Goal: Task Accomplishment & Management: Complete application form

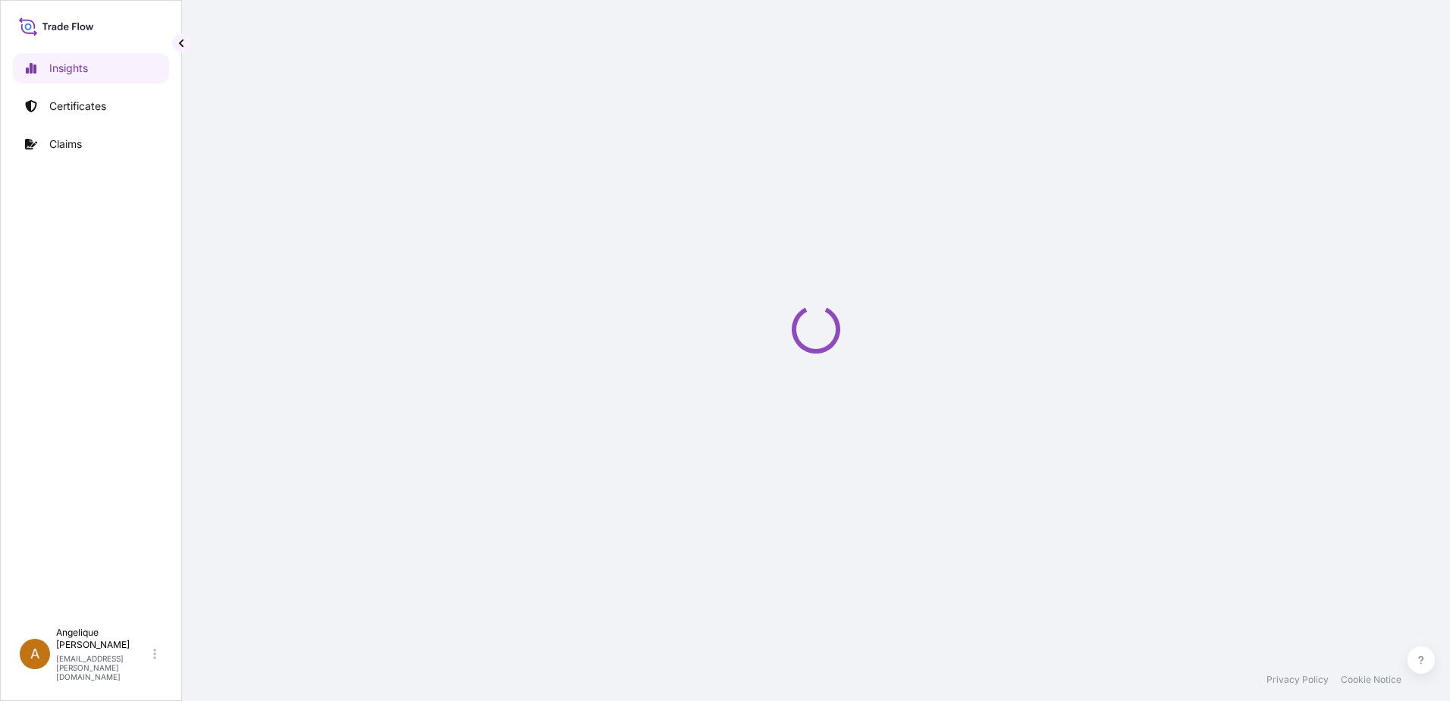
select select "2025"
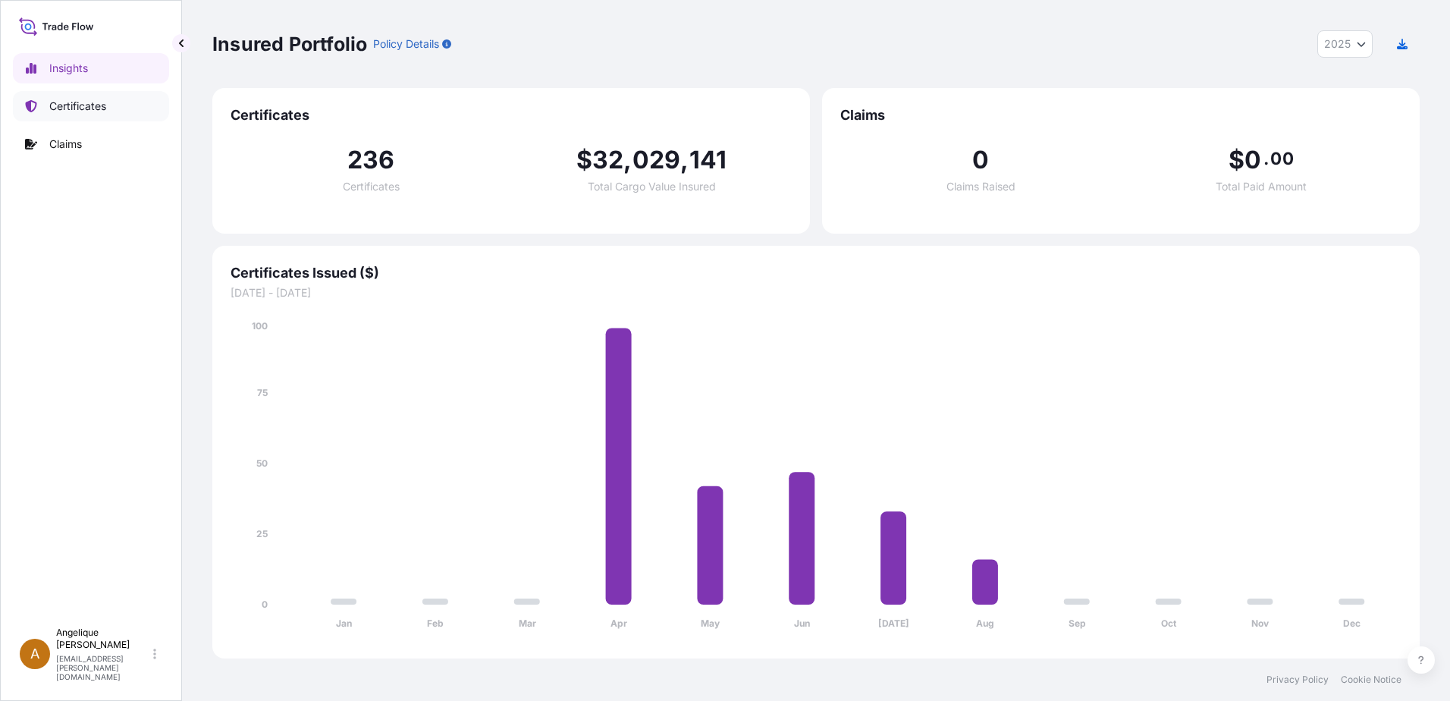
click at [89, 108] on p "Certificates" at bounding box center [77, 106] width 57 height 15
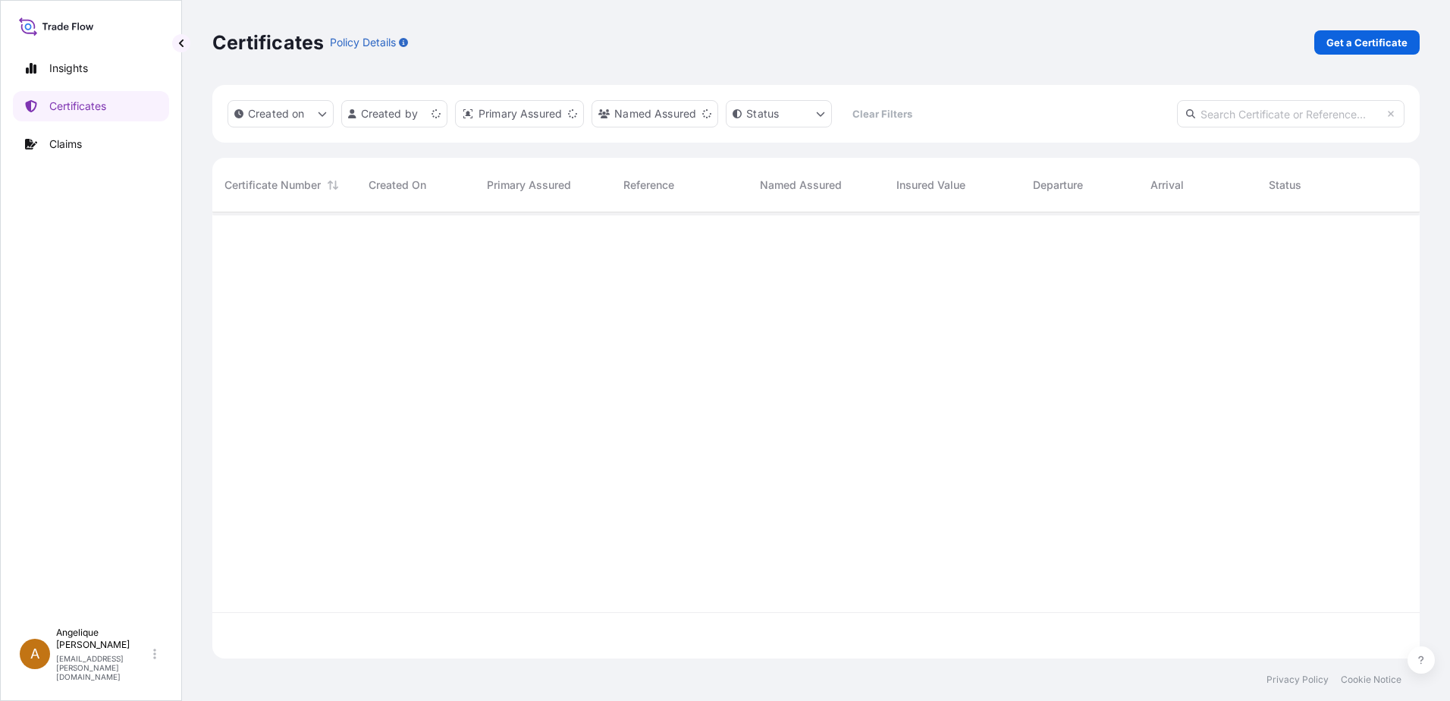
scroll to position [443, 1196]
click at [1349, 42] on p "Get a Certificate" at bounding box center [1366, 42] width 81 height 15
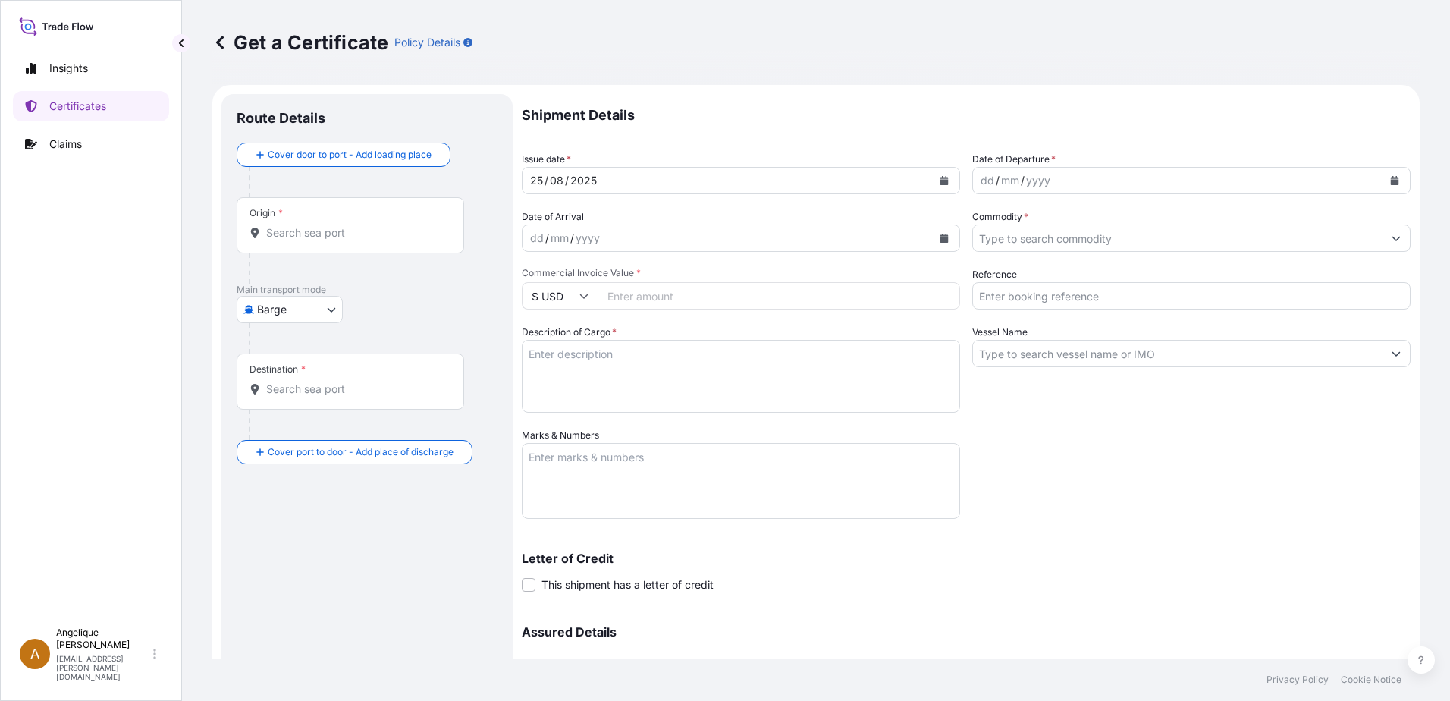
click at [331, 310] on body "Insights Certificates Claims A Angelique Gutierrez angelique.gutierrez@seaboard…" at bounding box center [725, 350] width 1450 height 701
click at [307, 427] on span "Ocean Vessel" at bounding box center [298, 430] width 67 height 15
select select "Ocean Vessel"
click at [311, 244] on input "Origin *" at bounding box center [355, 238] width 179 height 15
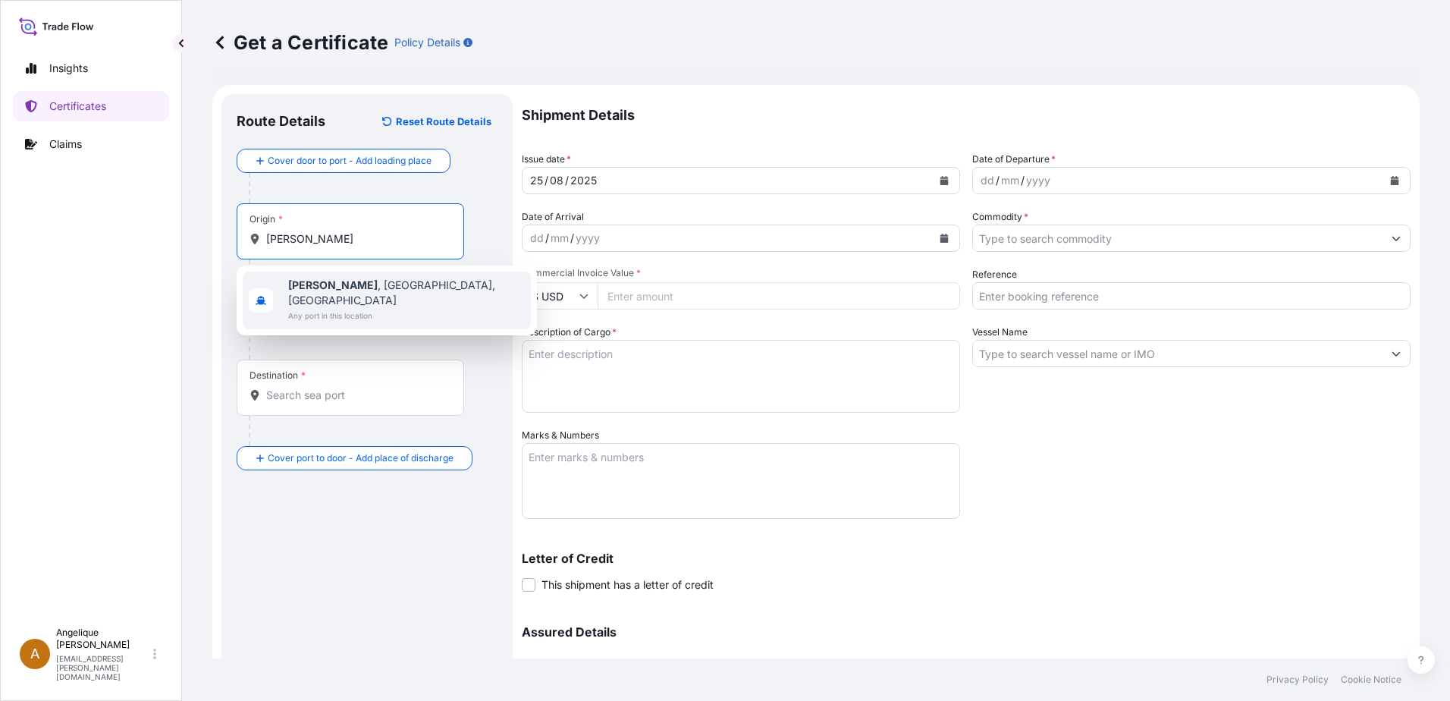
click at [318, 308] on span "Any port in this location" at bounding box center [406, 315] width 237 height 15
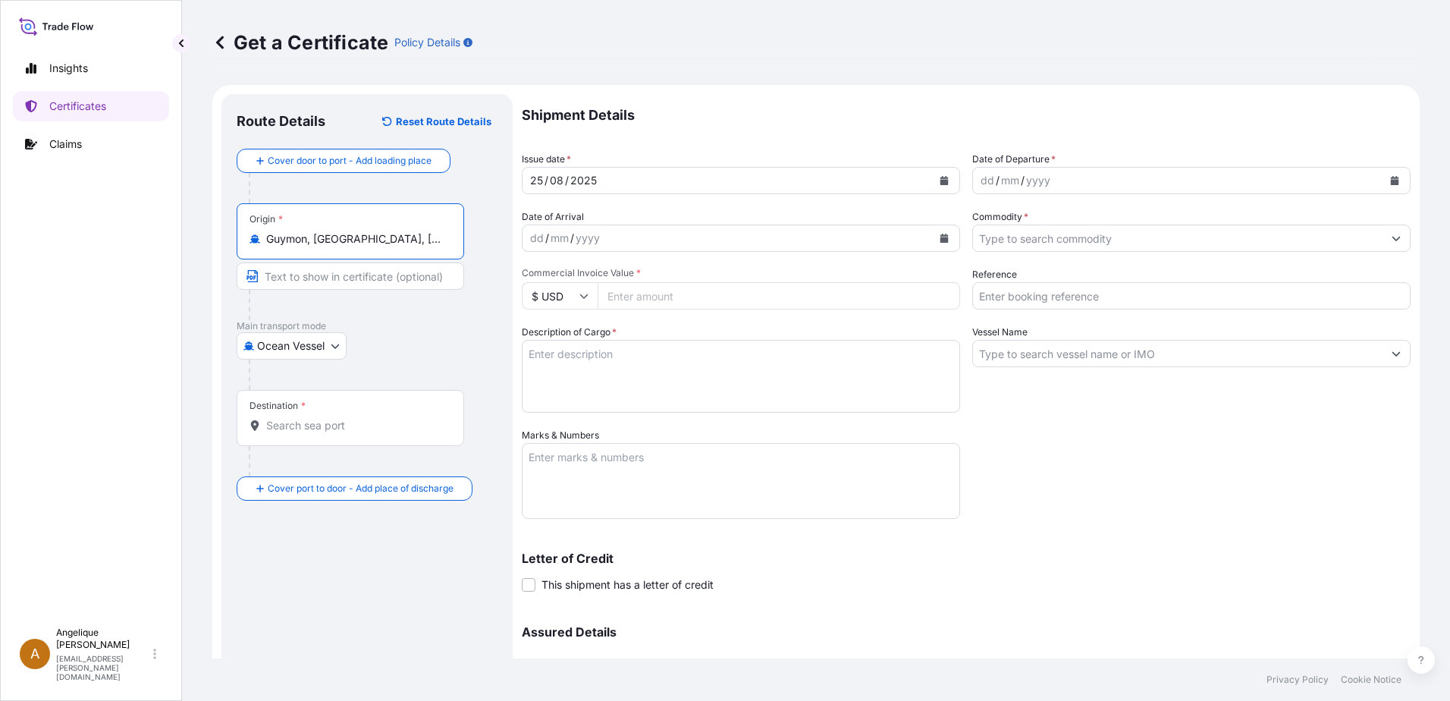
type input "Guymon, OK, USA"
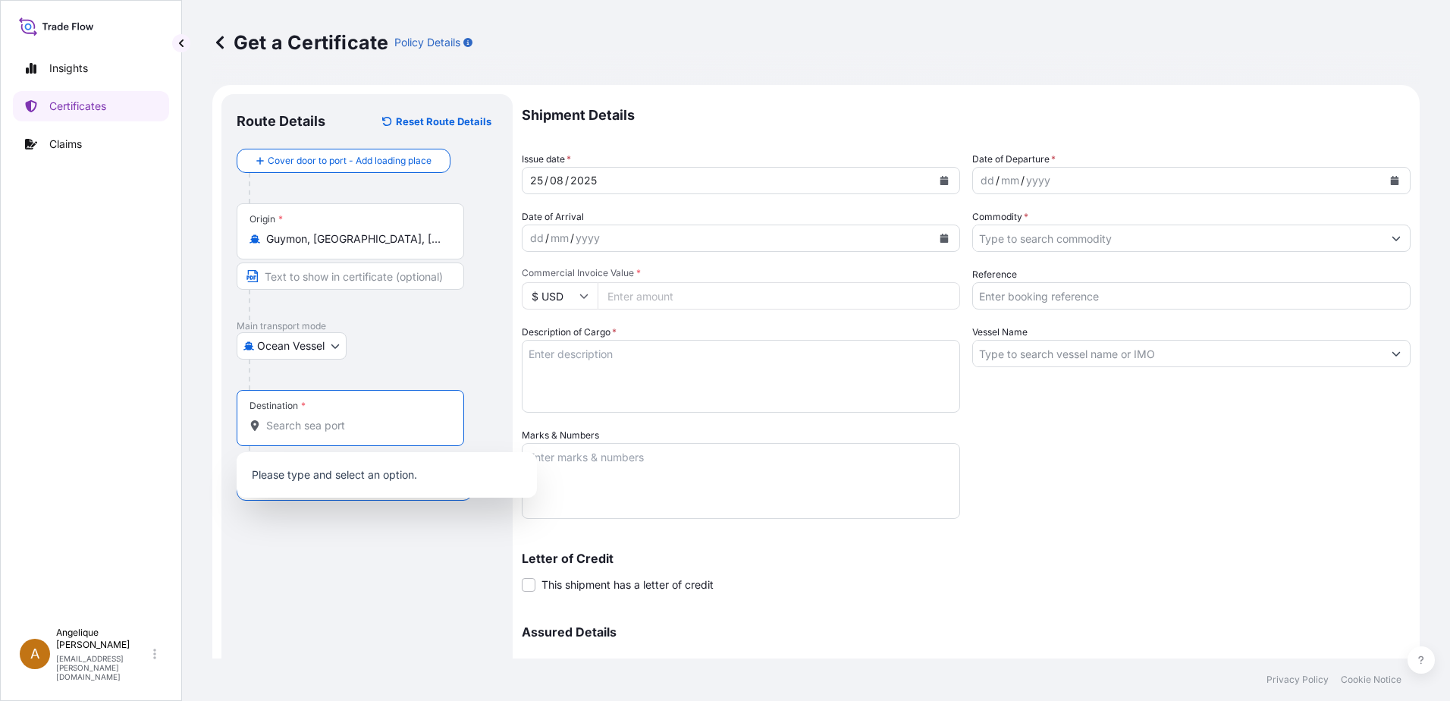
click at [299, 430] on input "Destination *" at bounding box center [355, 425] width 179 height 15
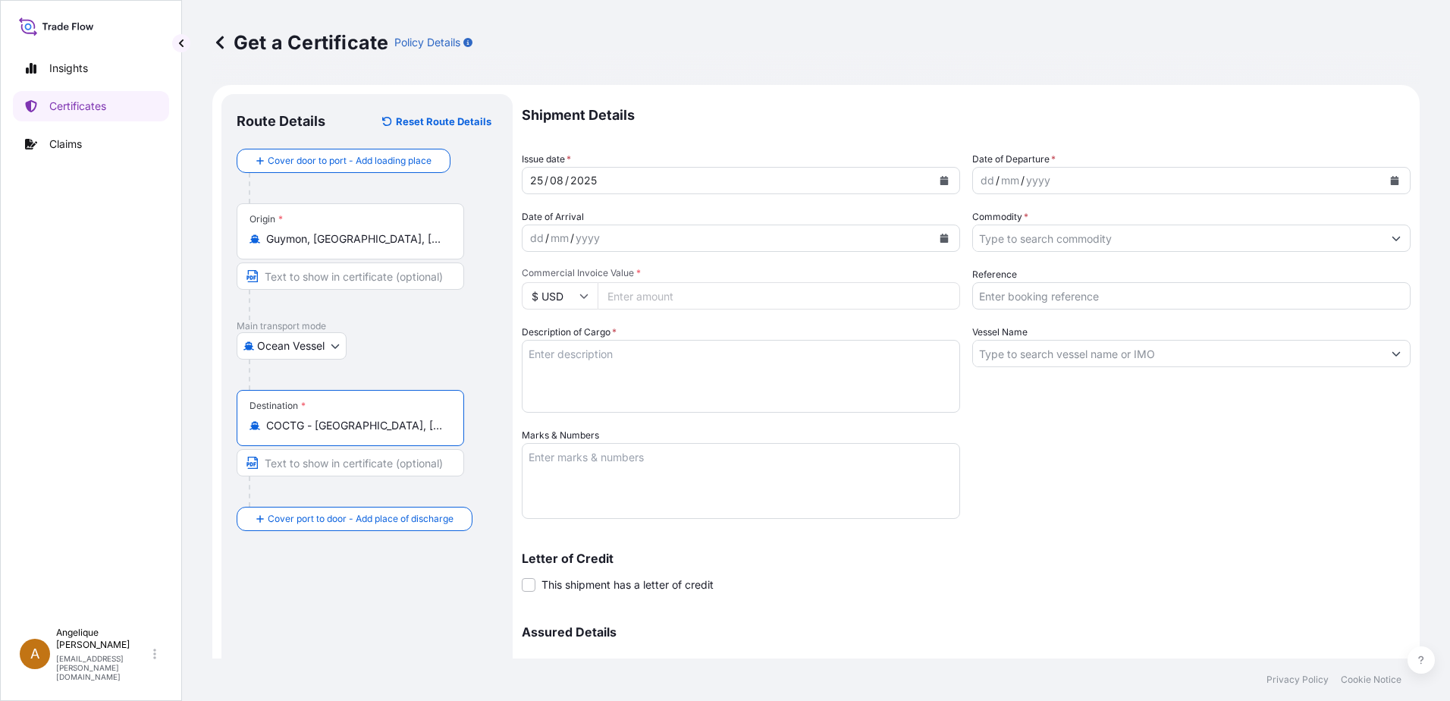
type input "COCTG - Cartagena, Colombia"
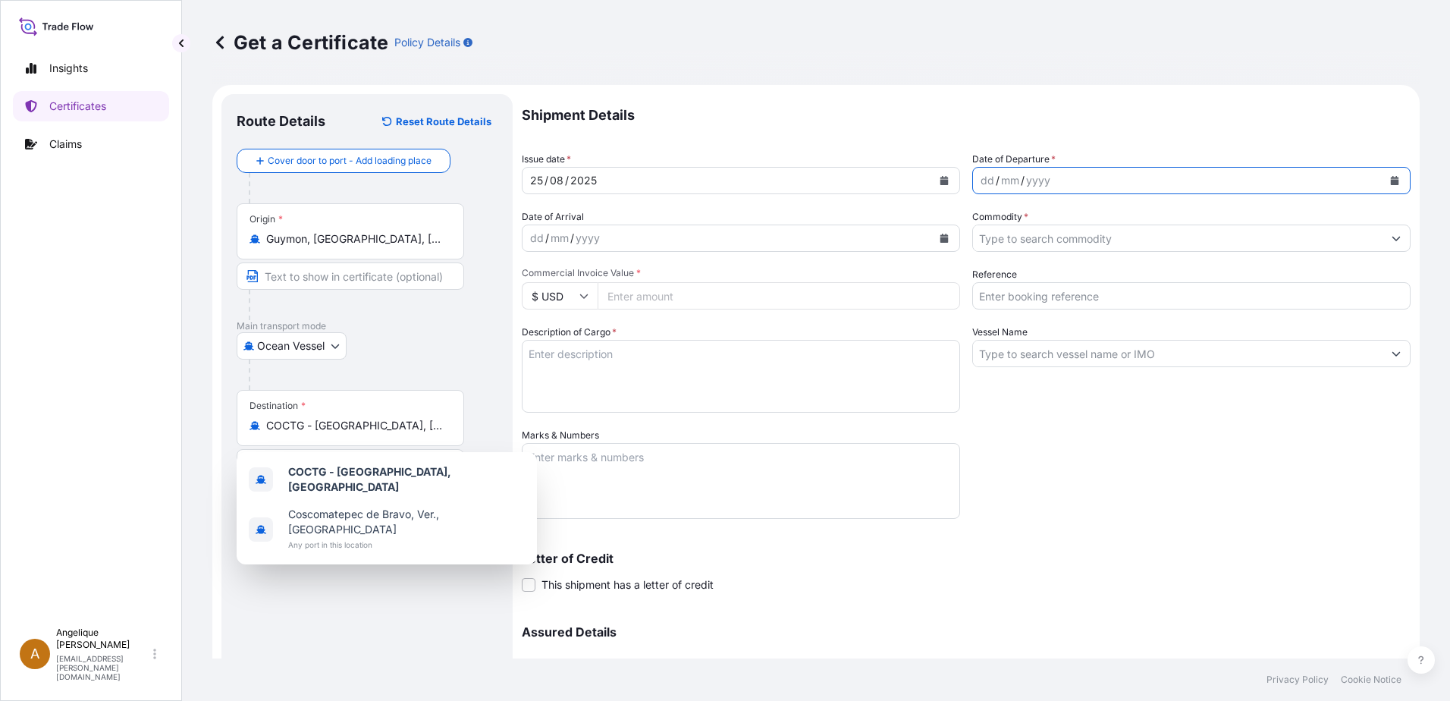
click at [1391, 181] on icon "Calendar" at bounding box center [1395, 180] width 8 height 9
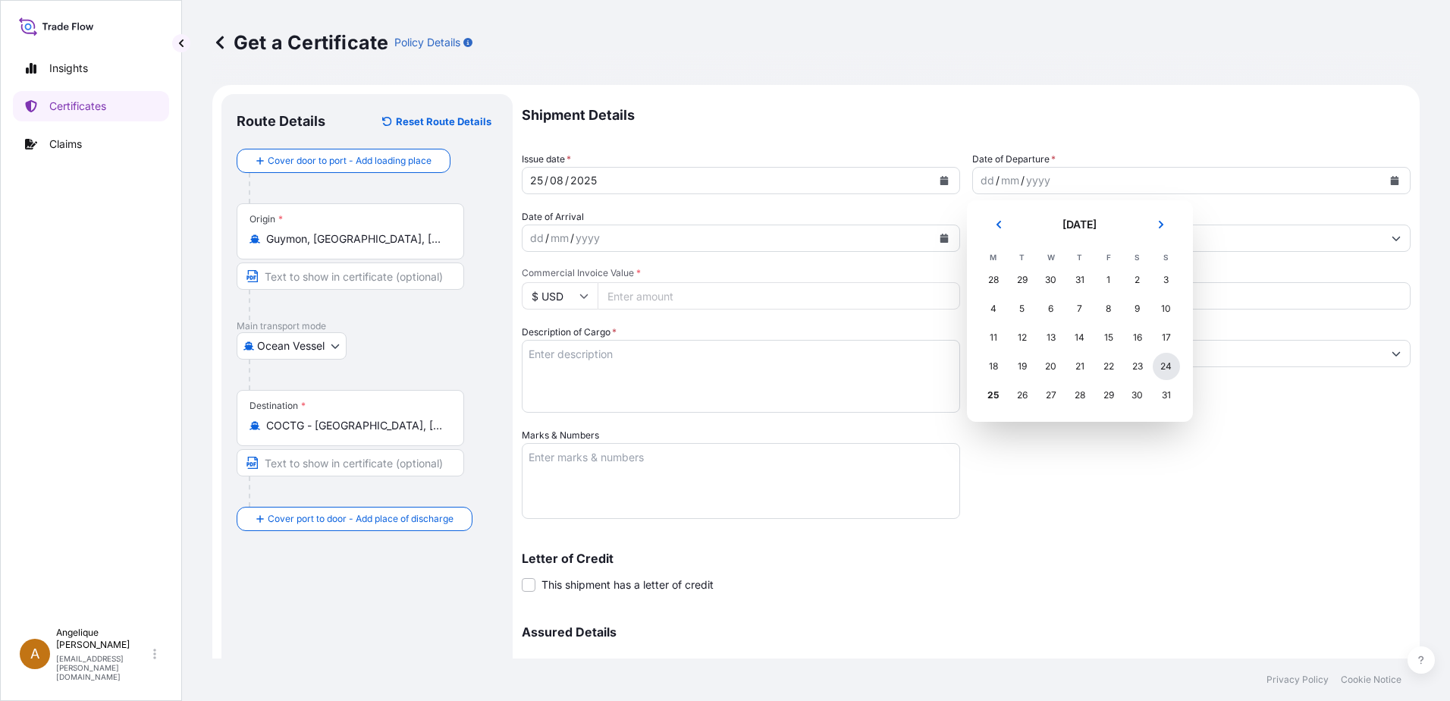
click at [1165, 365] on div "24" at bounding box center [1165, 366] width 27 height 27
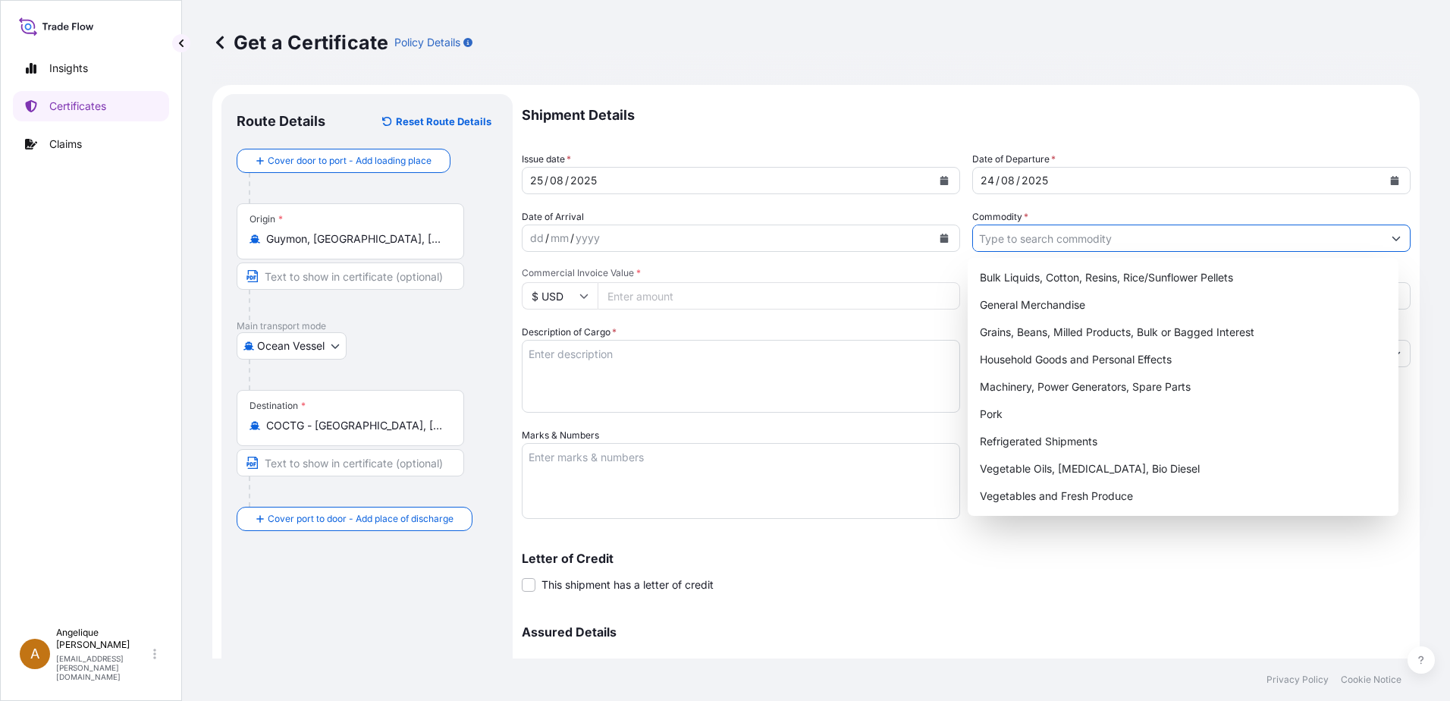
click at [1021, 237] on input "Commodity *" at bounding box center [1177, 237] width 409 height 27
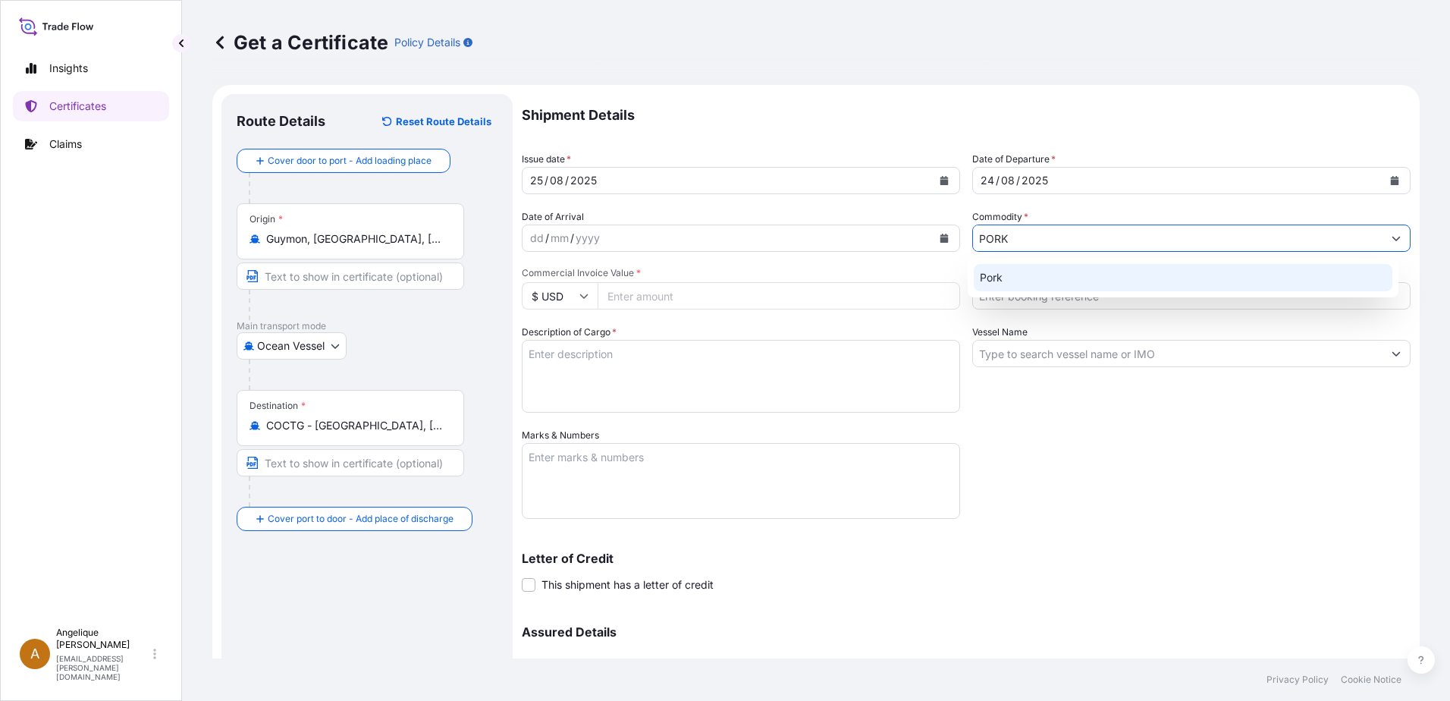
click at [1007, 273] on div "Pork" at bounding box center [1183, 277] width 419 height 27
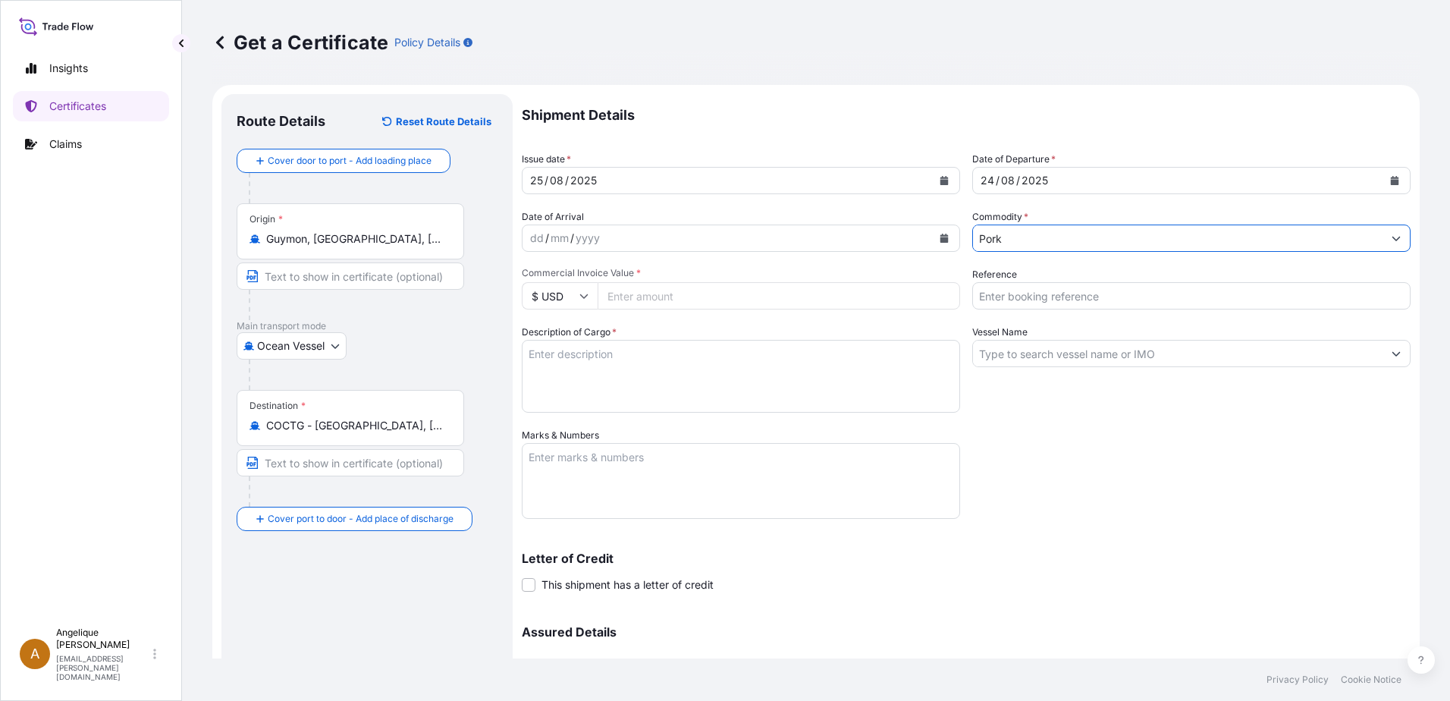
type input "Pork"
click at [614, 296] on input "Commercial Invoice Value *" at bounding box center [778, 295] width 362 height 27
type input "75100.05"
click at [986, 293] on input "Reference" at bounding box center [1191, 295] width 438 height 27
type input "2897982"
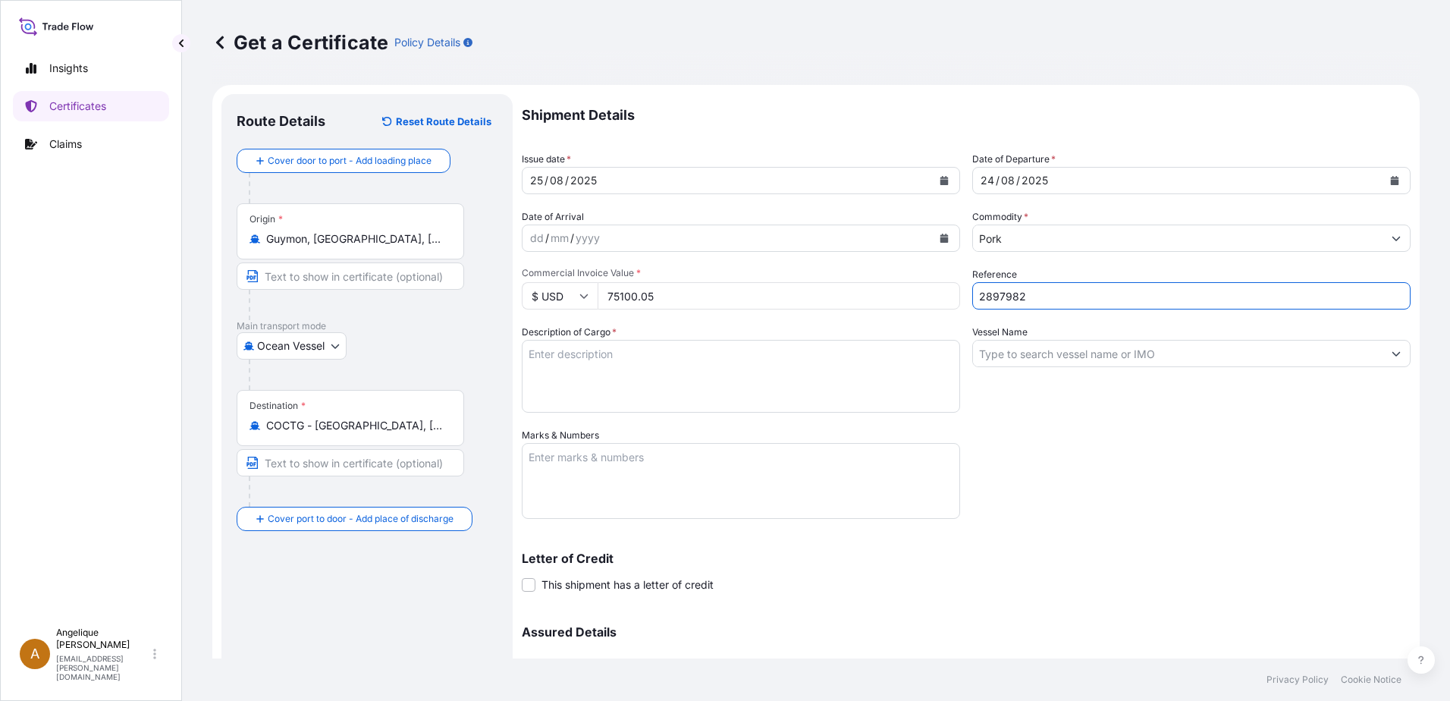
click at [559, 371] on textarea "Description of Cargo *" at bounding box center [741, 376] width 438 height 73
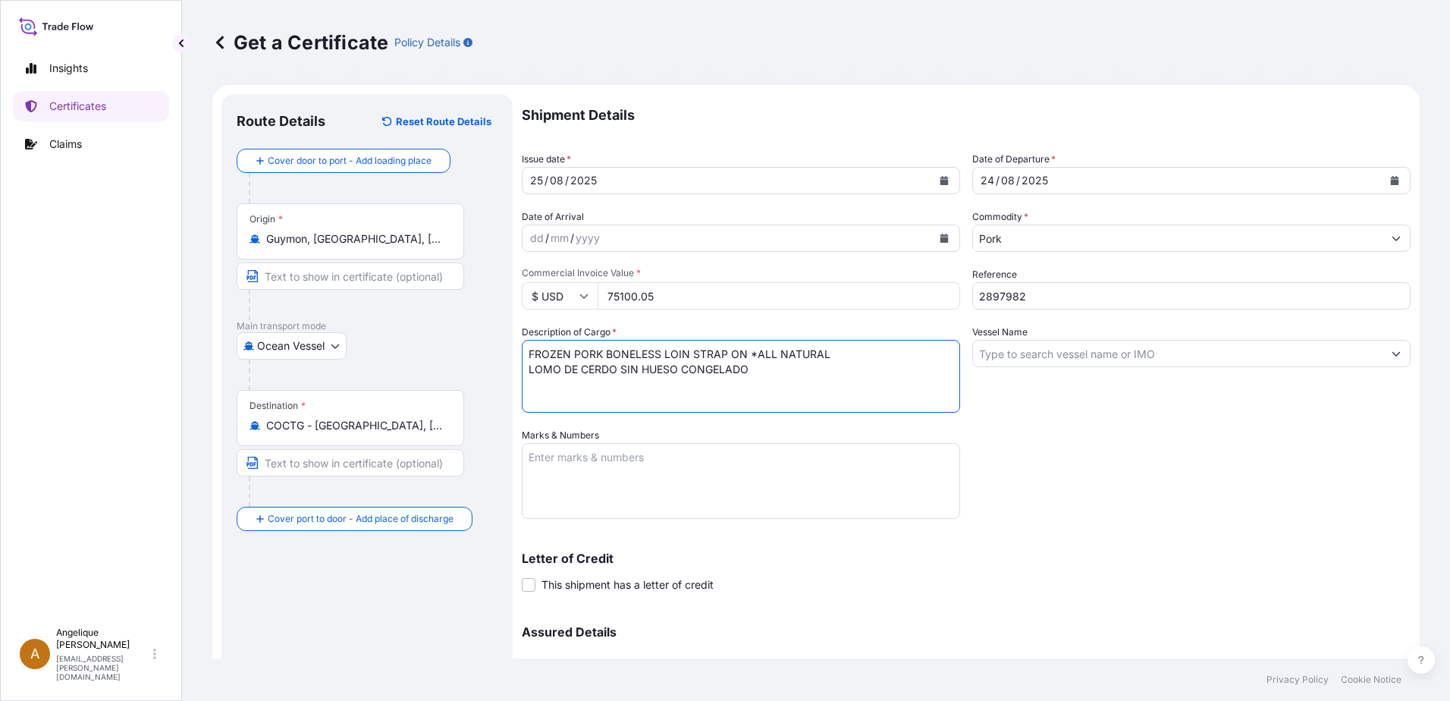
type textarea "FROZEN PORK BONELESS LOIN STRAP ON *ALL NATURAL LOMO DE CERDO SIN HUESO CONGELA…"
click at [1048, 350] on input "Vessel Name" at bounding box center [1177, 353] width 409 height 27
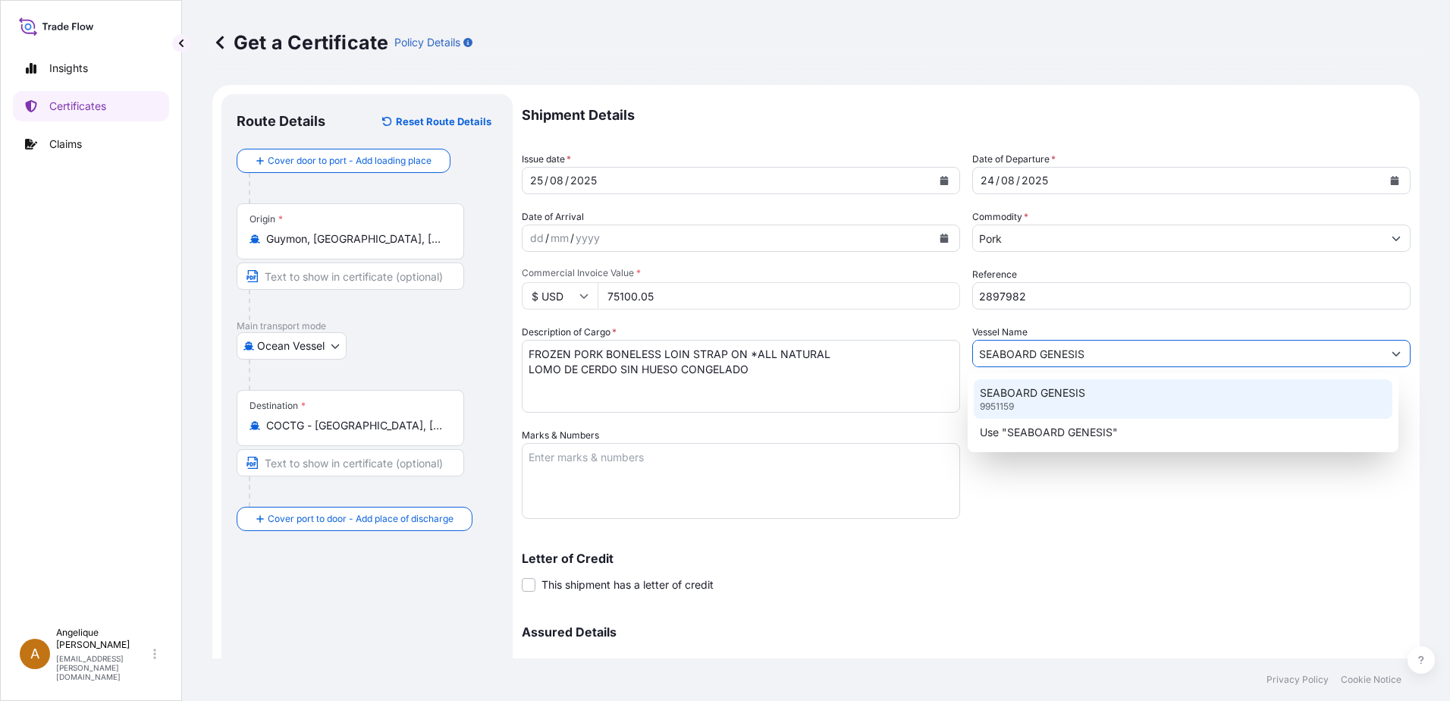
type input "SEABOARD GENESIS"
click at [609, 460] on textarea "Marks & Numbers" at bounding box center [741, 481] width 438 height 76
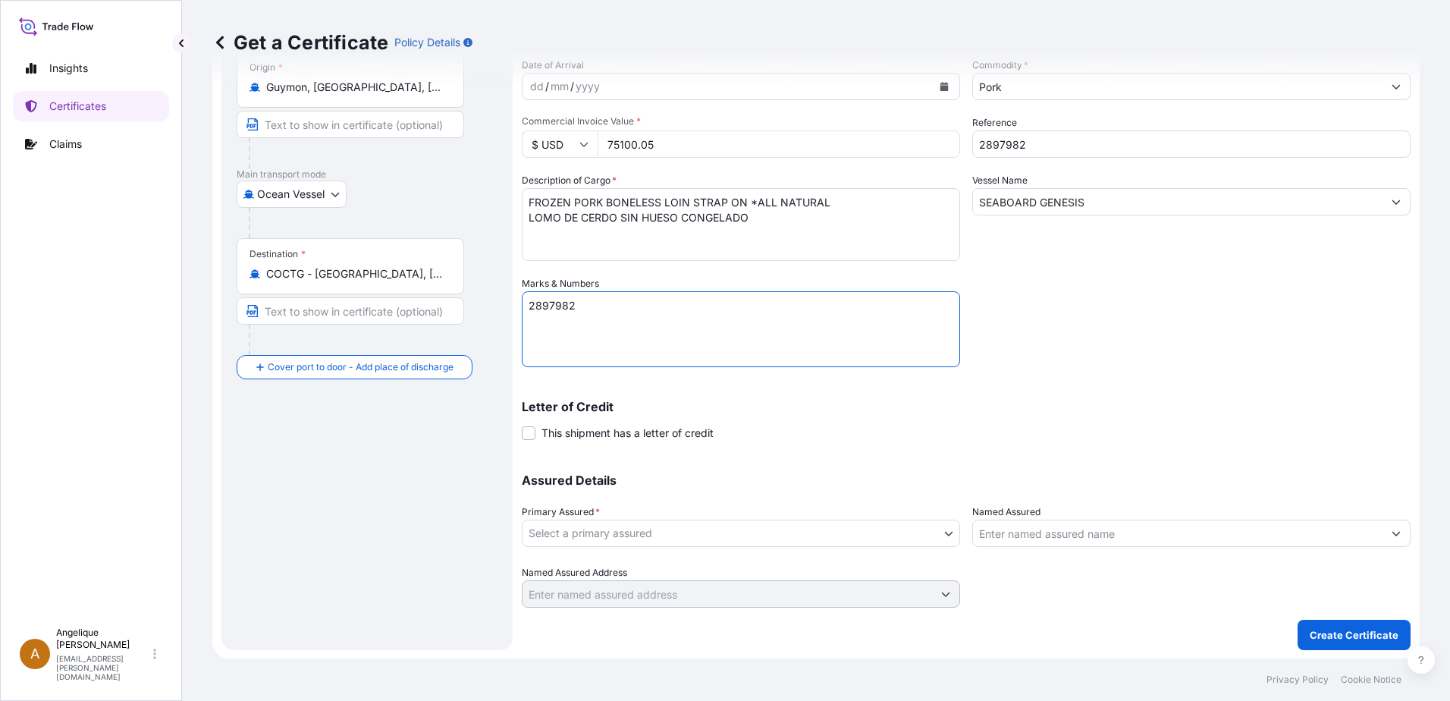
scroll to position [152, 0]
type textarea "2897982"
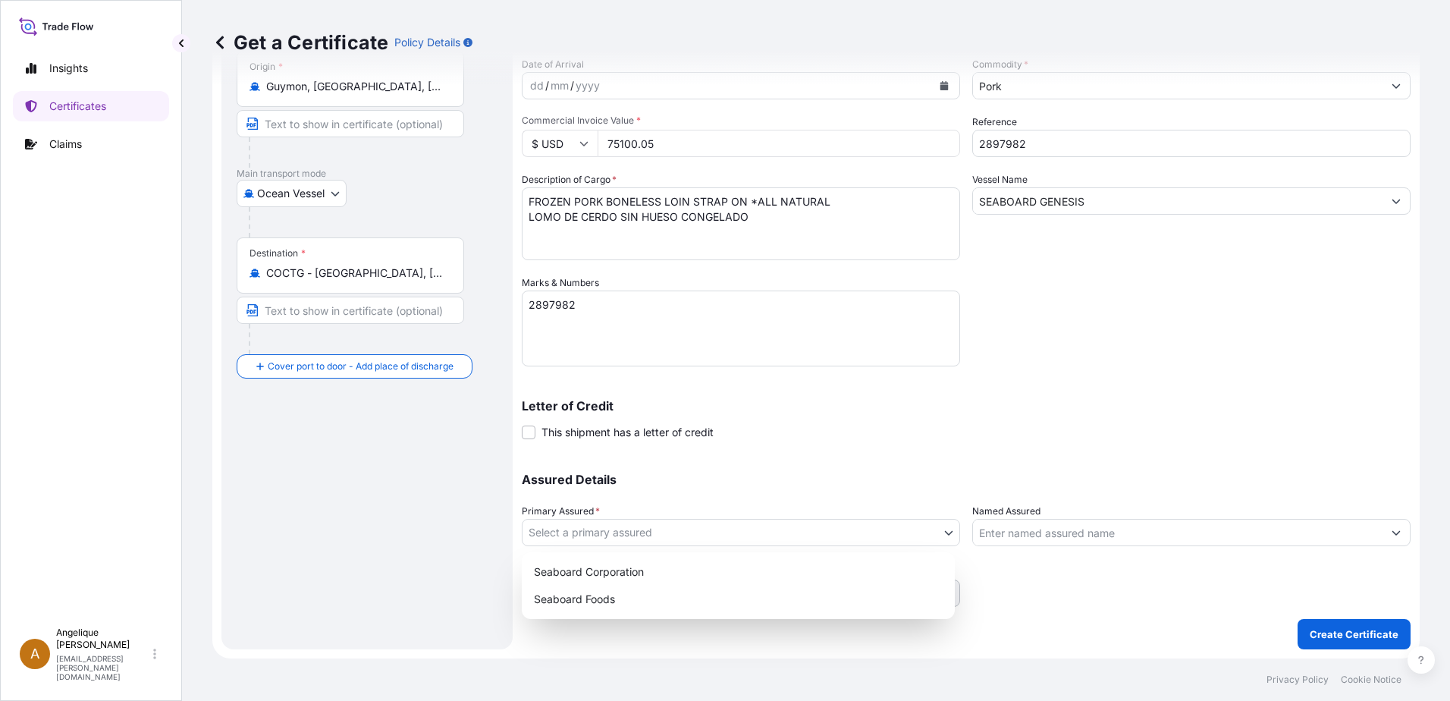
click at [660, 531] on body "2 options available. Insights Certificates Claims A Angelique Gutierrez angeliq…" at bounding box center [725, 350] width 1450 height 701
click at [601, 598] on div "Seaboard Foods" at bounding box center [738, 598] width 421 height 27
select select "31638"
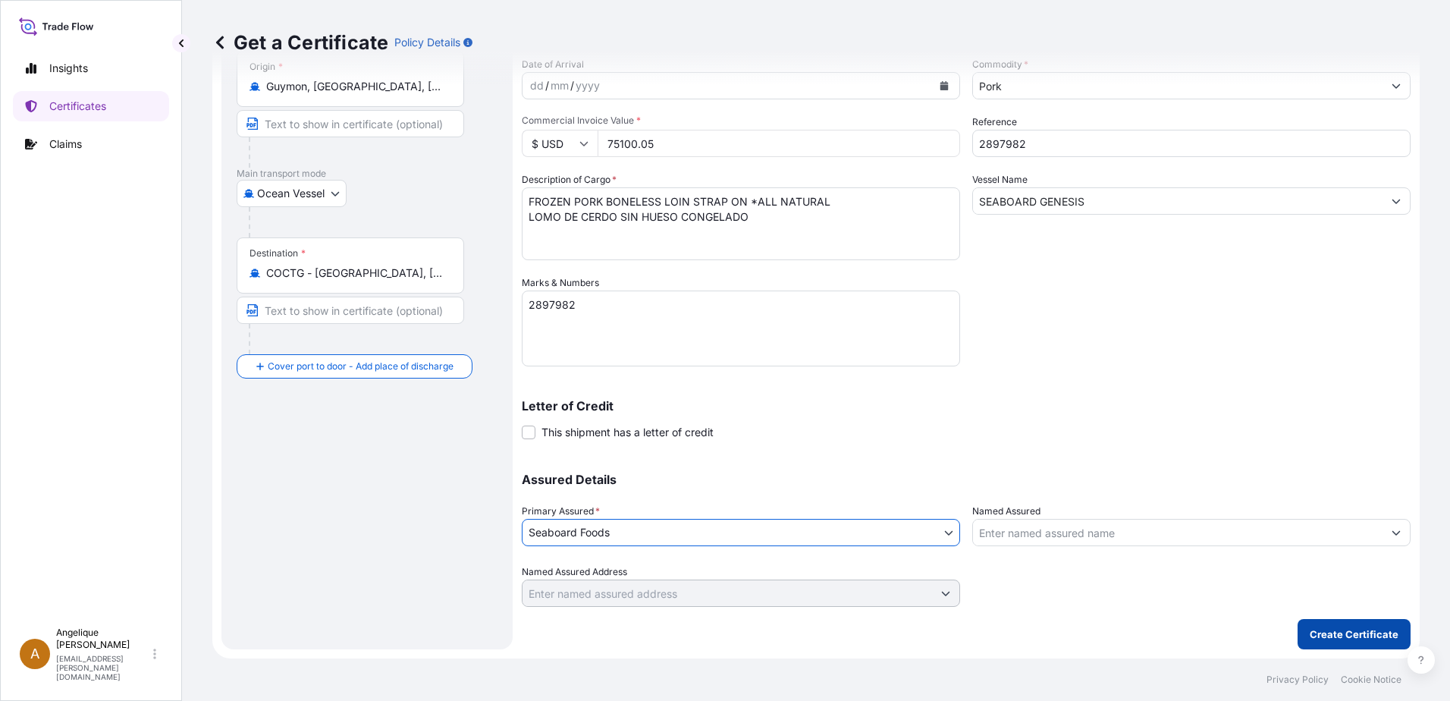
click at [1316, 634] on p "Create Certificate" at bounding box center [1353, 633] width 89 height 15
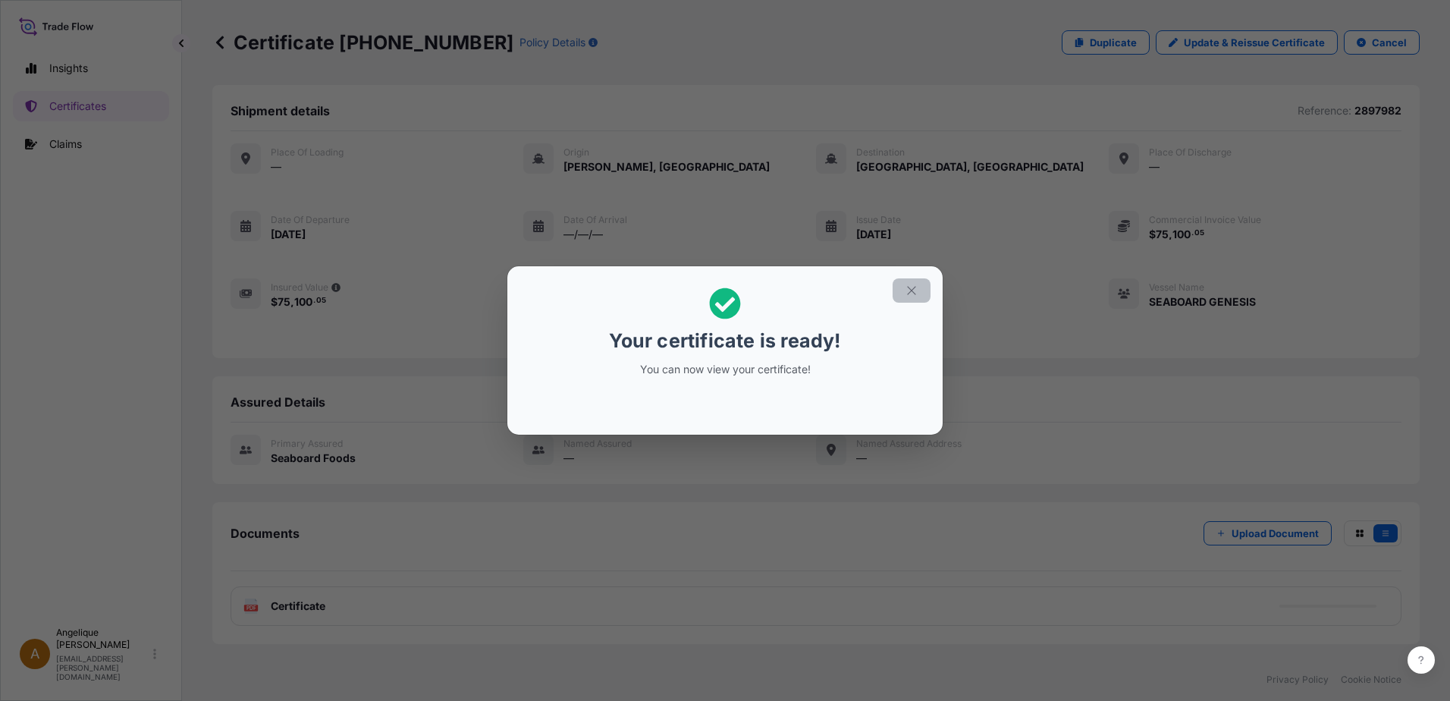
click at [902, 287] on button "button" at bounding box center [911, 290] width 38 height 24
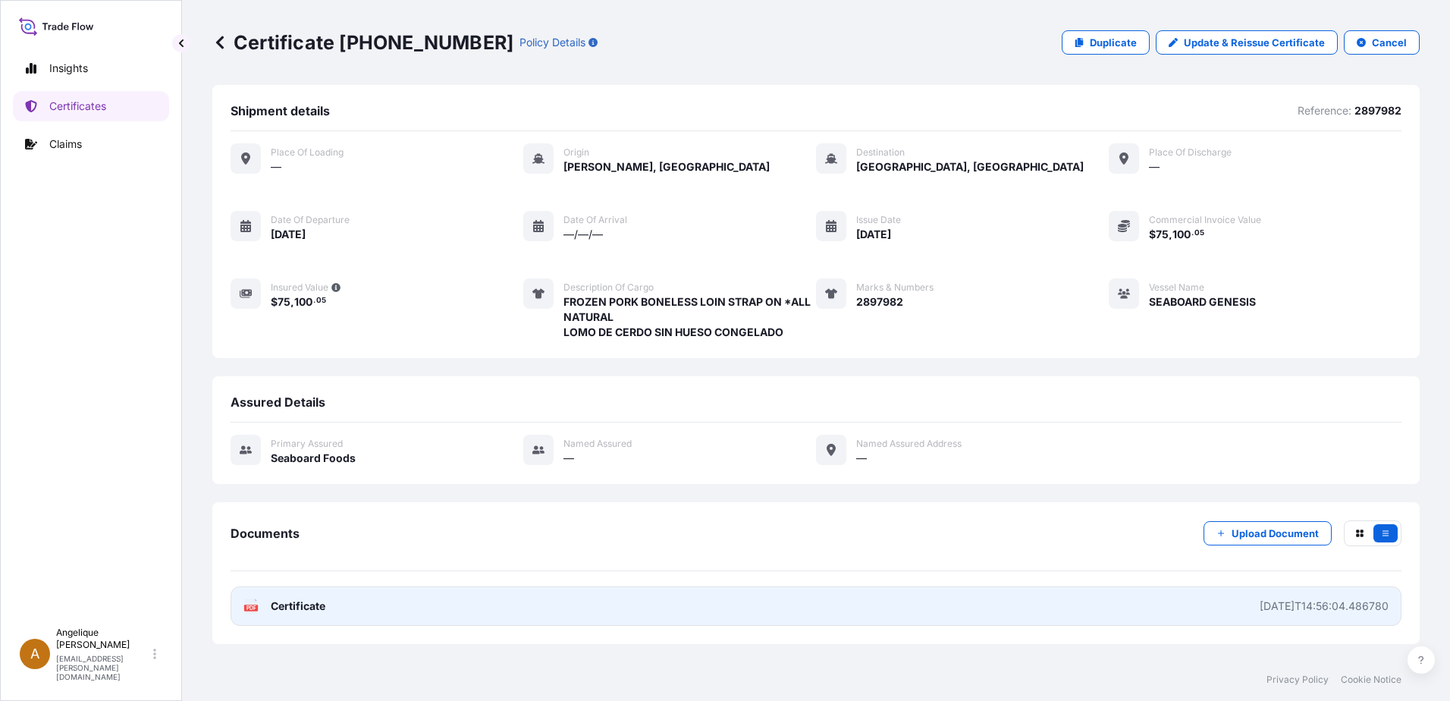
click at [357, 598] on link "PDF Certificate 2025-08-25T14:56:04.486780" at bounding box center [815, 605] width 1171 height 39
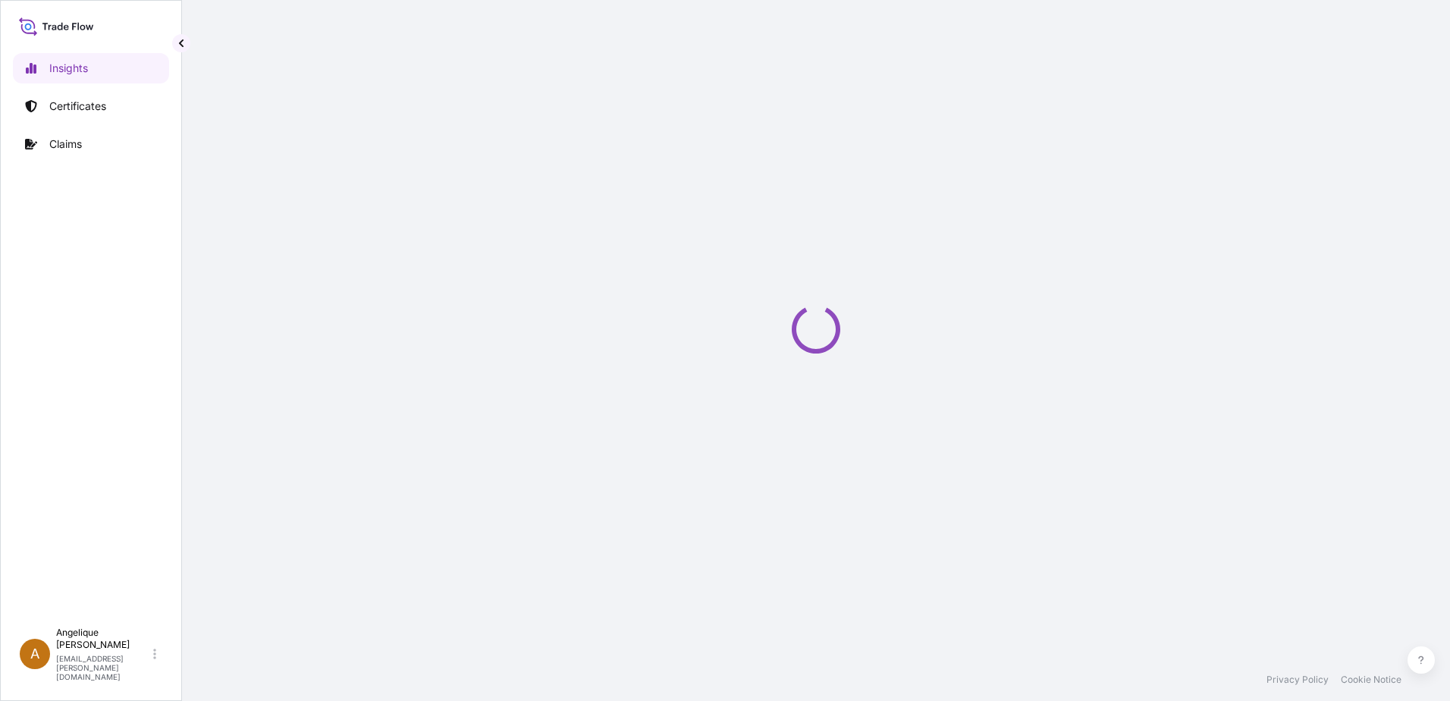
select select "2025"
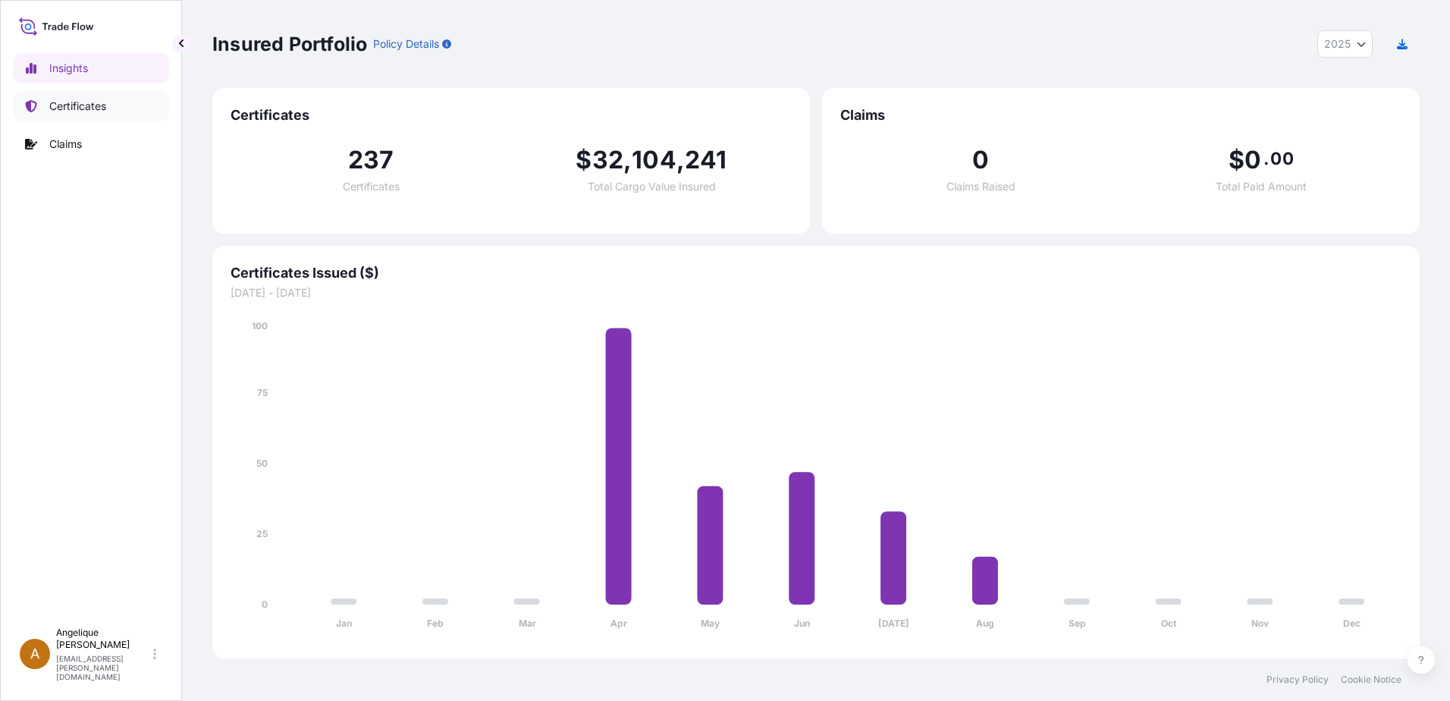
click at [108, 108] on link "Certificates" at bounding box center [91, 106] width 156 height 30
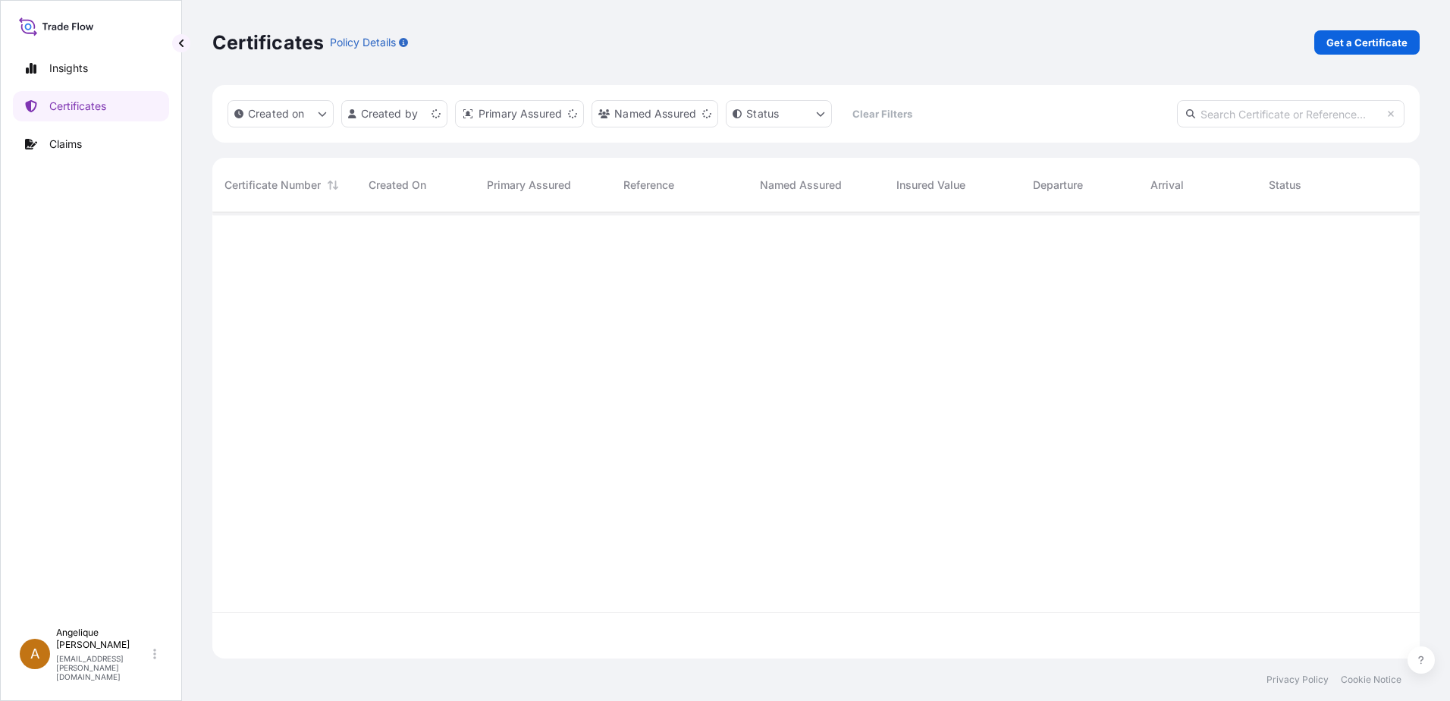
scroll to position [443, 1196]
click at [1349, 45] on p "Get a Certificate" at bounding box center [1366, 42] width 81 height 15
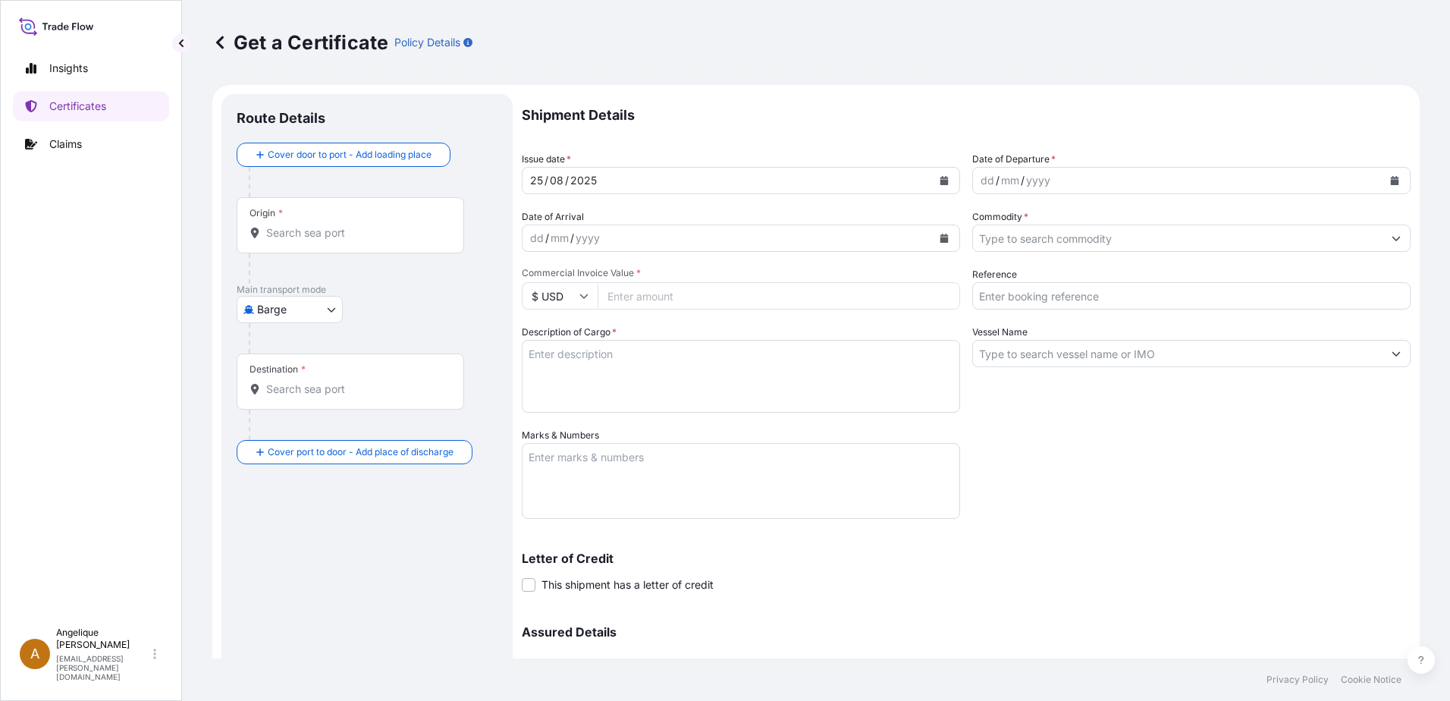
click at [330, 309] on body "Insights Certificates Claims A Angelique Gutierrez angelique.gutierrez@seaboard…" at bounding box center [725, 350] width 1450 height 701
click at [285, 429] on span "Ocean Vessel" at bounding box center [298, 430] width 67 height 15
select select "Ocean Vessel"
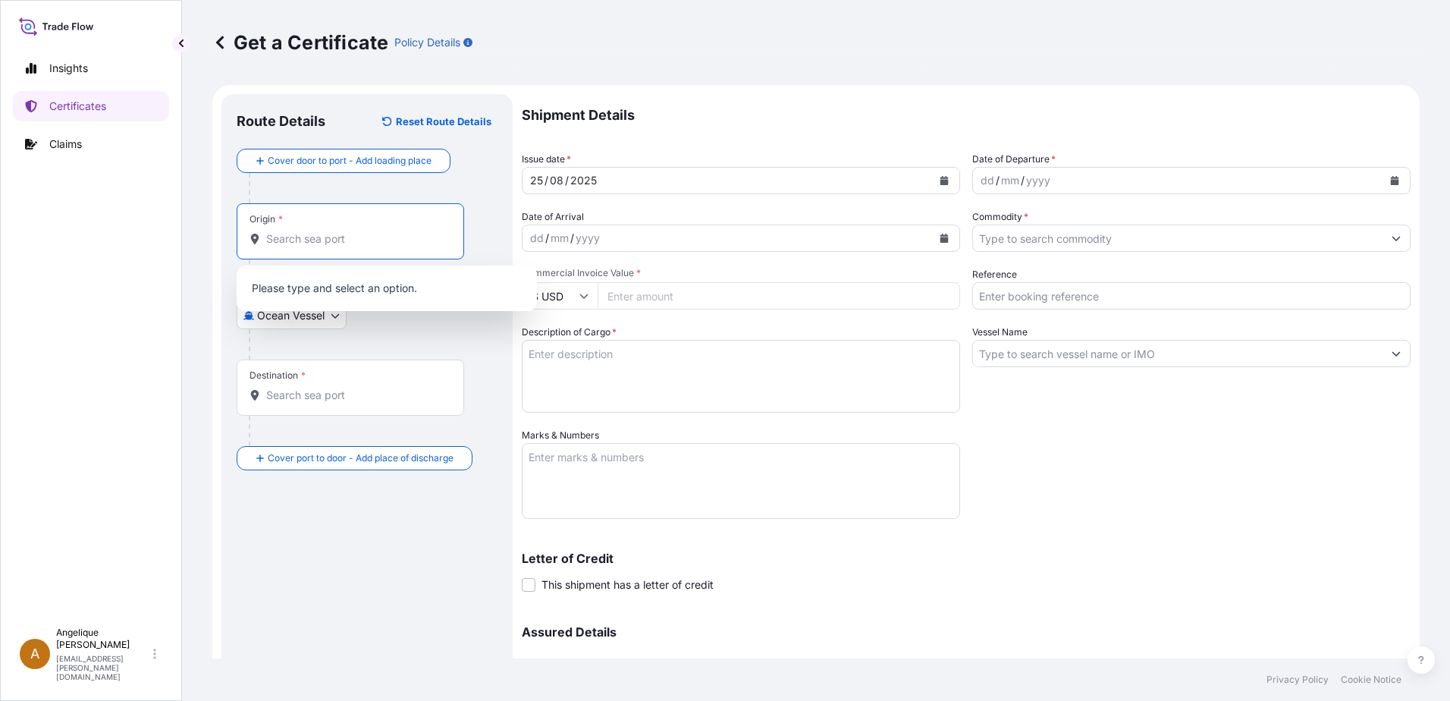
click at [289, 238] on input "Origin *" at bounding box center [355, 238] width 179 height 15
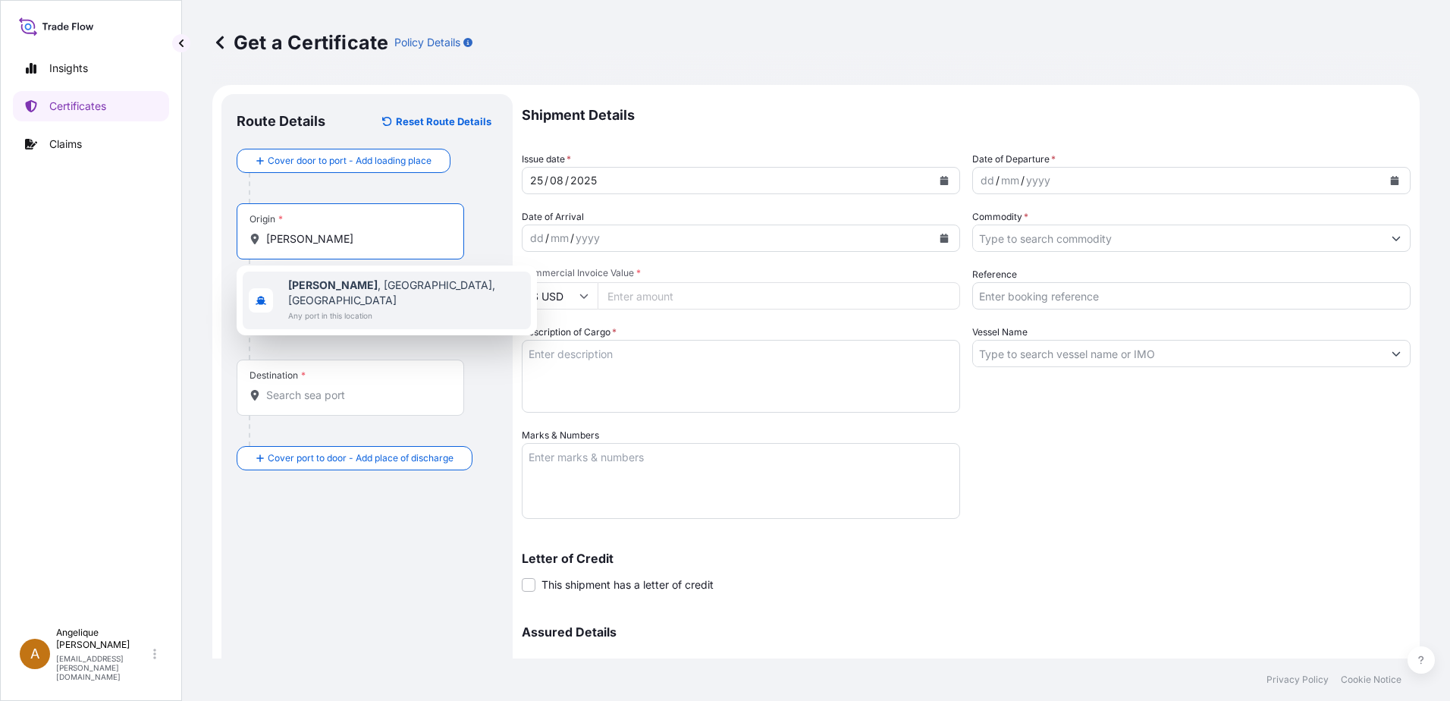
click at [363, 308] on span "Any port in this location" at bounding box center [406, 315] width 237 height 15
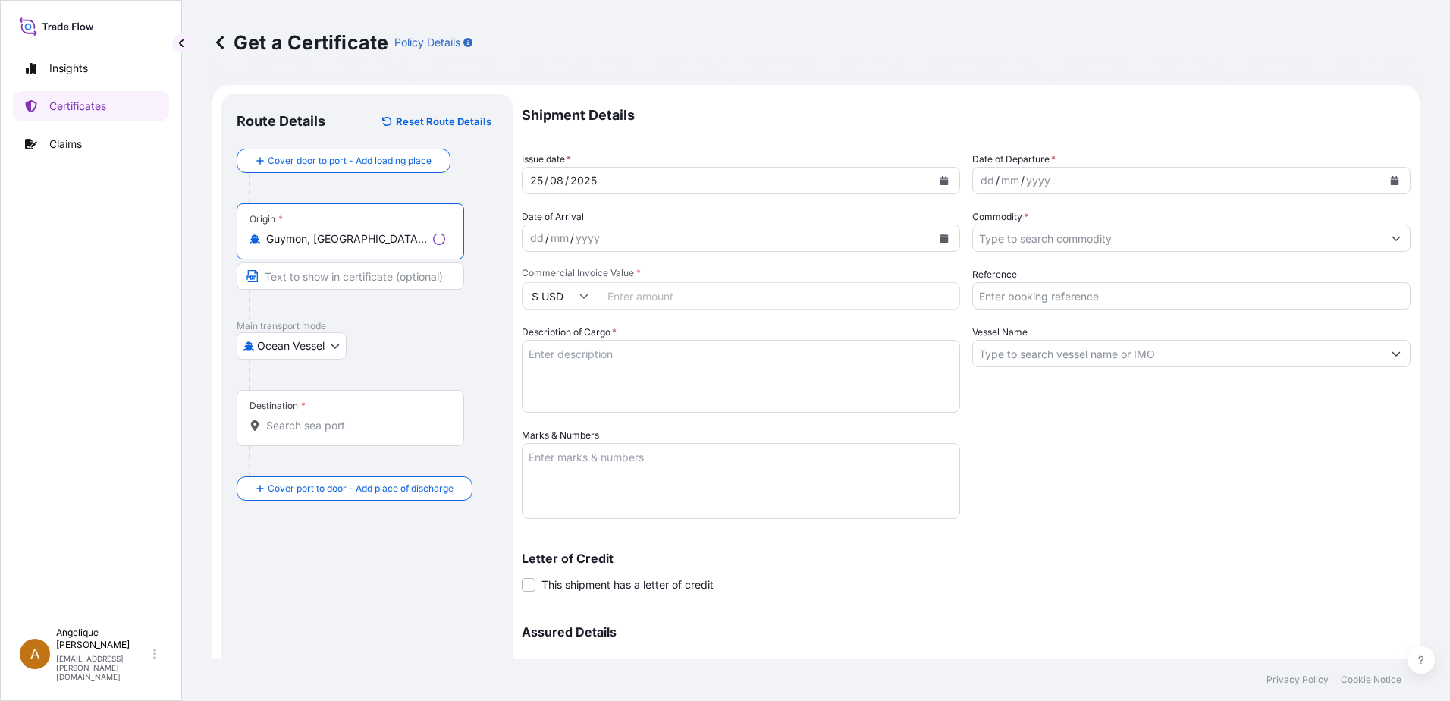
type input "Guymon, OK, USA"
click at [292, 434] on div "Destination *" at bounding box center [350, 418] width 227 height 56
click at [292, 433] on input "Destination *" at bounding box center [355, 425] width 179 height 15
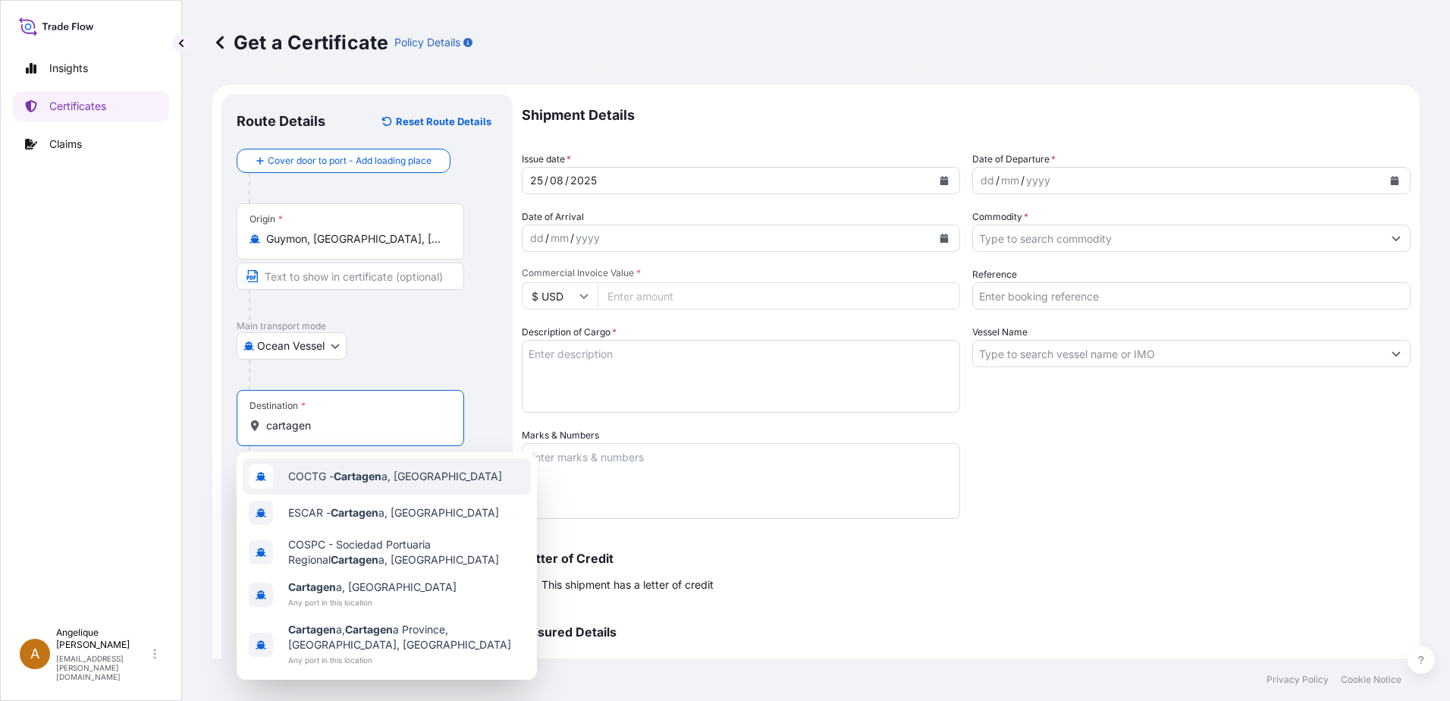
click at [340, 485] on div "COCTG - Cartagen a, Colombia" at bounding box center [387, 476] width 288 height 36
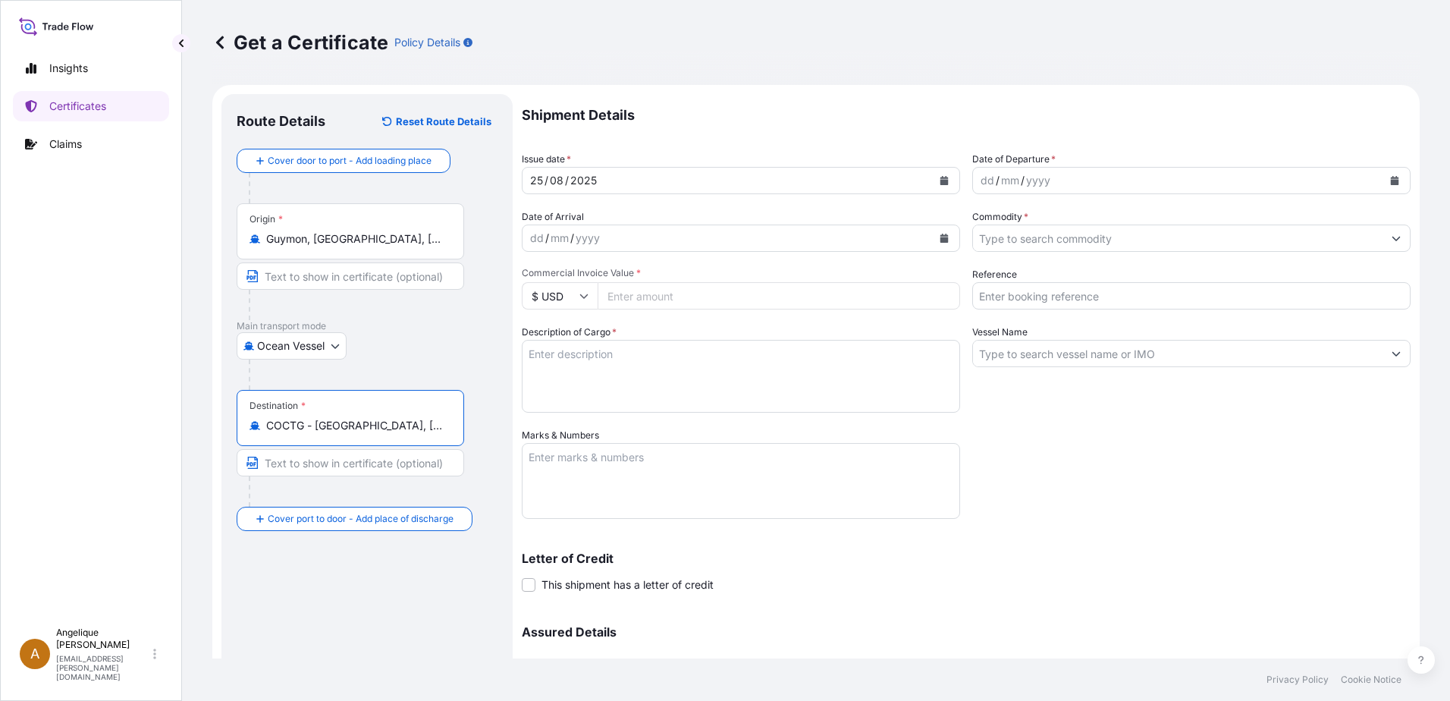
type input "COCTG - Cartagena, Colombia"
click at [1390, 179] on icon "Calendar" at bounding box center [1394, 180] width 9 height 9
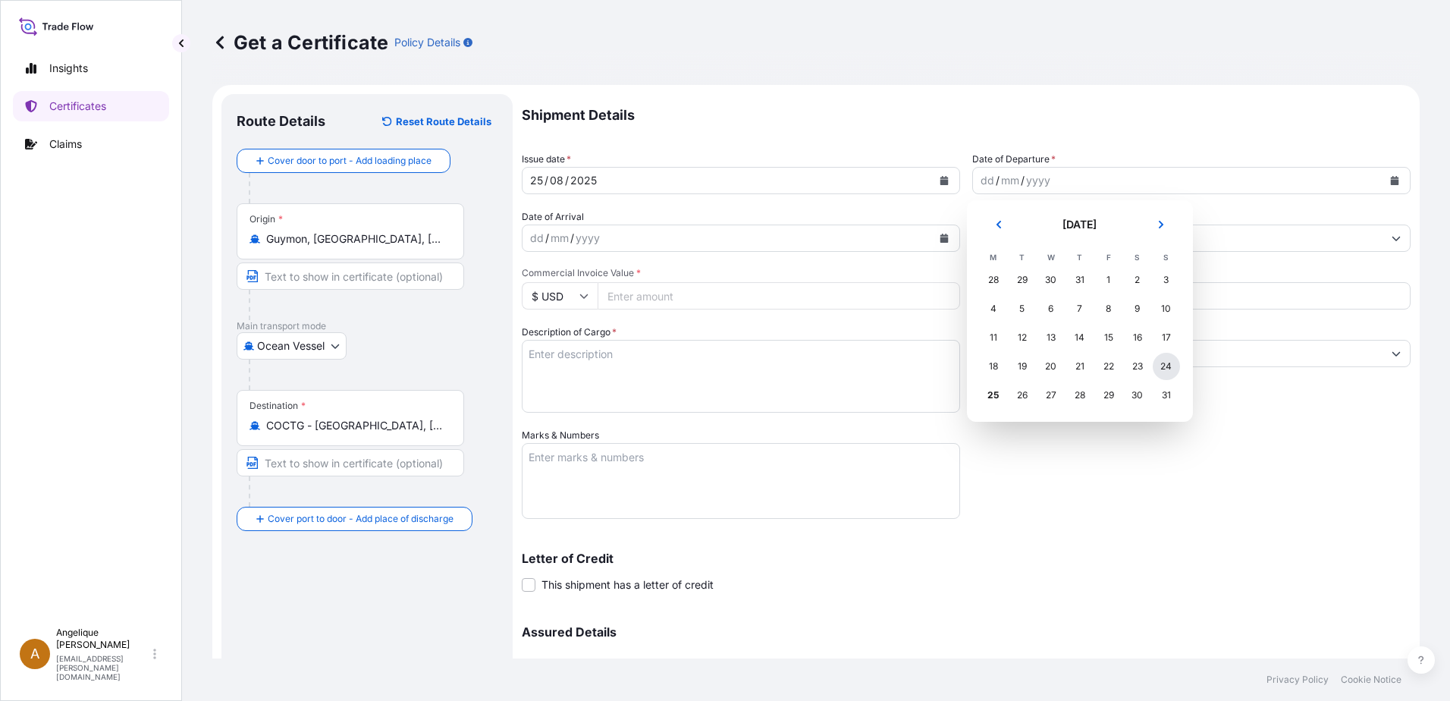
click at [1172, 367] on div "24" at bounding box center [1165, 366] width 27 height 27
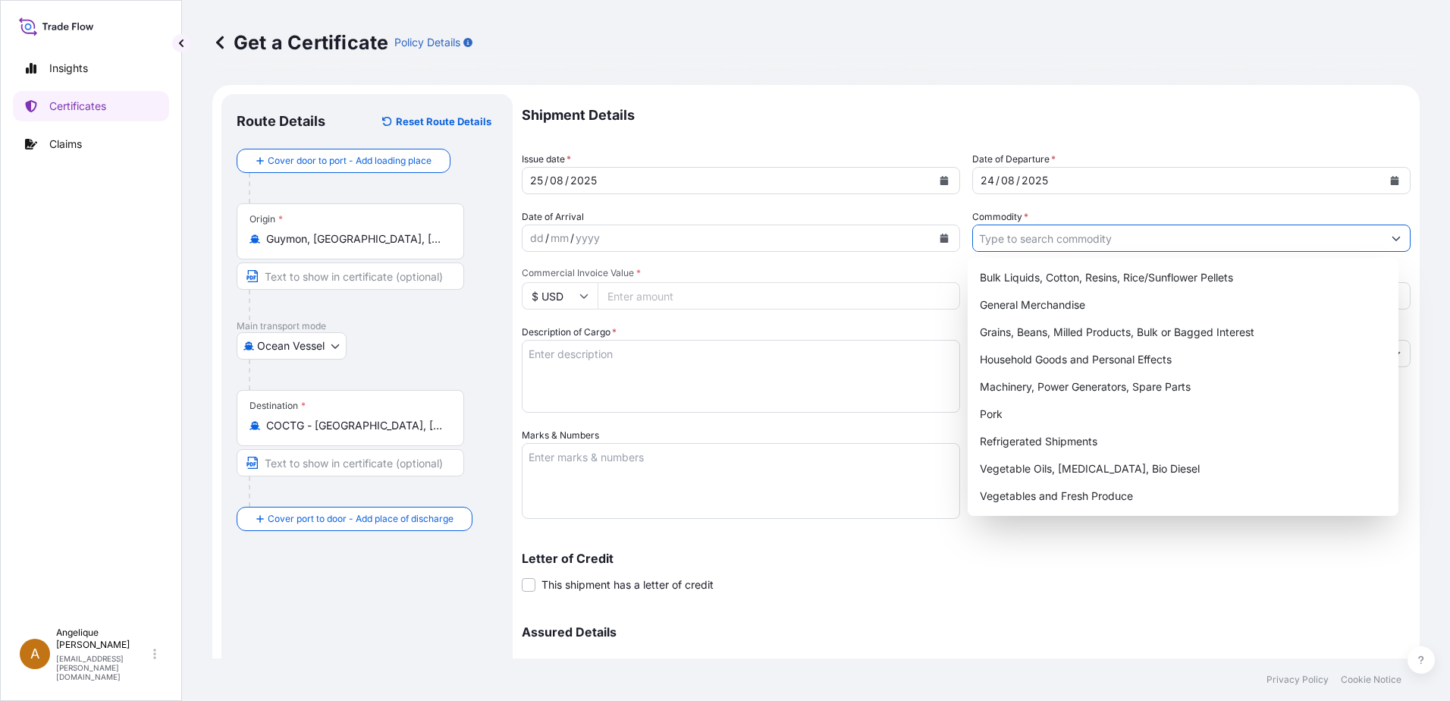
click at [1059, 225] on input "Commodity *" at bounding box center [1177, 237] width 409 height 27
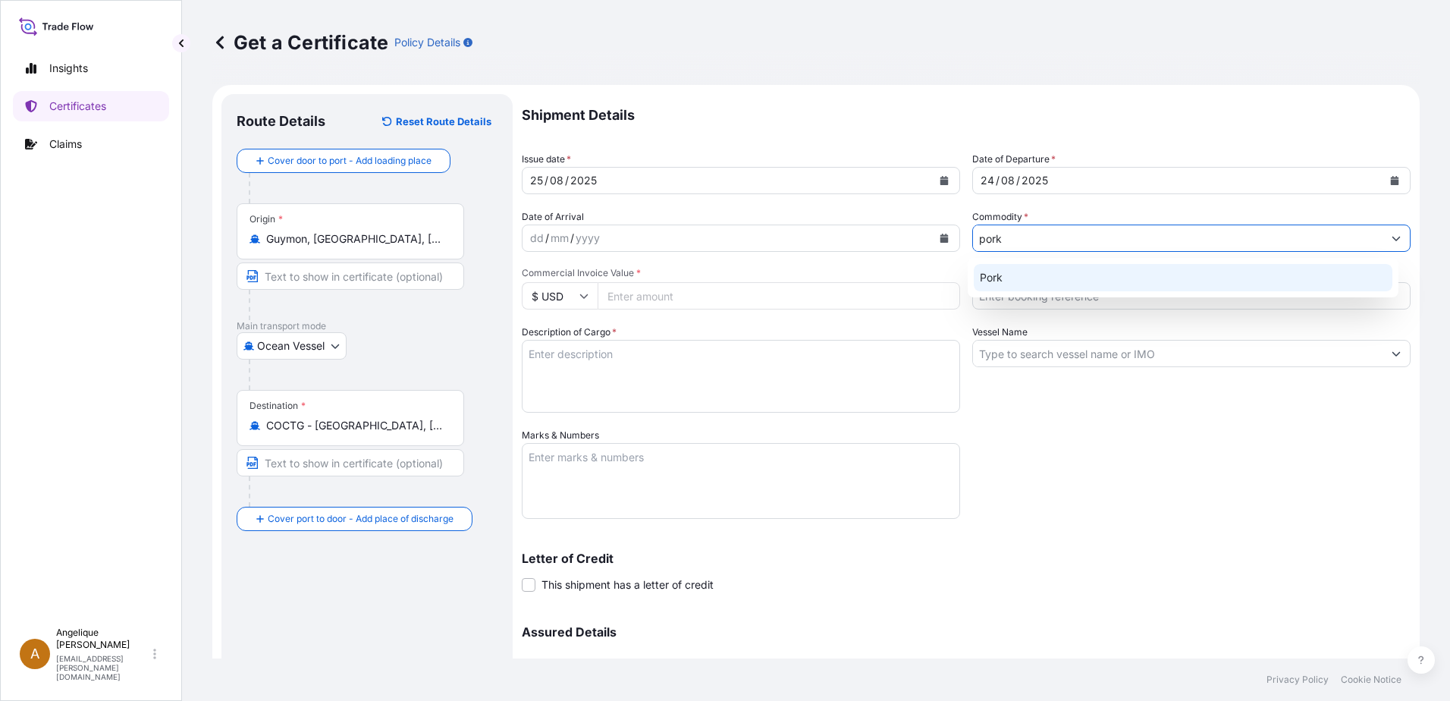
click at [1054, 278] on div "Pork" at bounding box center [1183, 277] width 419 height 27
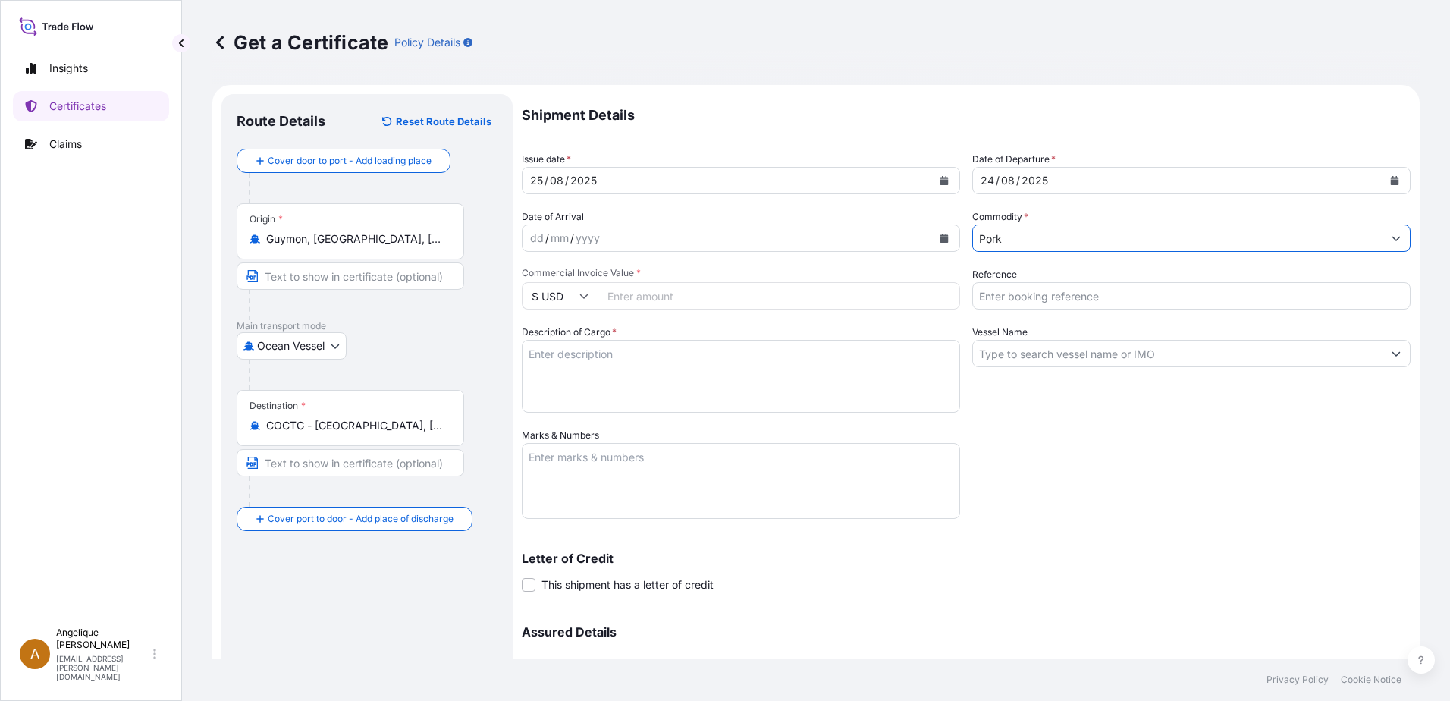
type input "Pork"
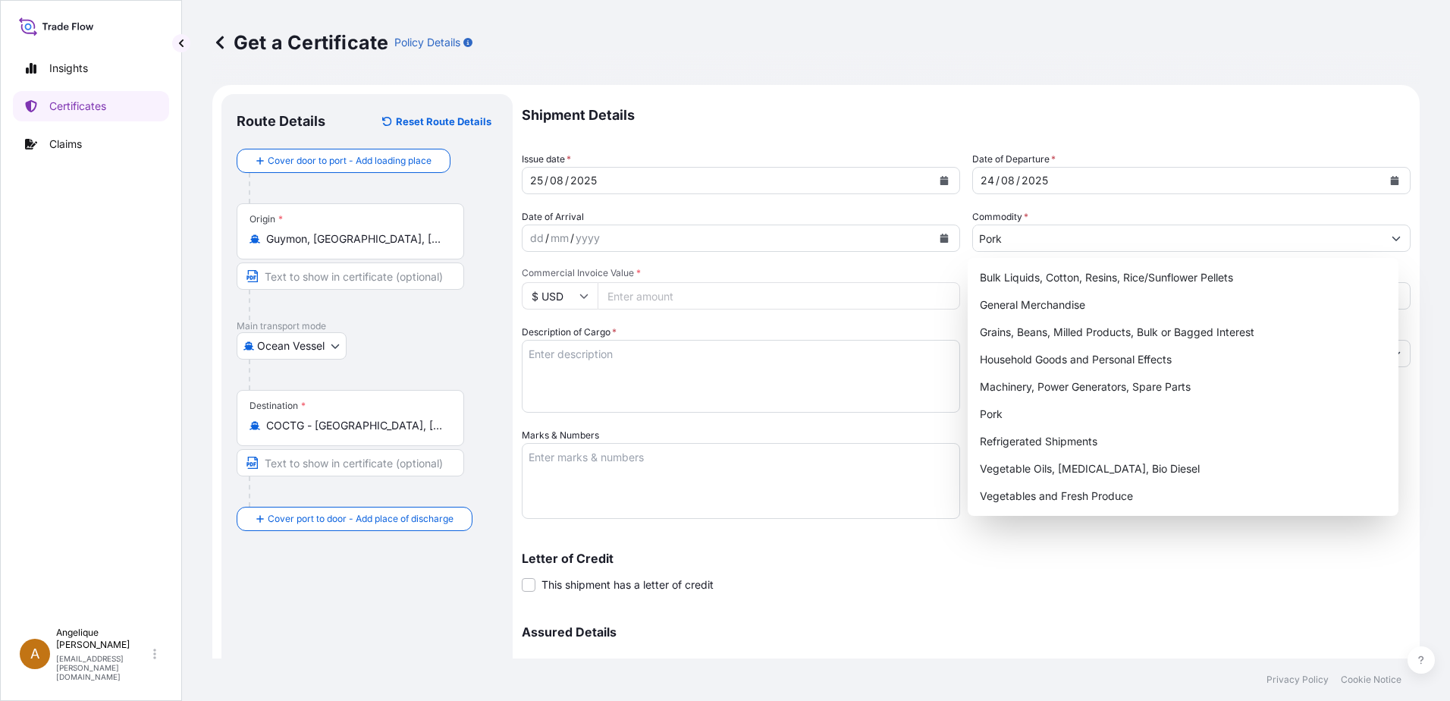
click at [651, 294] on input "Commercial Invoice Value *" at bounding box center [778, 295] width 362 height 27
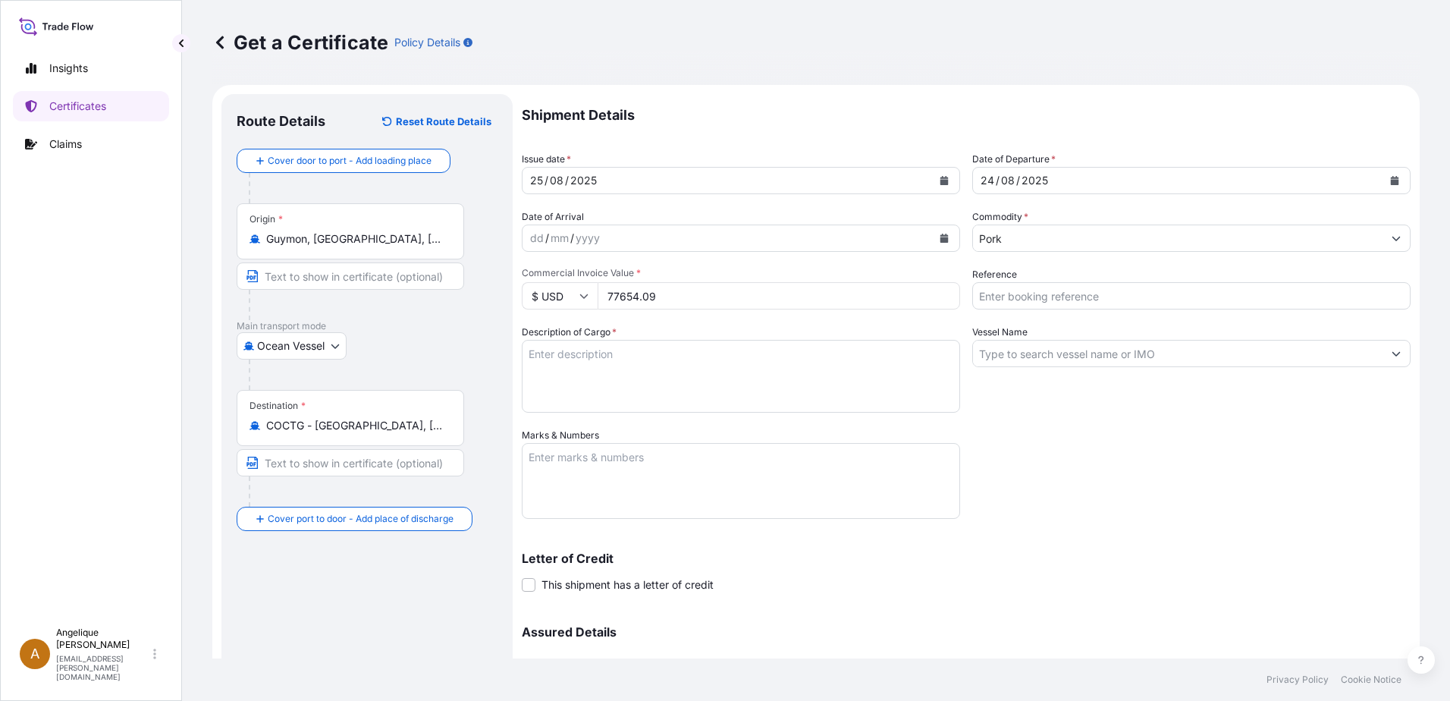
type input "77654.09"
click at [1062, 296] on input "Reference" at bounding box center [1191, 295] width 438 height 27
type input "2897984"
click at [575, 359] on textarea "Description of Cargo *" at bounding box center [741, 376] width 438 height 73
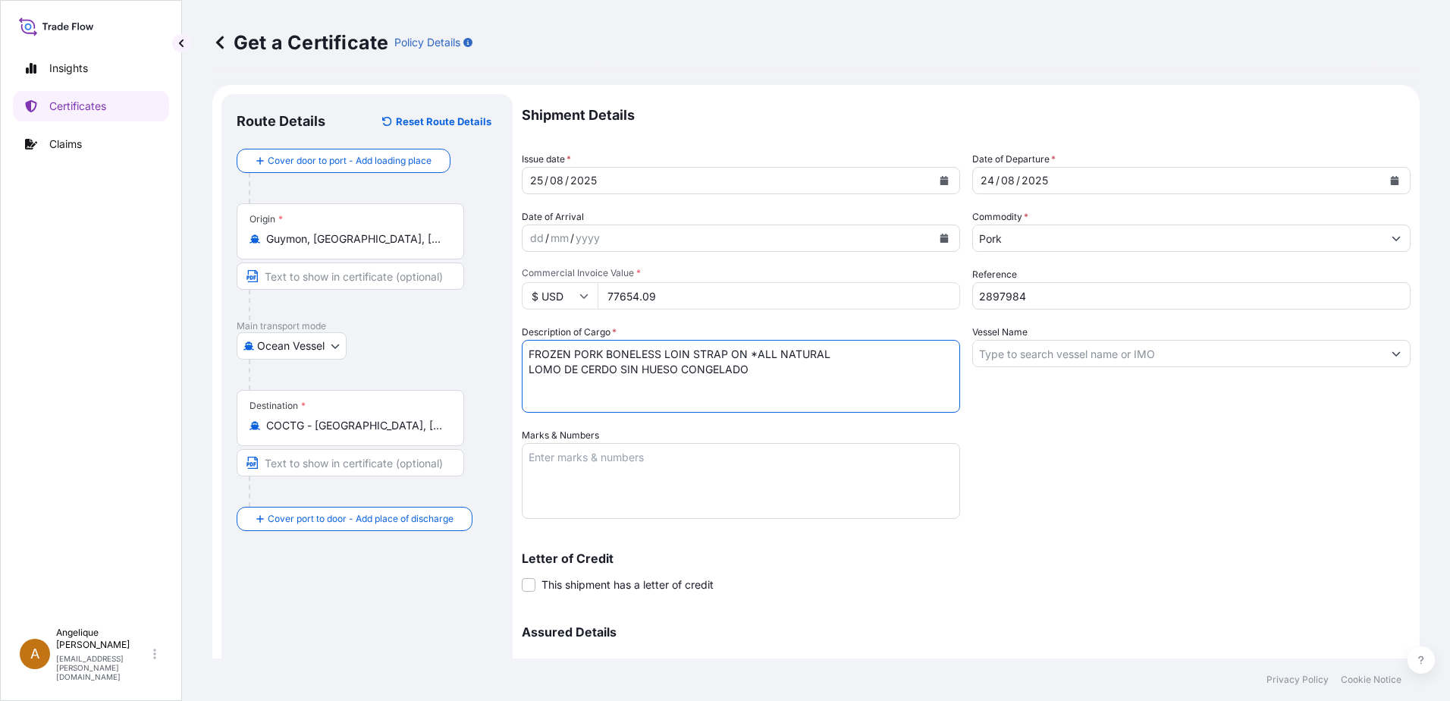
type textarea "FROZEN PORK BONELESS LOIN STRAP ON *ALL NATURAL LOMO DE CERDO SIN HUESO CONGELA…"
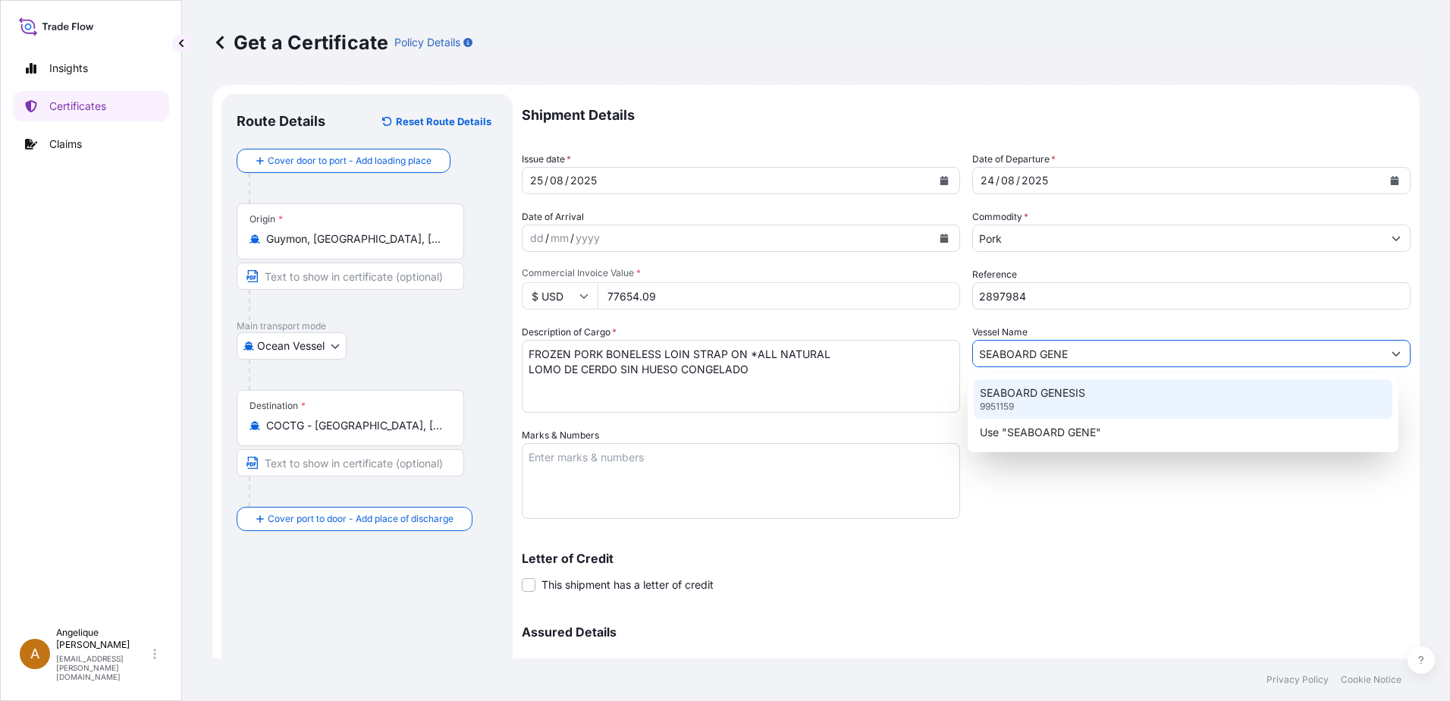
click at [1000, 400] on p "9951159" at bounding box center [997, 406] width 34 height 12
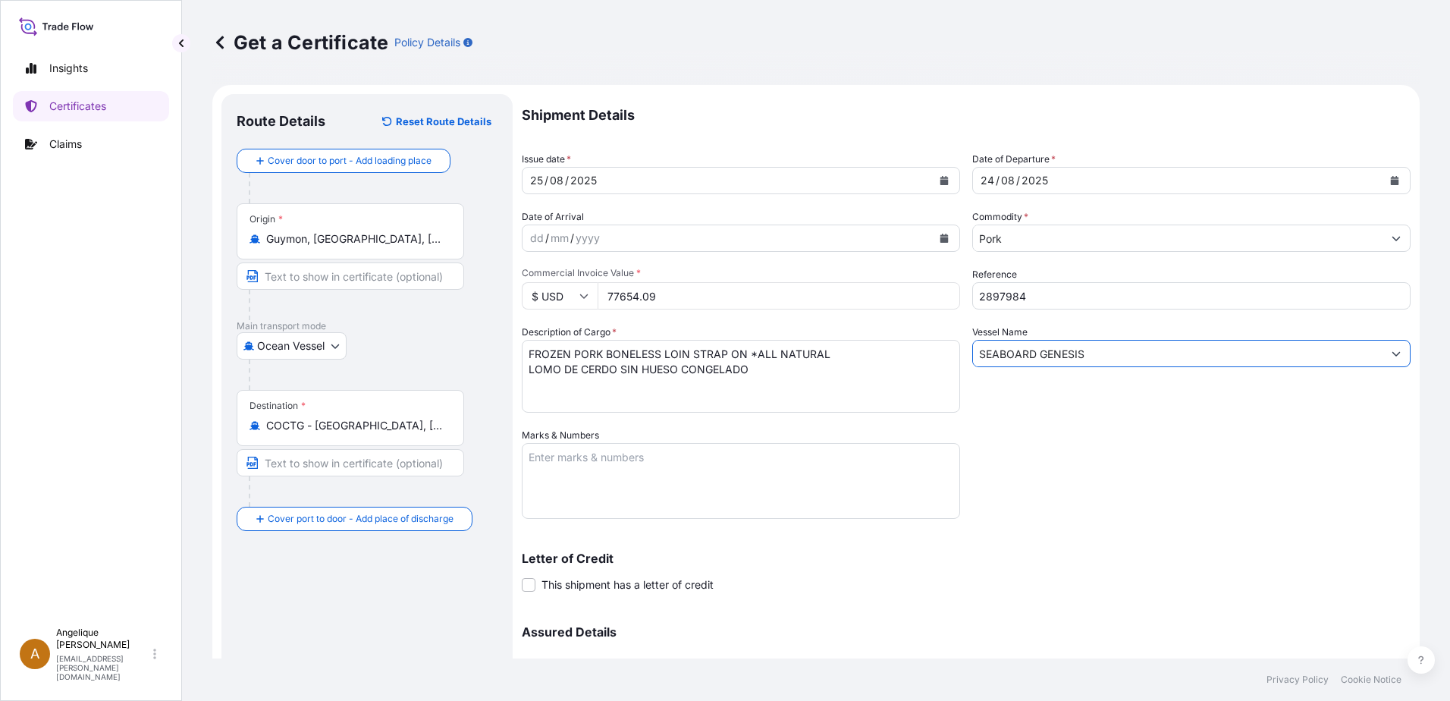
type input "SEABOARD GENESIS"
click at [539, 460] on textarea "Marks & Numbers" at bounding box center [741, 481] width 438 height 76
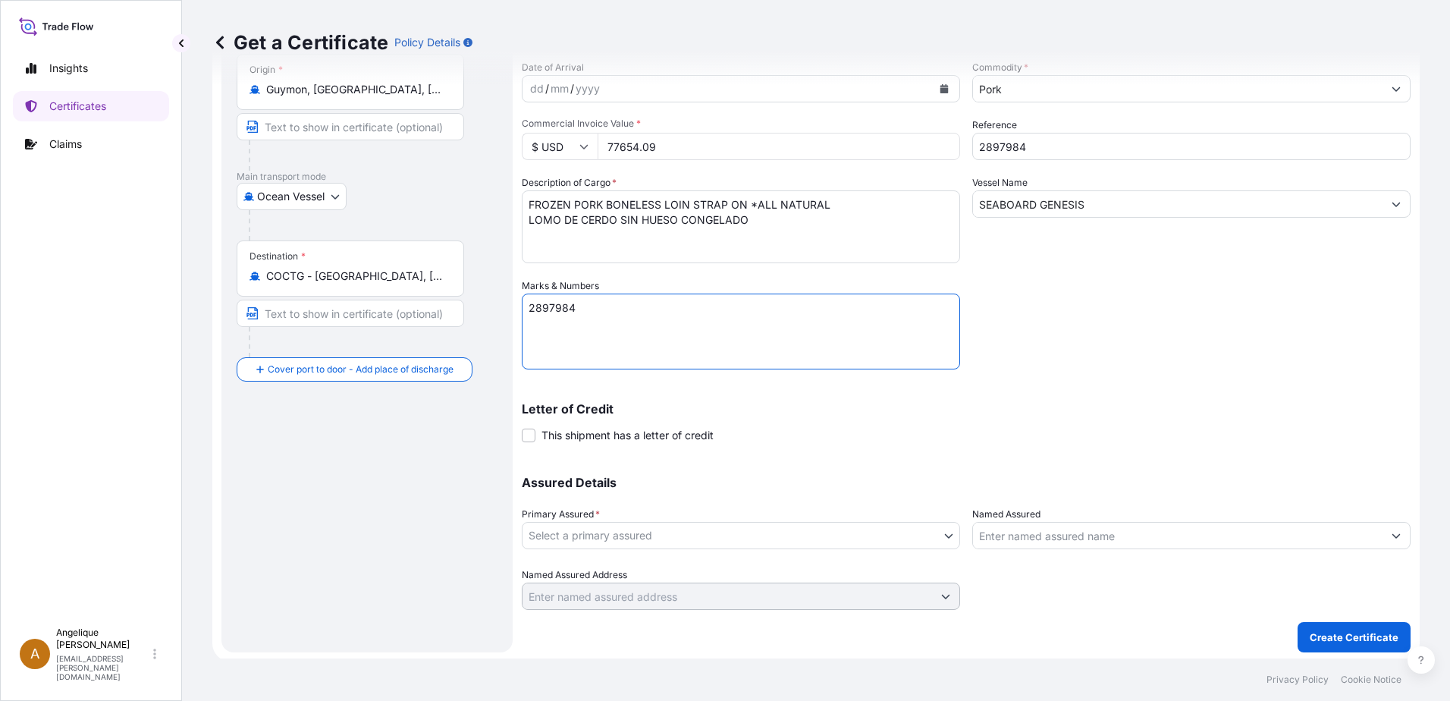
scroll to position [152, 0]
type textarea "2897984"
click at [655, 536] on body "Insights Certificates Claims A Angelique Gutierrez angelique.gutierrez@seaboard…" at bounding box center [725, 350] width 1450 height 701
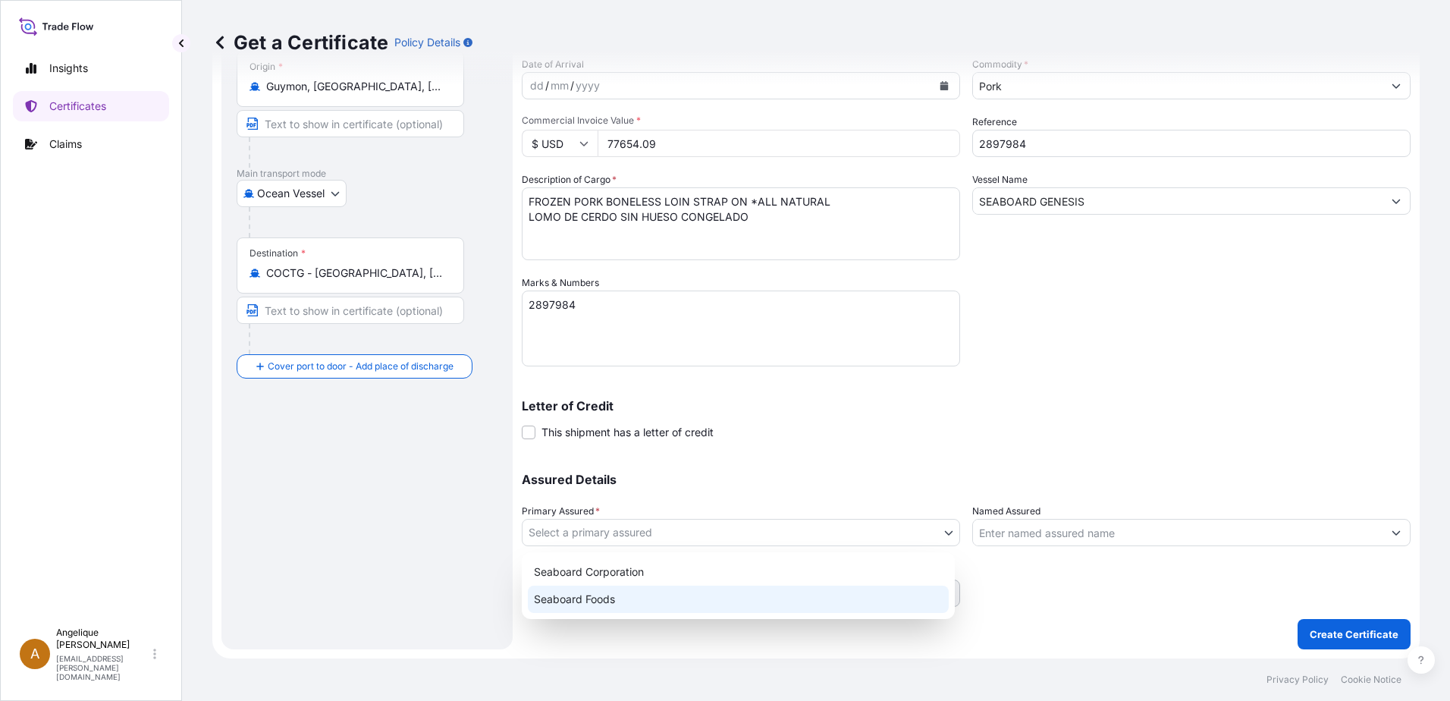
click at [628, 601] on div "Seaboard Foods" at bounding box center [738, 598] width 421 height 27
select select "31638"
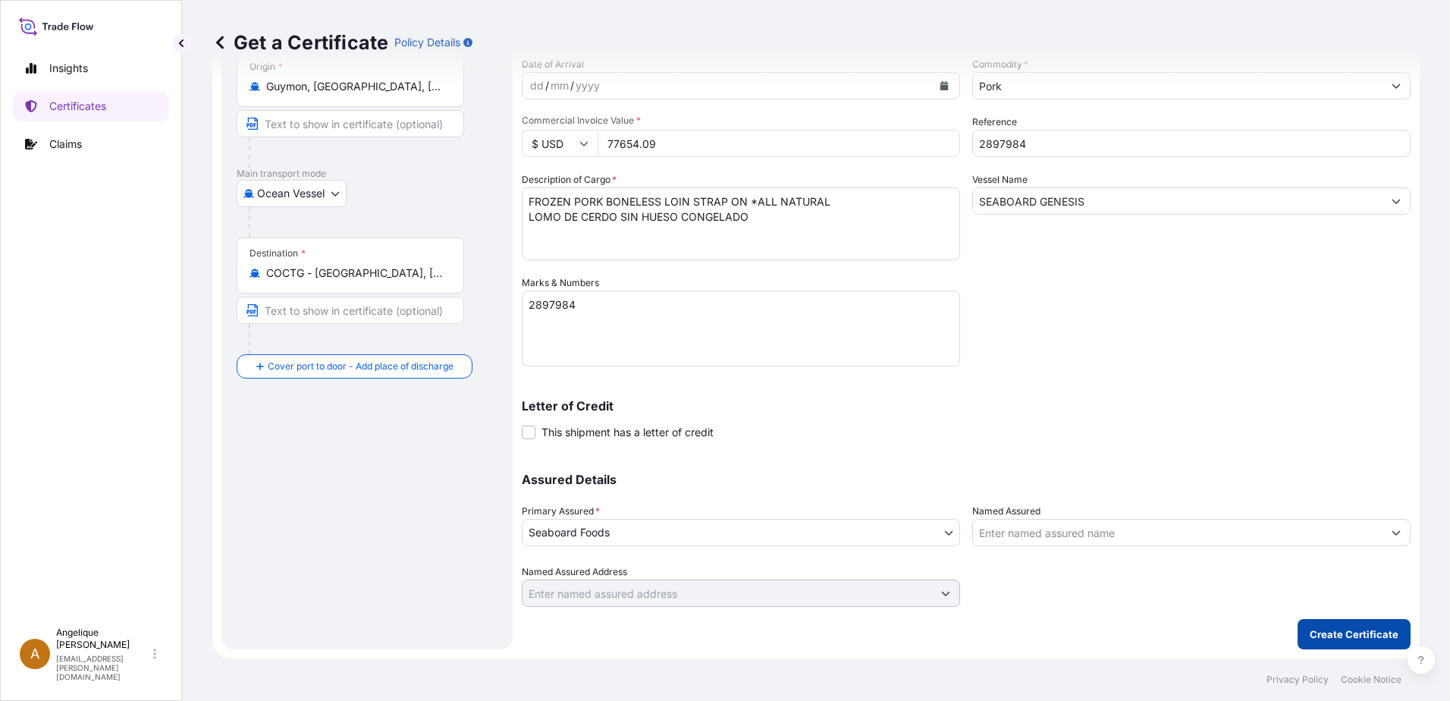
click at [1312, 631] on p "Create Certificate" at bounding box center [1353, 633] width 89 height 15
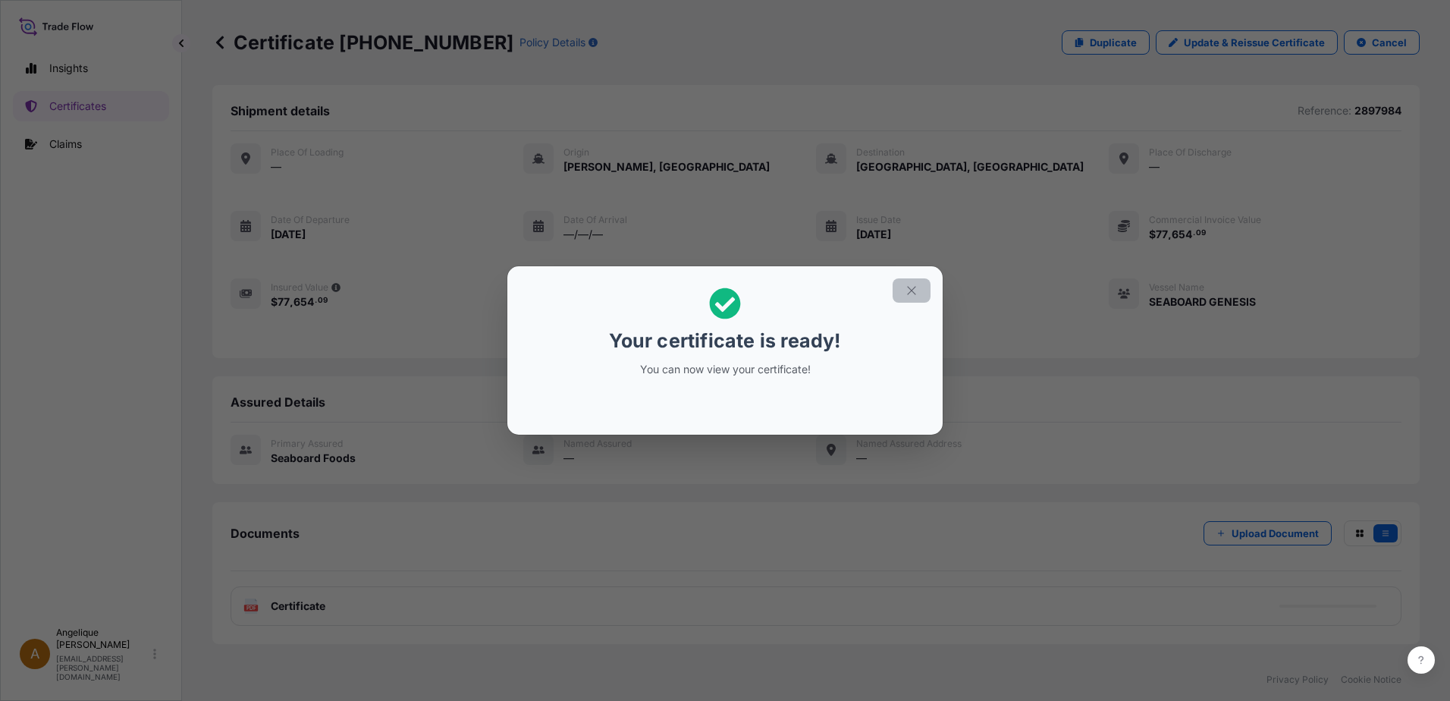
click at [917, 289] on icon "button" at bounding box center [912, 291] width 14 height 14
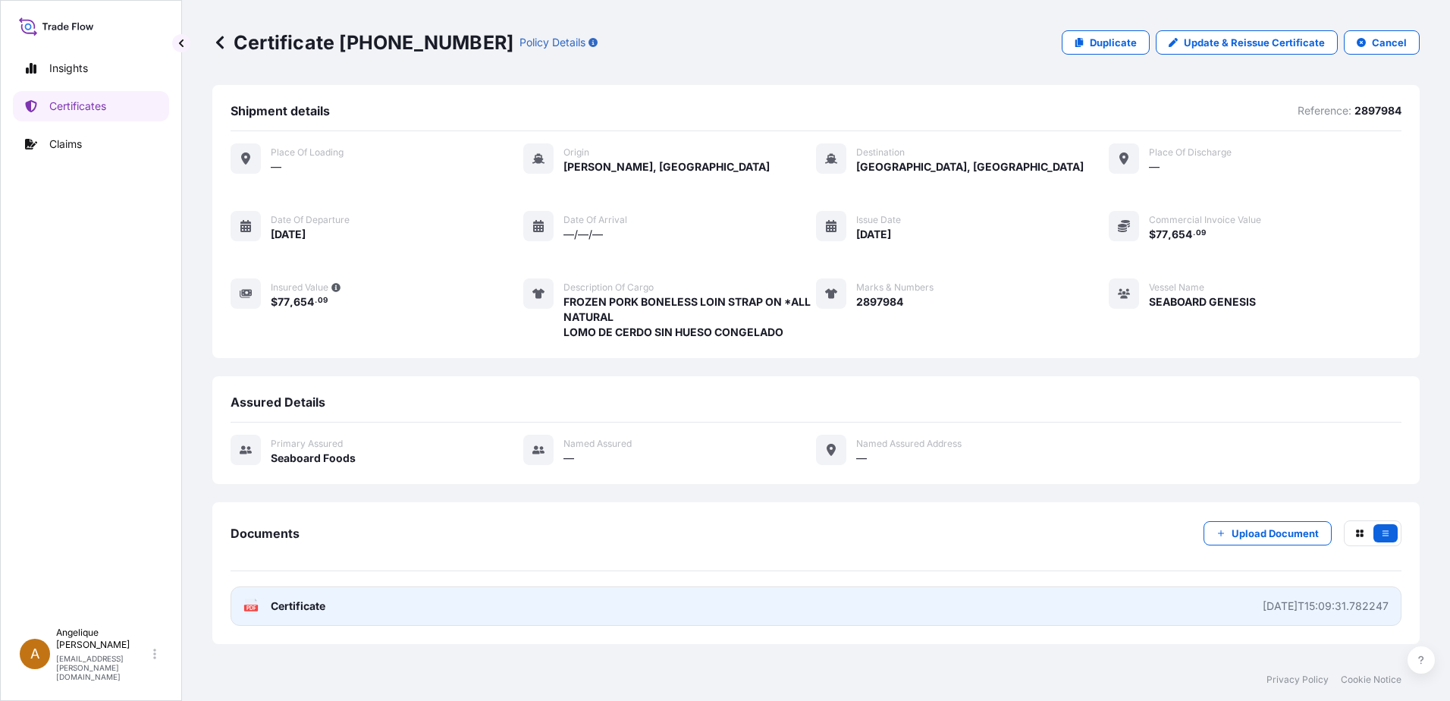
click at [387, 595] on link "PDF Certificate 2025-08-25T15:09:31.782247" at bounding box center [815, 605] width 1171 height 39
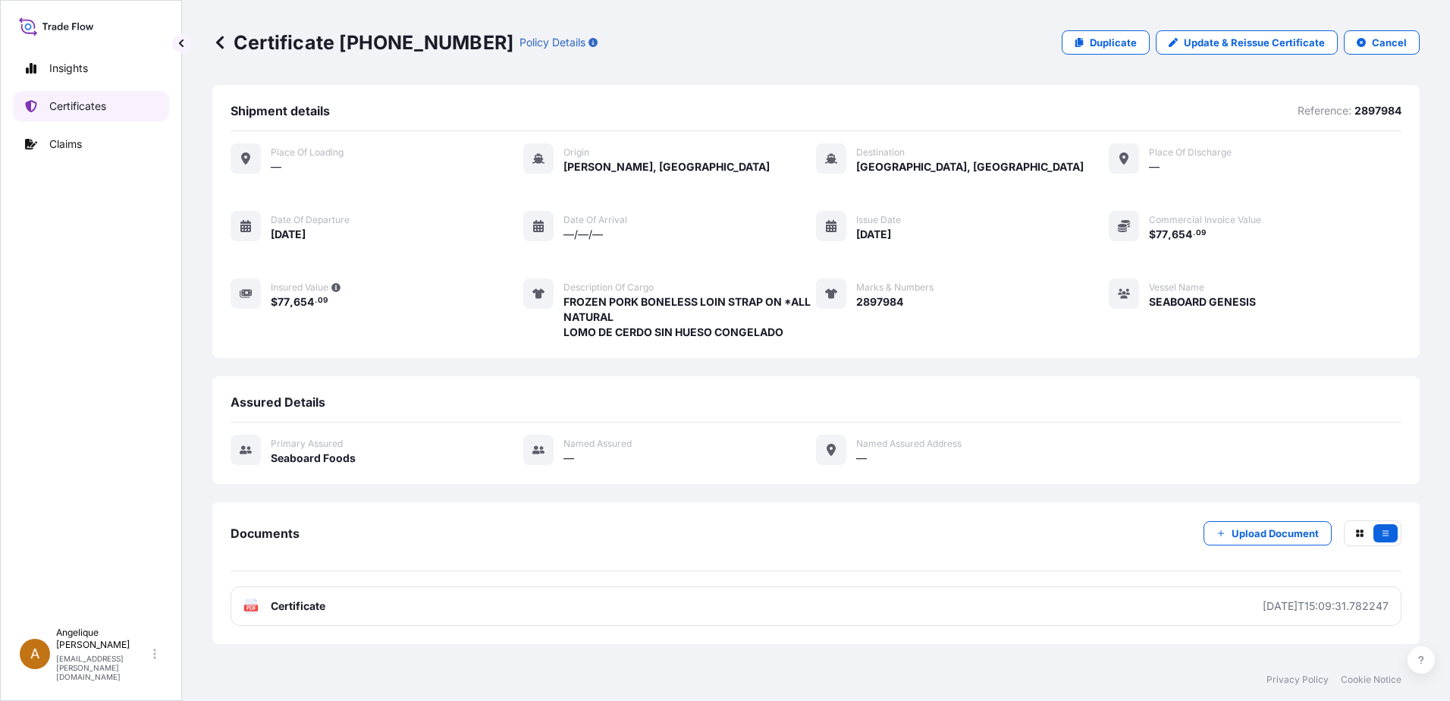
click at [108, 106] on link "Certificates" at bounding box center [91, 106] width 156 height 30
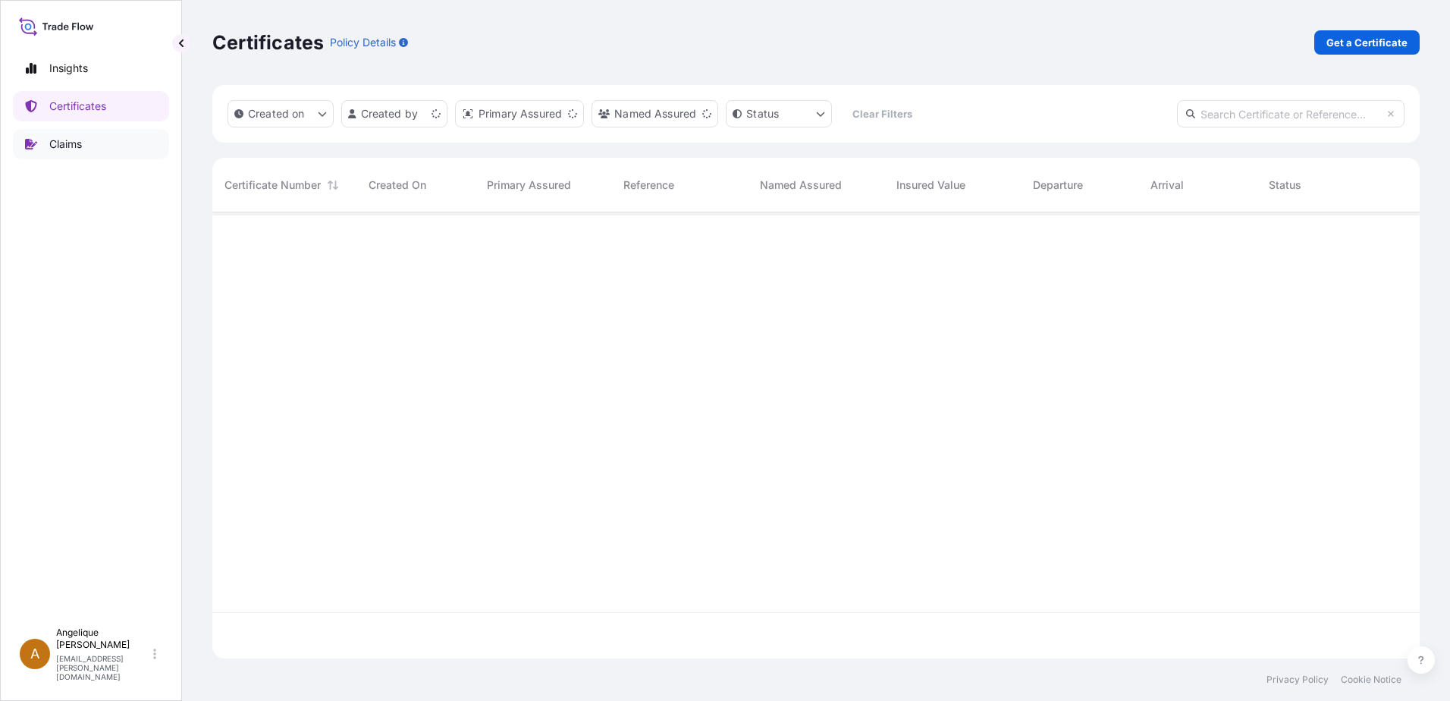
scroll to position [443, 1196]
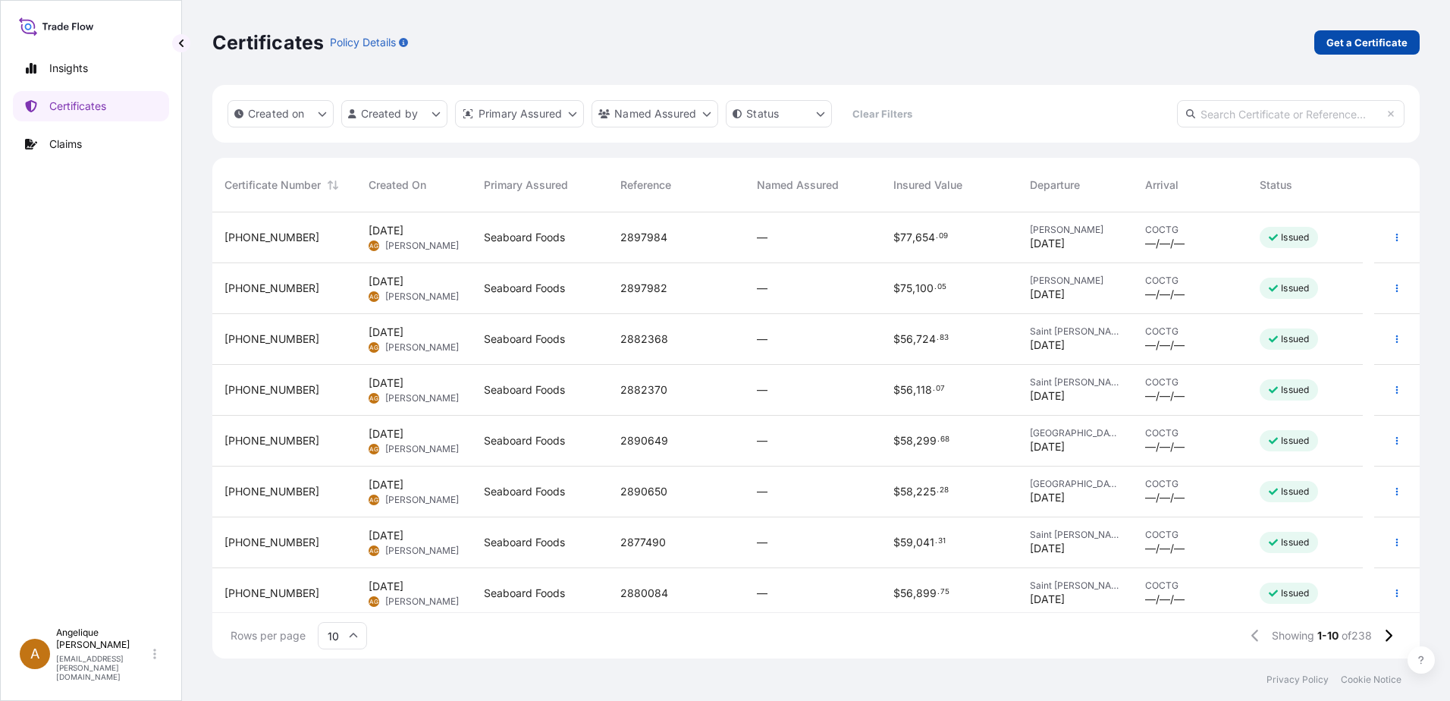
click at [1340, 39] on p "Get a Certificate" at bounding box center [1366, 42] width 81 height 15
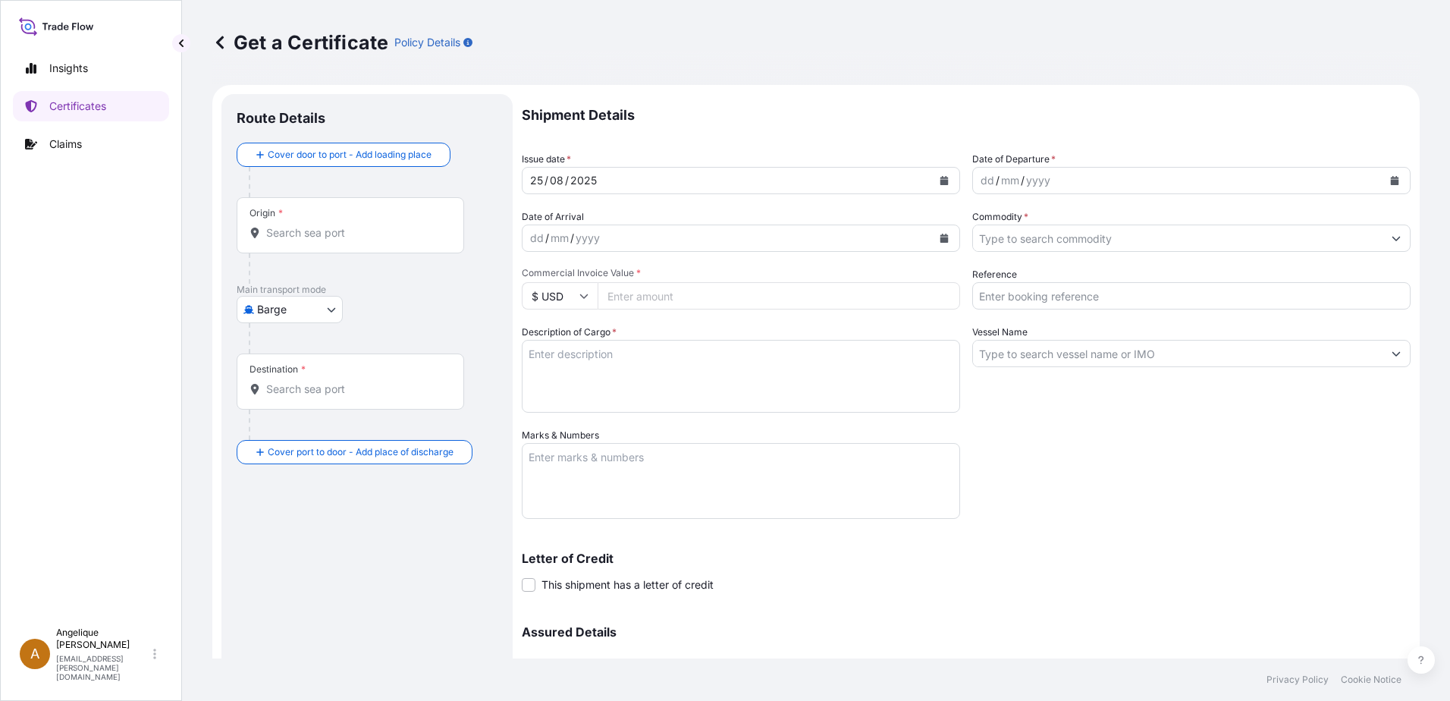
click at [329, 312] on body "Insights Certificates Claims A Angelique Gutierrez angelique.gutierrez@seaboard…" at bounding box center [725, 350] width 1450 height 701
click at [280, 428] on span "Ocean Vessel" at bounding box center [298, 430] width 67 height 15
select select "Ocean Vessel"
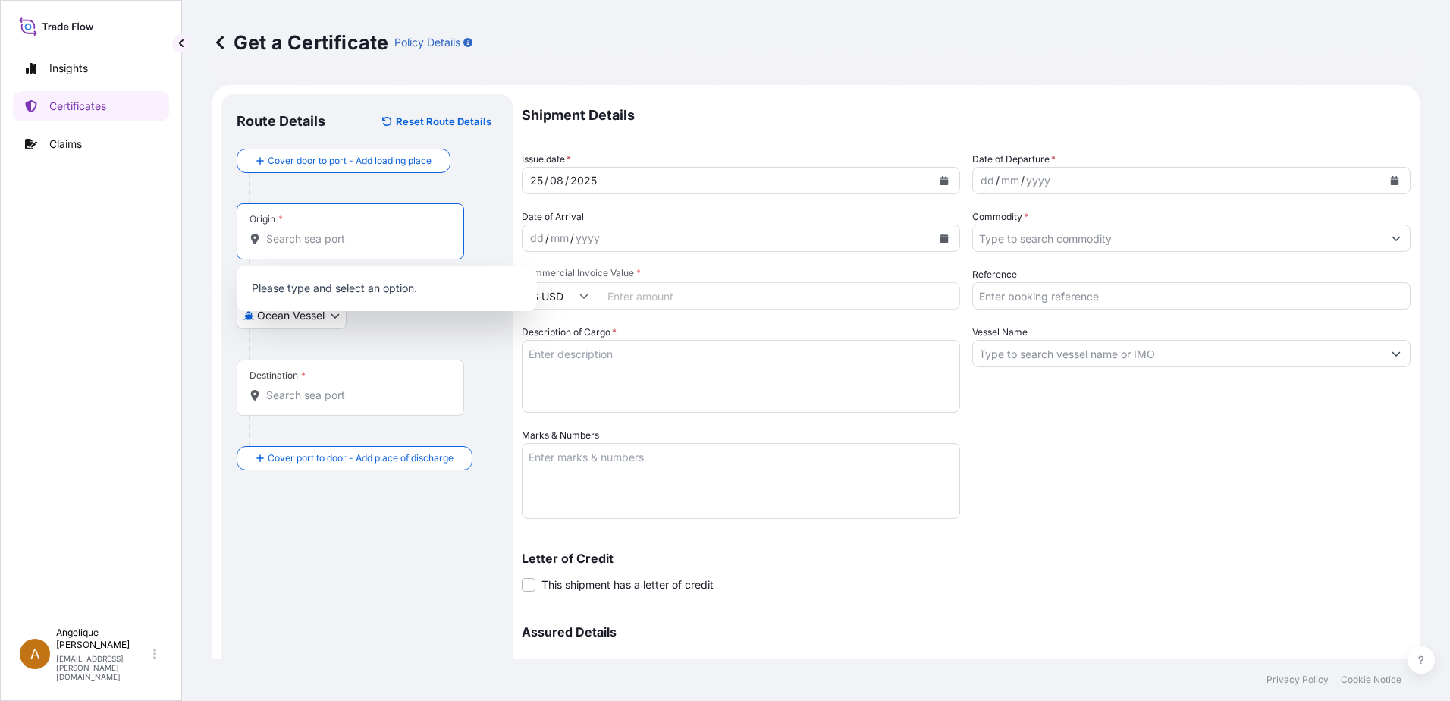
click at [306, 237] on input "Origin *" at bounding box center [355, 238] width 179 height 15
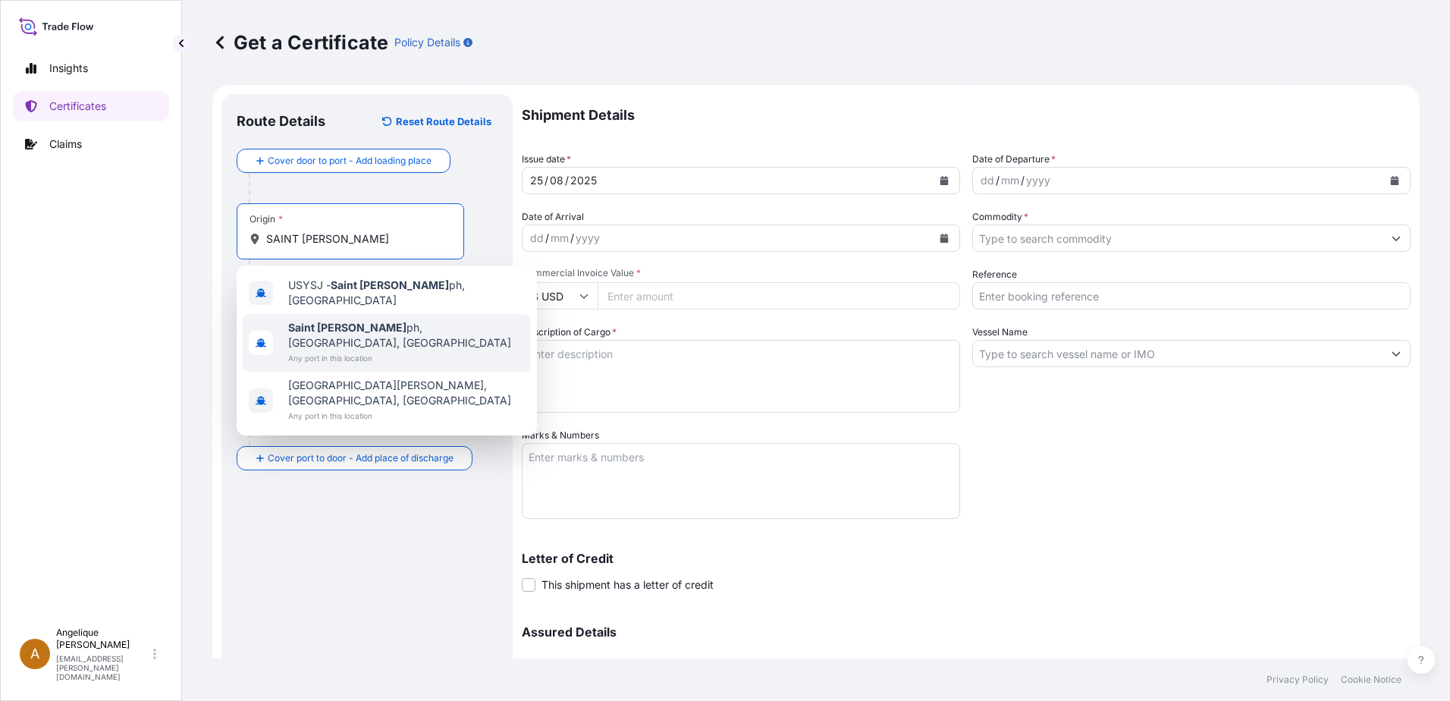
click at [359, 350] on span "Any port in this location" at bounding box center [406, 357] width 237 height 15
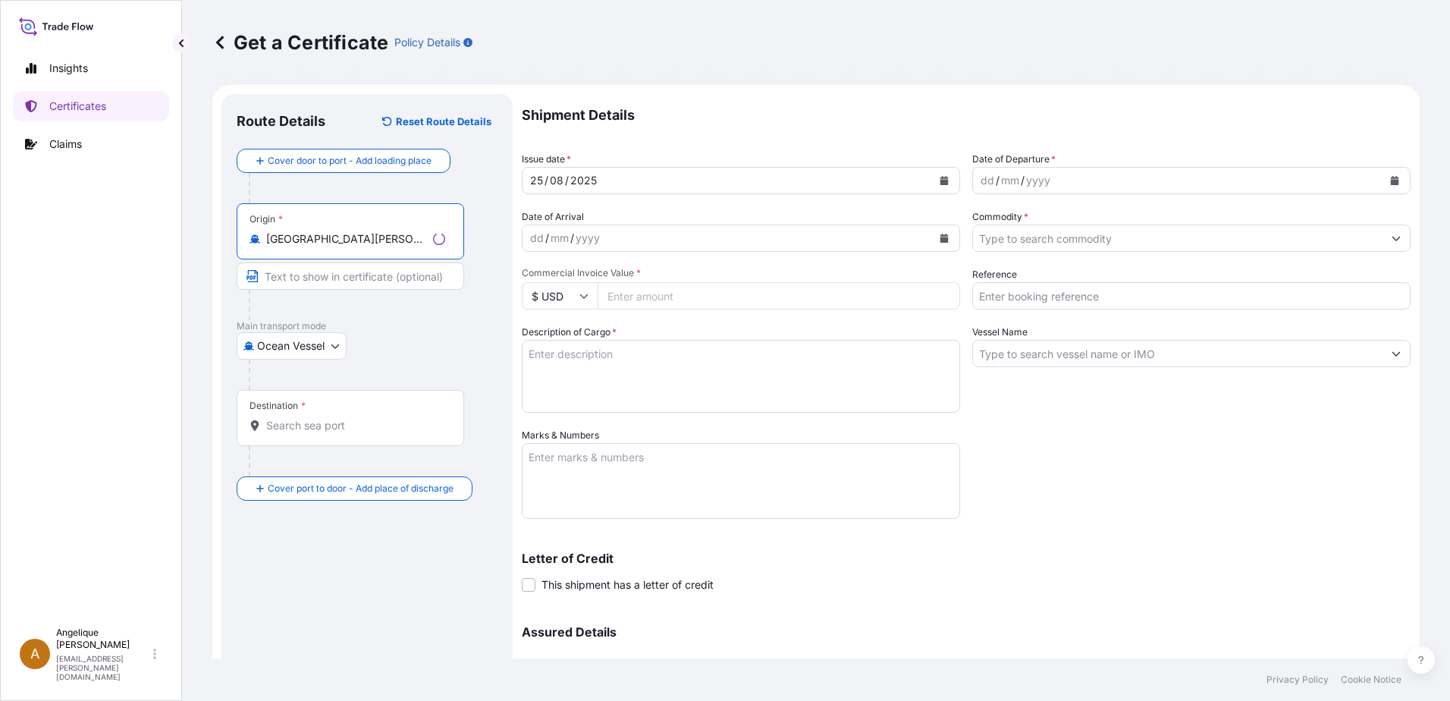
type input "Saint Joseph, MO, USA"
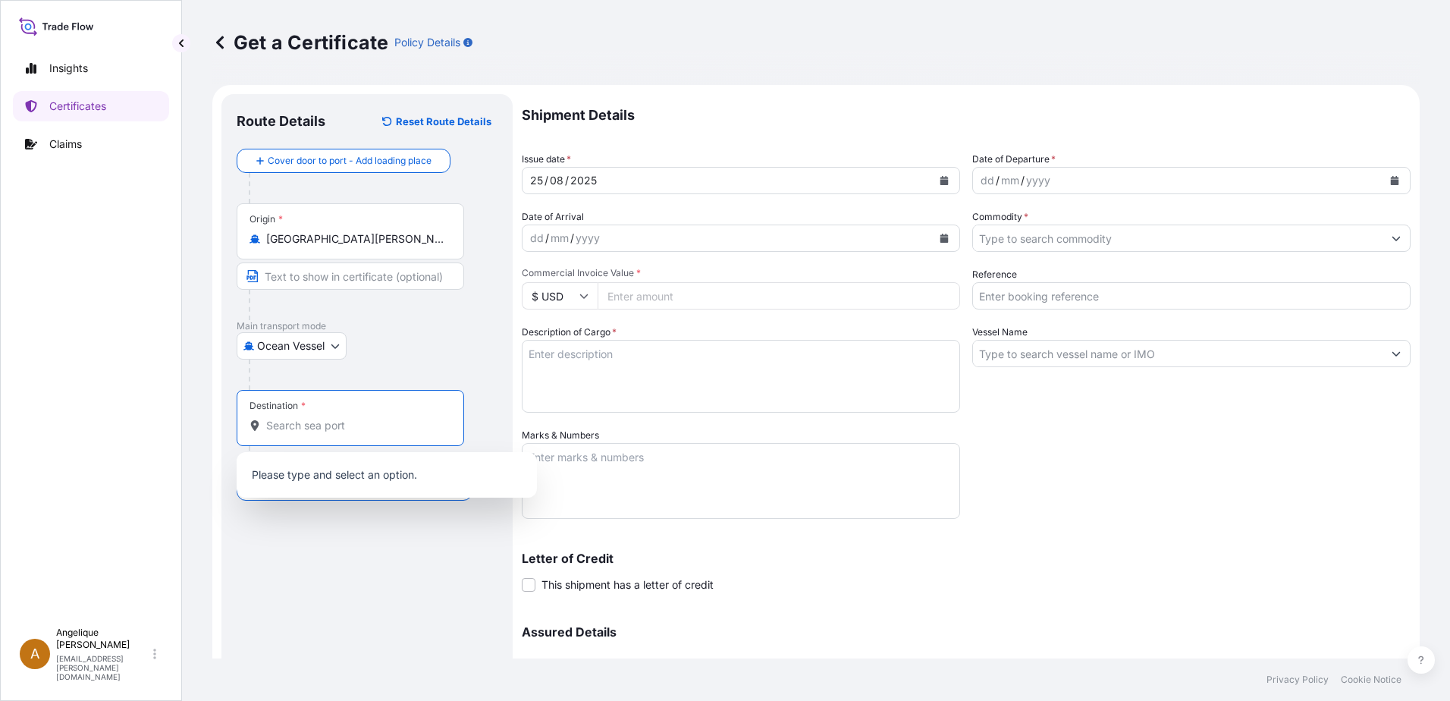
click at [336, 422] on input "Destination *" at bounding box center [355, 425] width 179 height 15
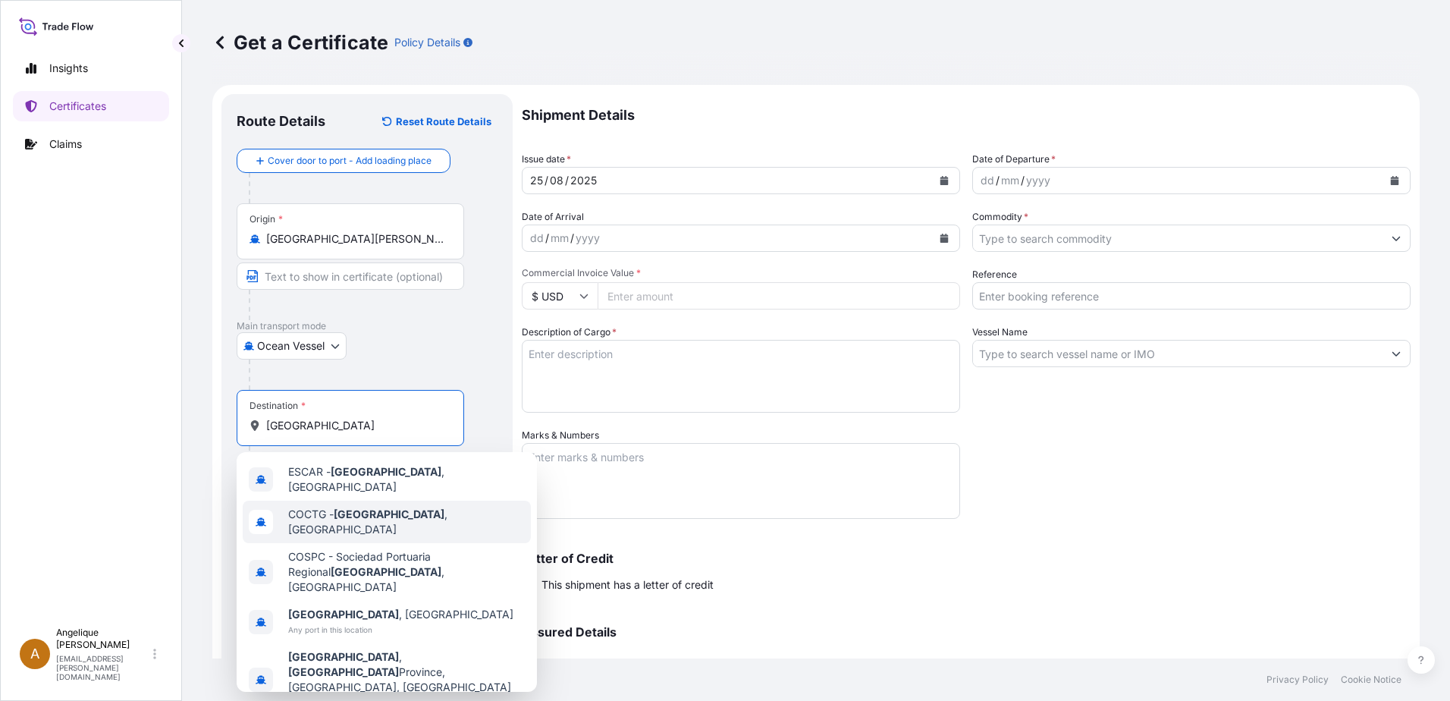
click at [416, 514] on span "COCTG - Cartagena , Colombia" at bounding box center [406, 521] width 237 height 30
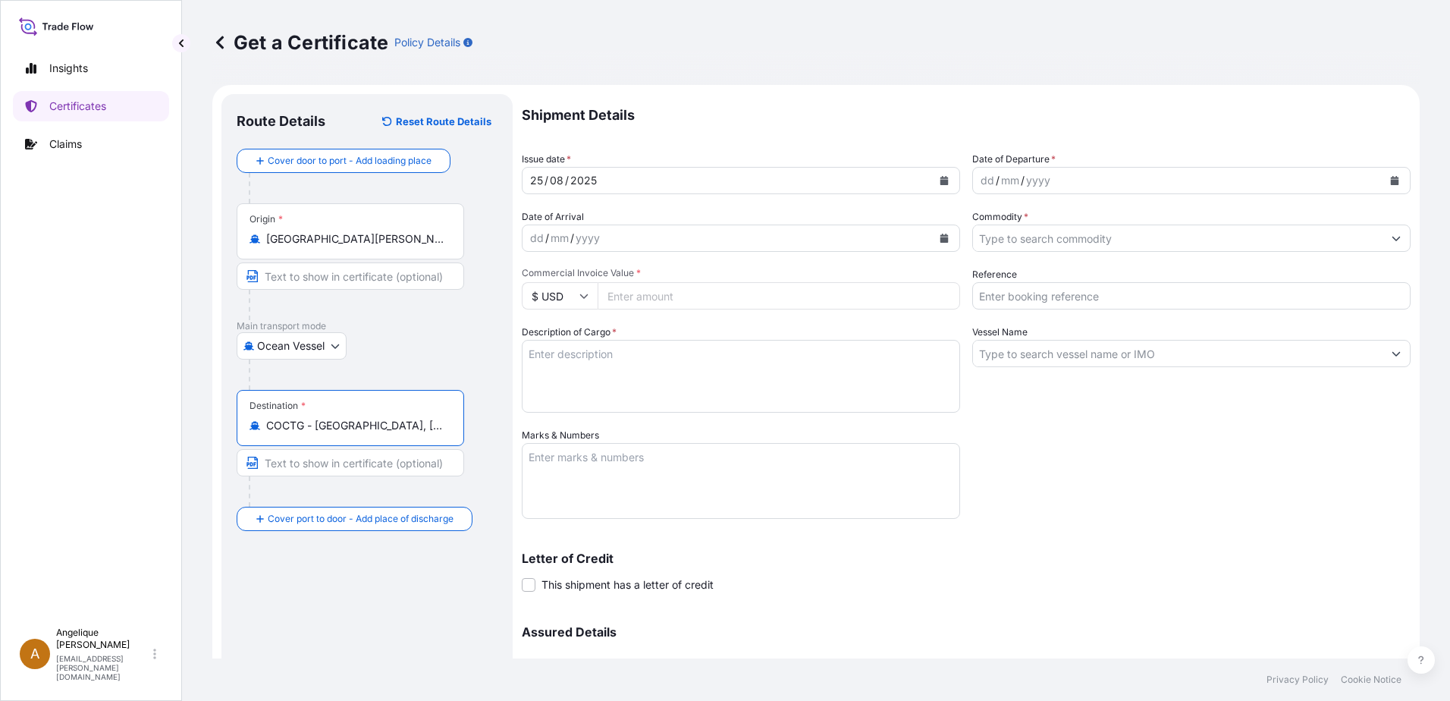
type input "COCTG - Cartagena, Colombia"
click at [1391, 176] on icon "Calendar" at bounding box center [1395, 180] width 8 height 9
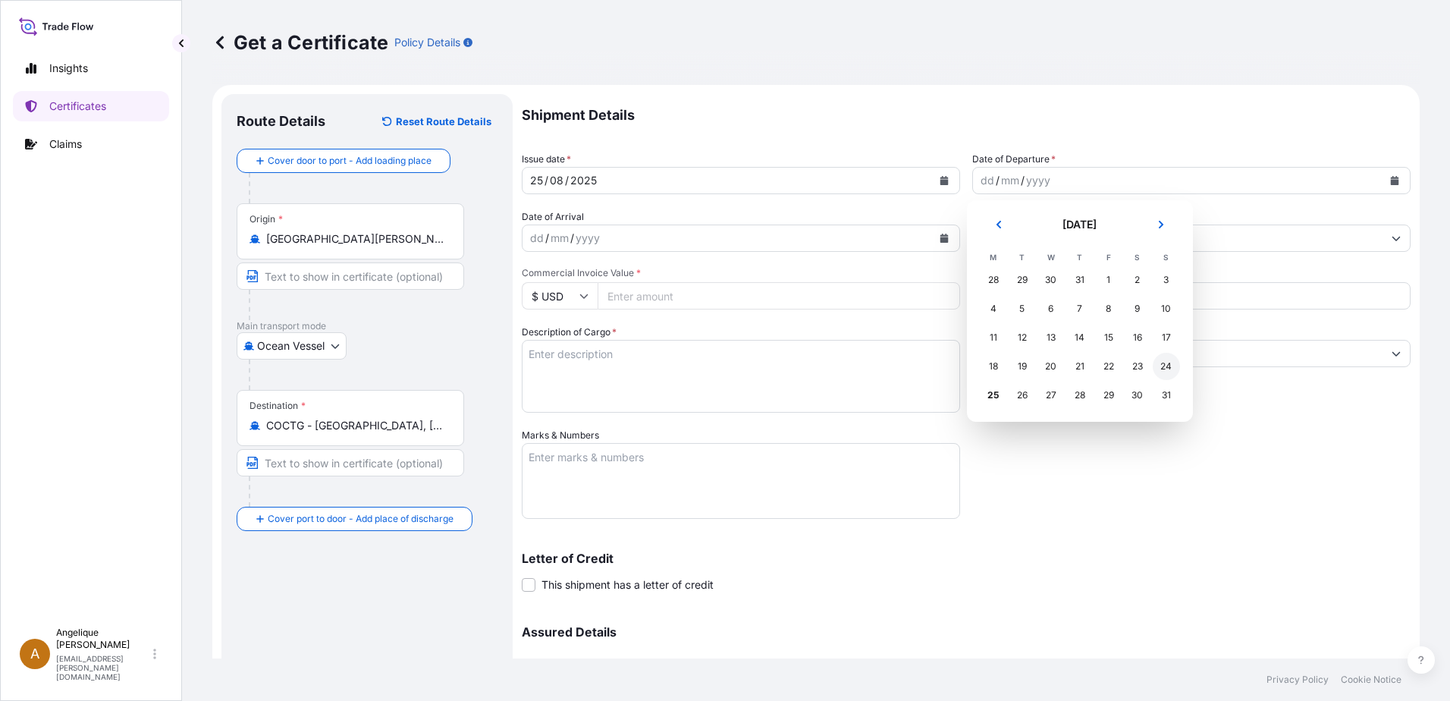
click at [1172, 362] on div "24" at bounding box center [1165, 366] width 27 height 27
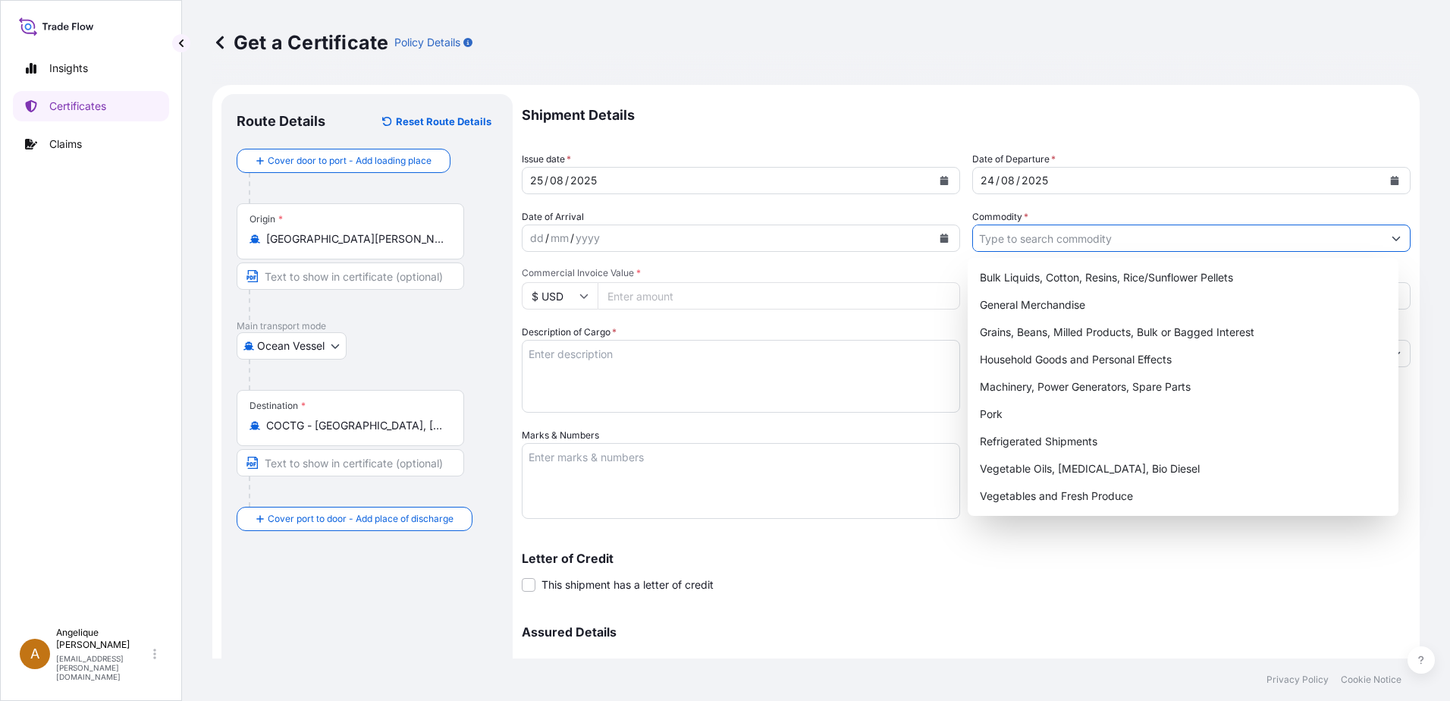
click at [1054, 234] on input "Commodity *" at bounding box center [1177, 237] width 409 height 27
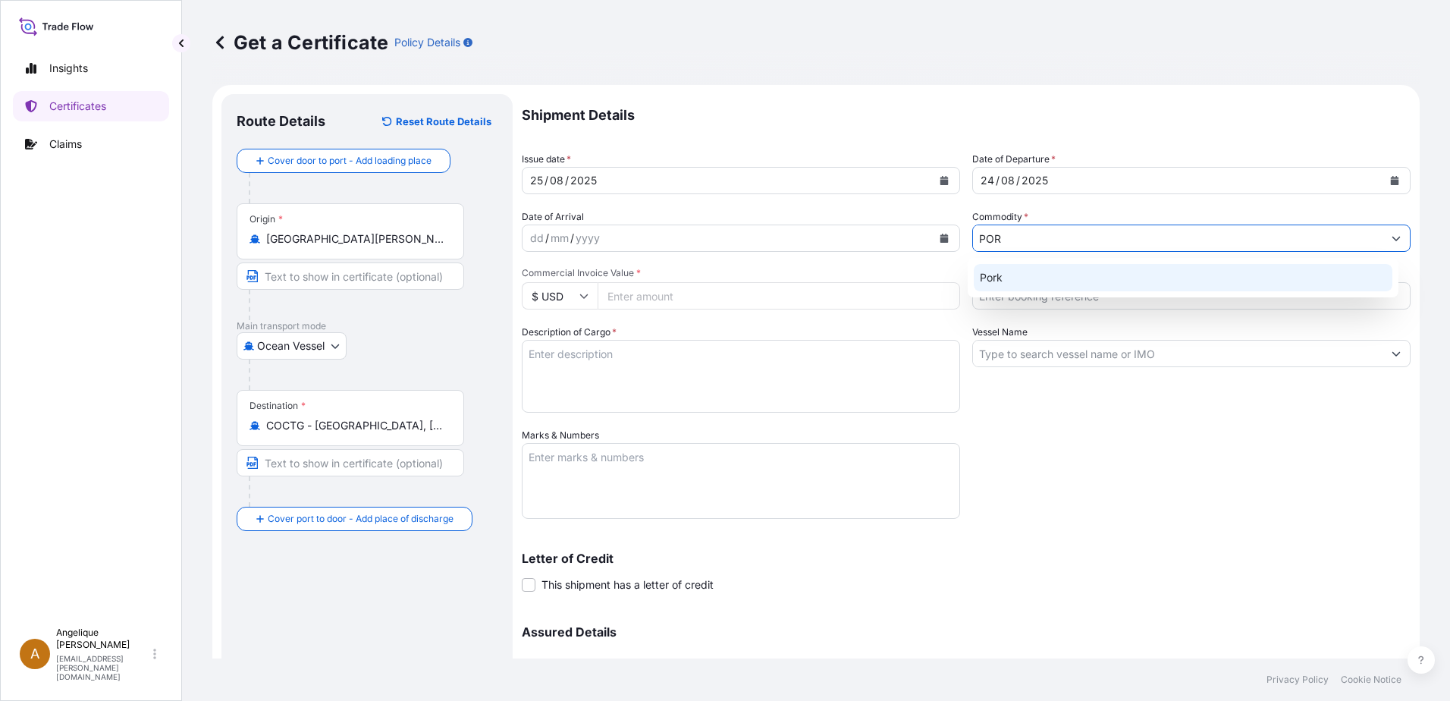
click at [1039, 278] on div "Pork" at bounding box center [1183, 277] width 419 height 27
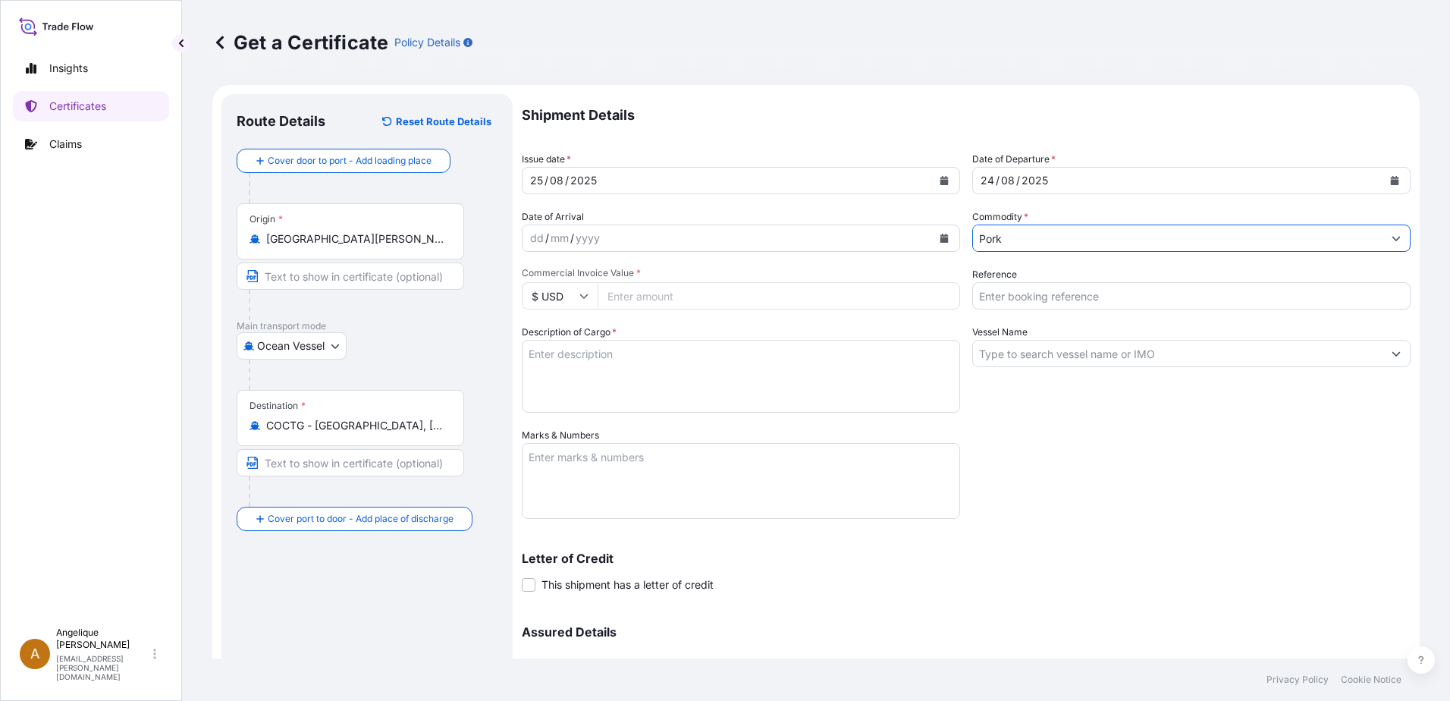
type input "Pork"
click at [660, 299] on input "Commercial Invoice Value *" at bounding box center [778, 295] width 362 height 27
type input "58782.11"
type input "2877489"
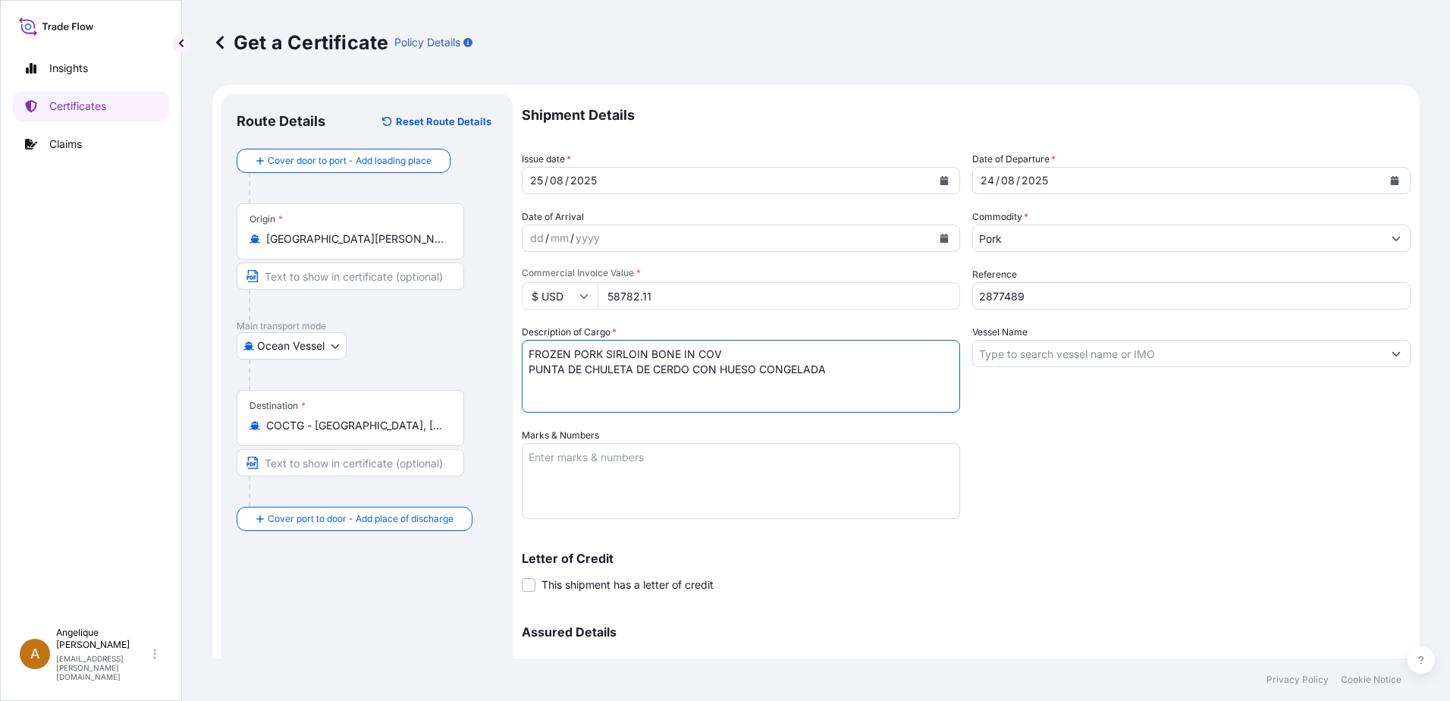
type textarea "FROZEN PORK SIRLOIN BONE IN COV PUNTA DE CHULETA DE CERDO CON HUESO CONGELADA"
click at [1042, 356] on input "Vessel Name" at bounding box center [1177, 353] width 409 height 27
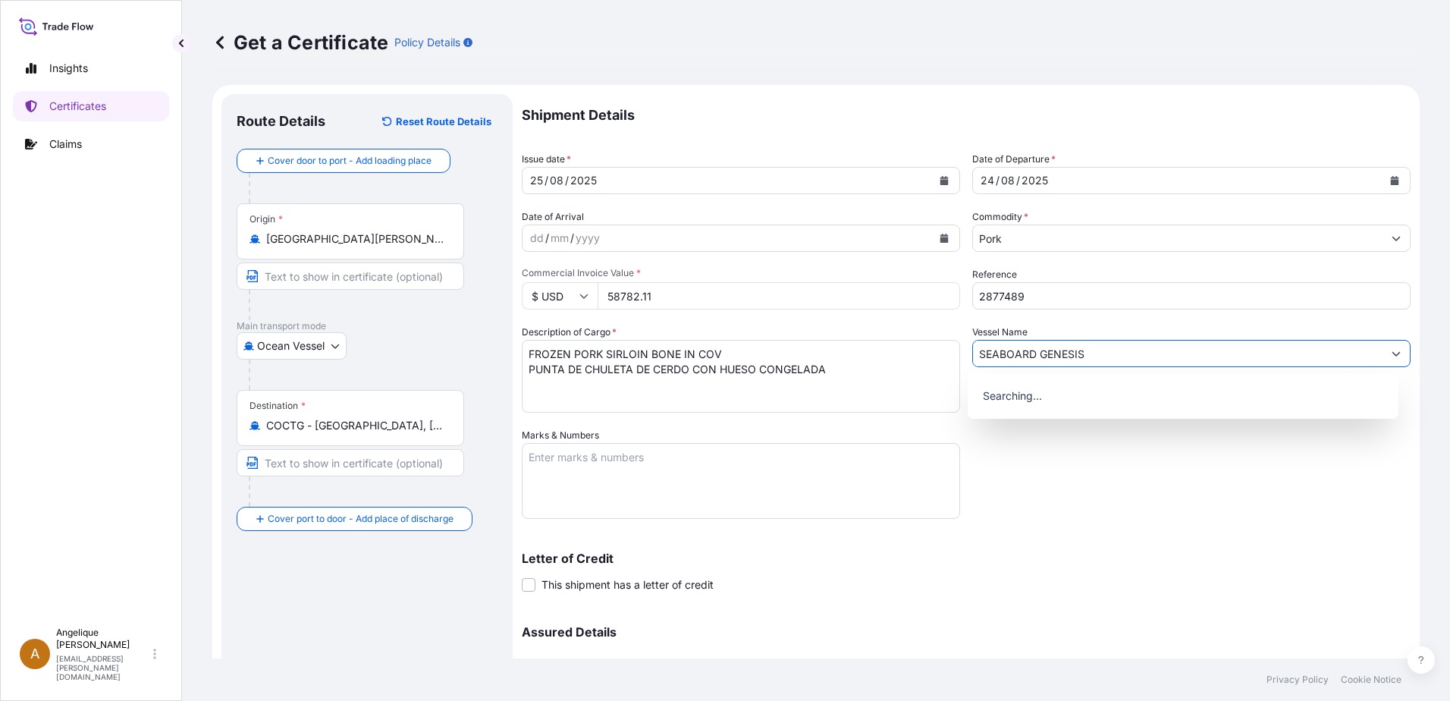
type input "SEABOARD GENESIS"
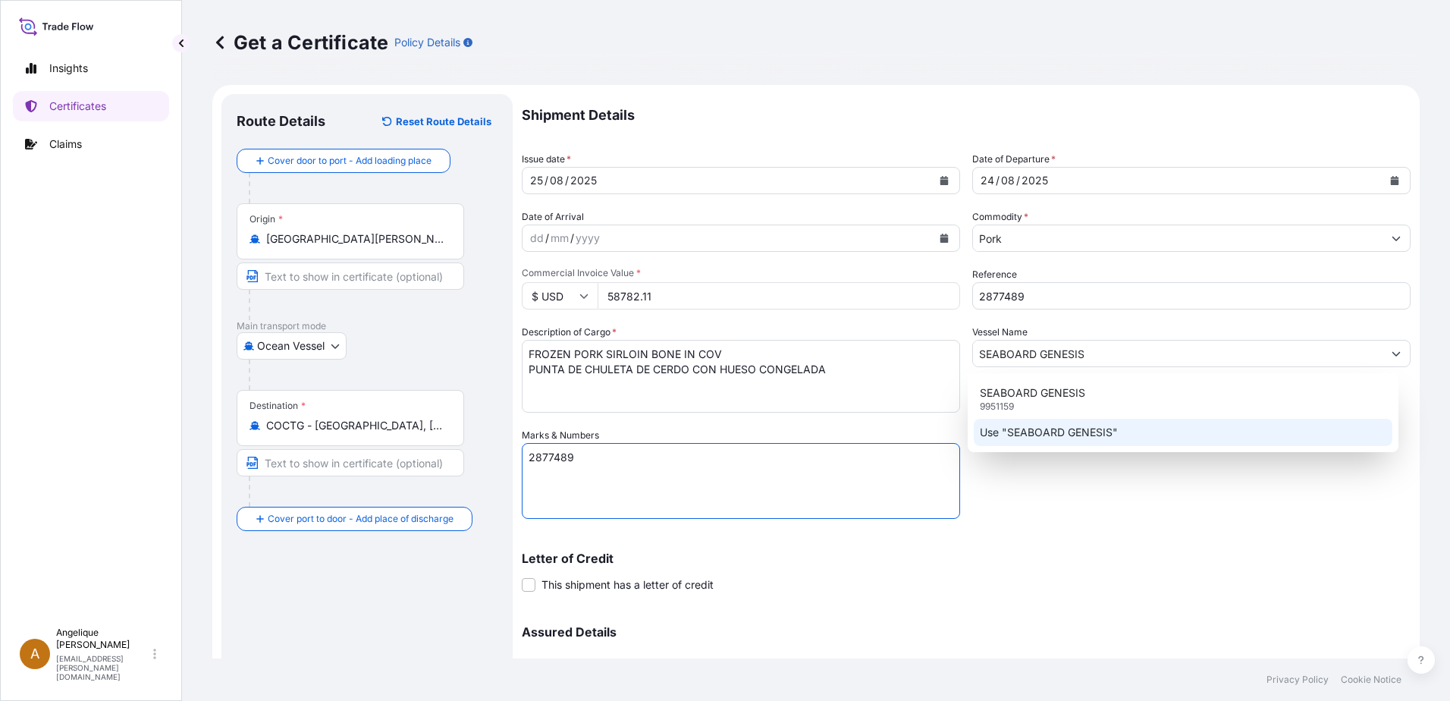
type textarea "2877489"
click at [1156, 572] on div "Letter of Credit This shipment has a letter of credit Letter of credit * Letter…" at bounding box center [966, 572] width 889 height 40
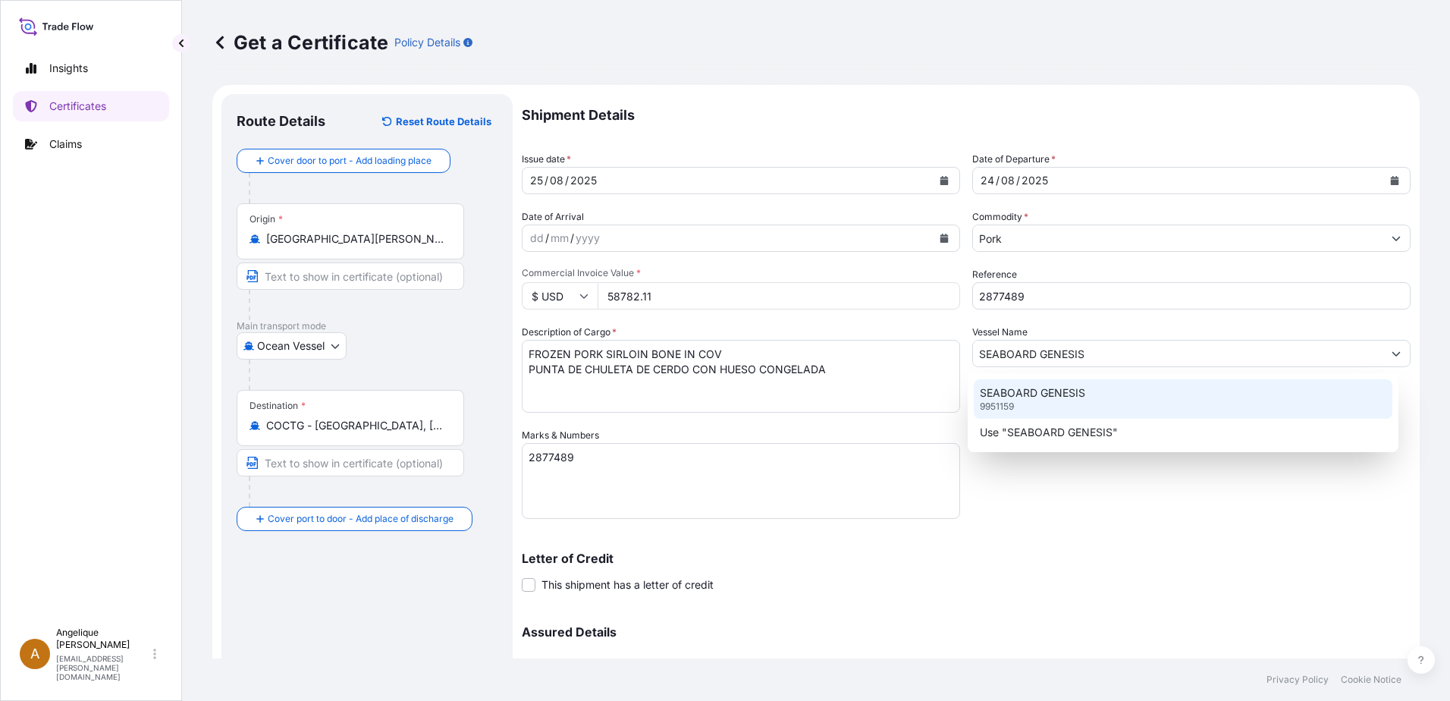
click at [1081, 387] on p "SEABOARD GENESIS" at bounding box center [1032, 392] width 105 height 15
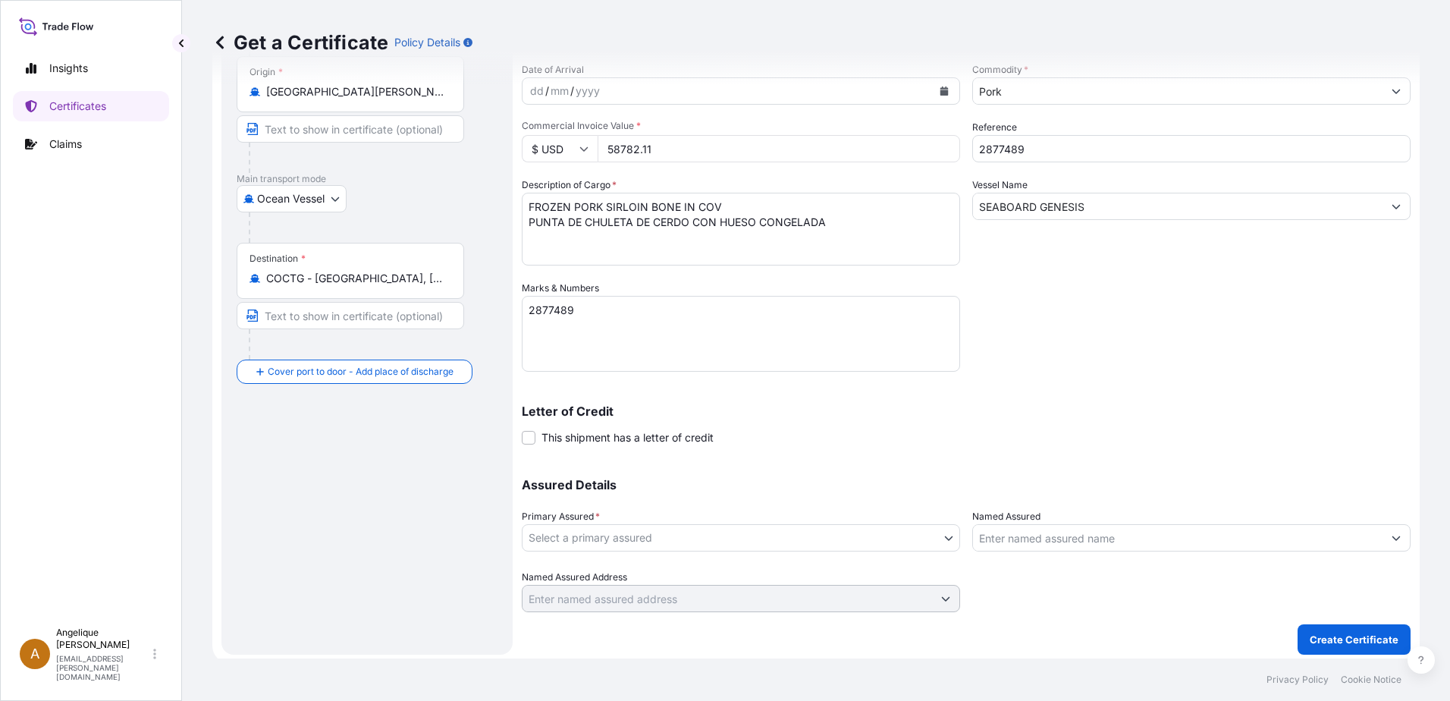
scroll to position [152, 0]
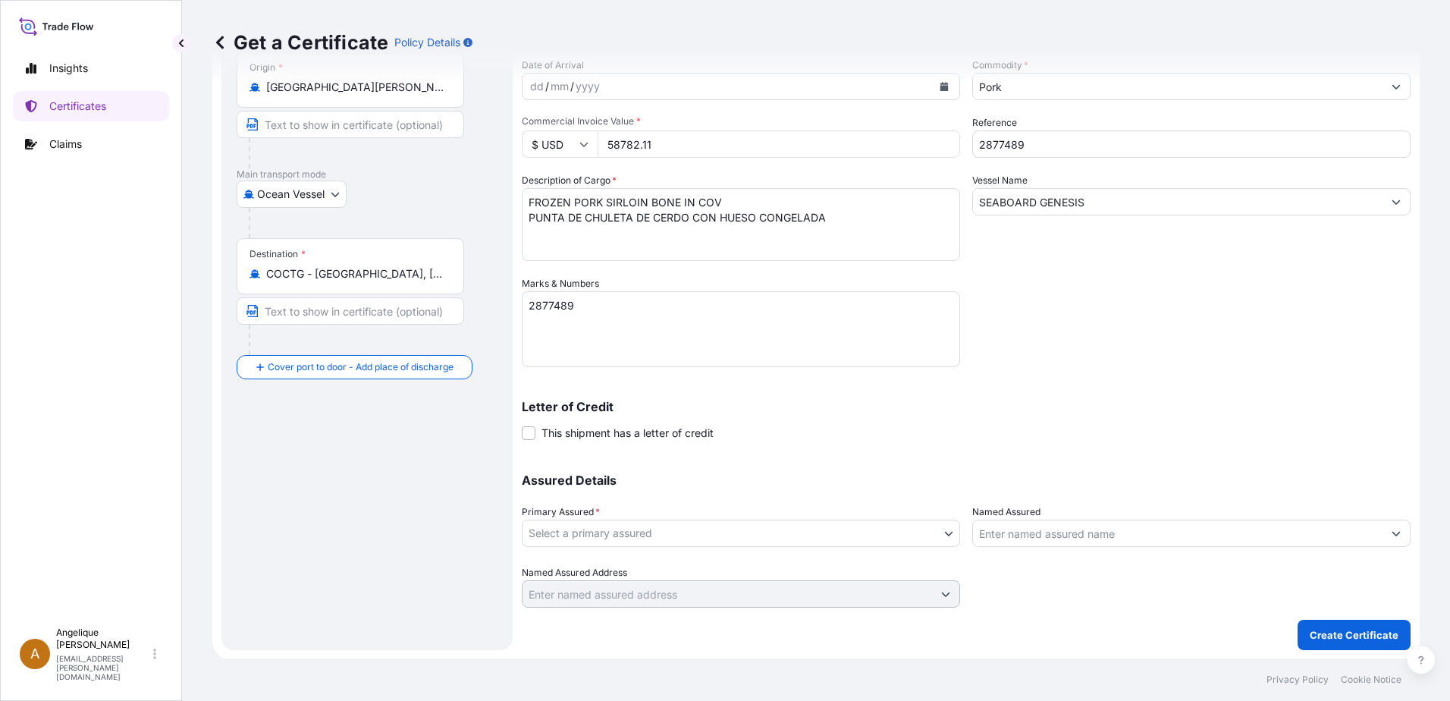
click at [635, 527] on body "Insights Certificates Claims A Angelique Gutierrez angelique.gutierrez@seaboard…" at bounding box center [725, 350] width 1450 height 701
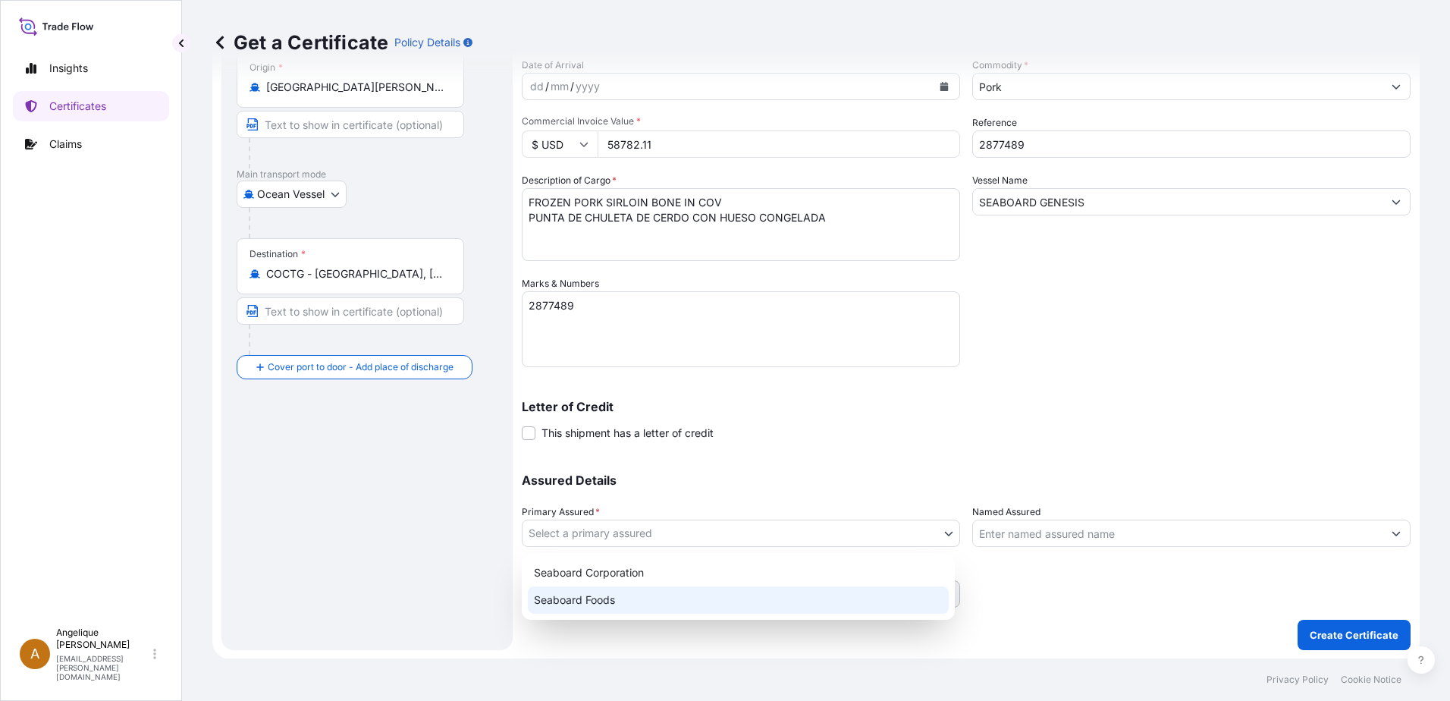
click at [639, 604] on div "Seaboard Foods" at bounding box center [738, 599] width 421 height 27
select select "31638"
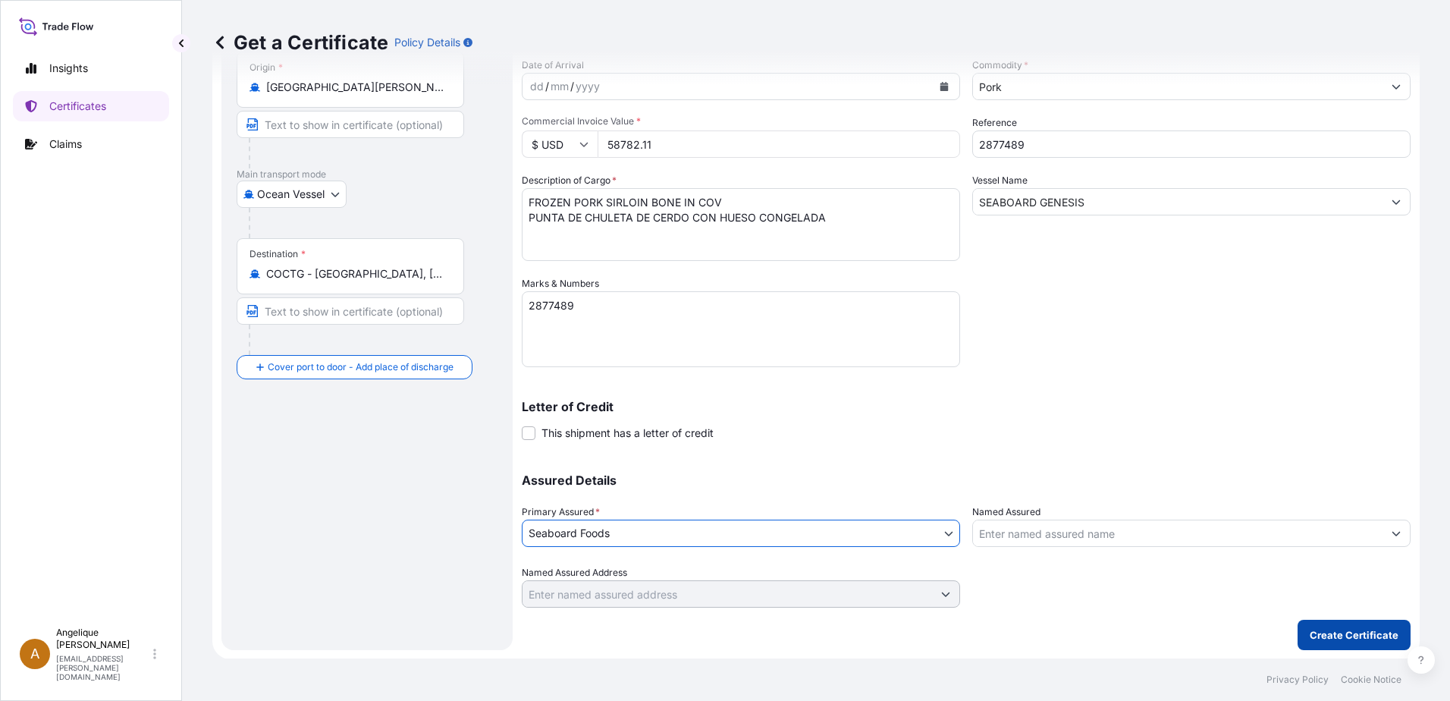
click at [1328, 629] on p "Create Certificate" at bounding box center [1353, 634] width 89 height 15
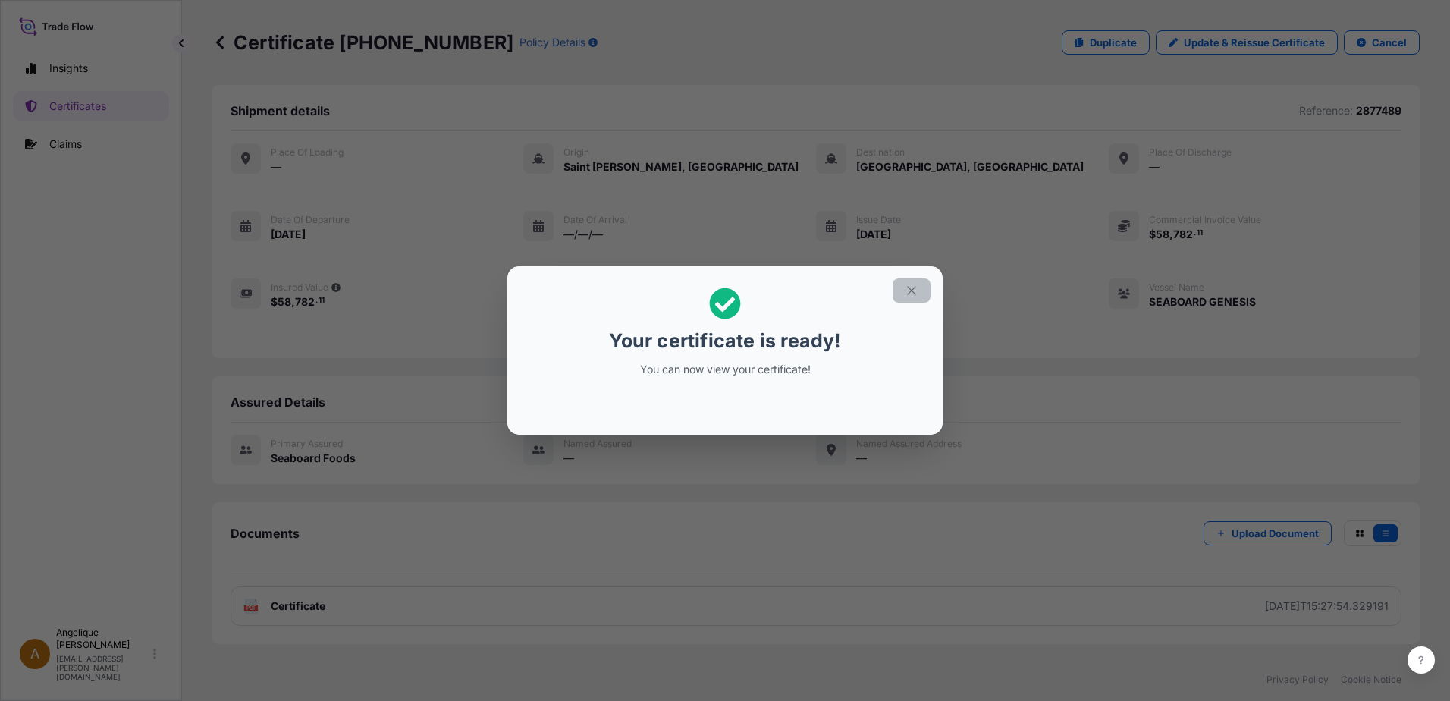
click at [913, 290] on icon "button" at bounding box center [912, 291] width 14 height 14
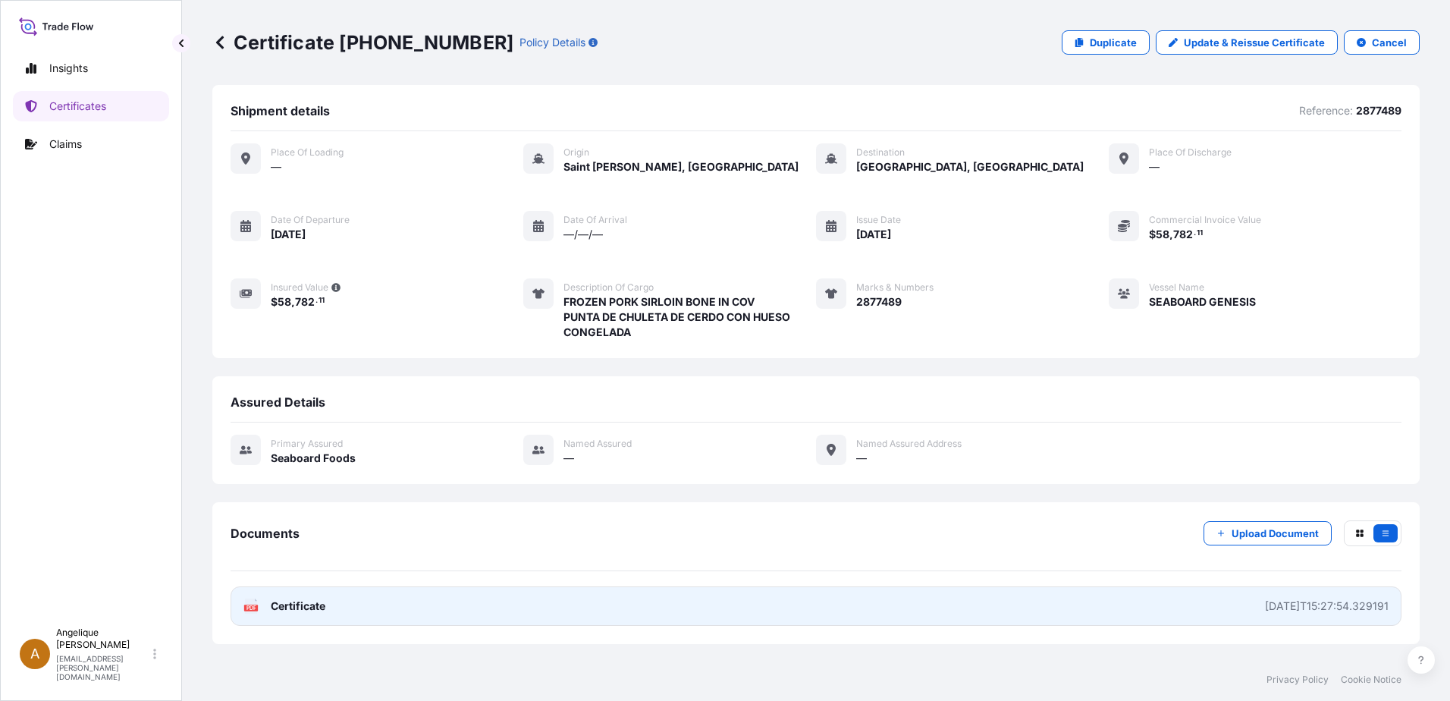
click at [430, 605] on link "PDF Certificate 2025-08-25T15:27:54.329191" at bounding box center [815, 605] width 1171 height 39
